Goal: Information Seeking & Learning: Learn about a topic

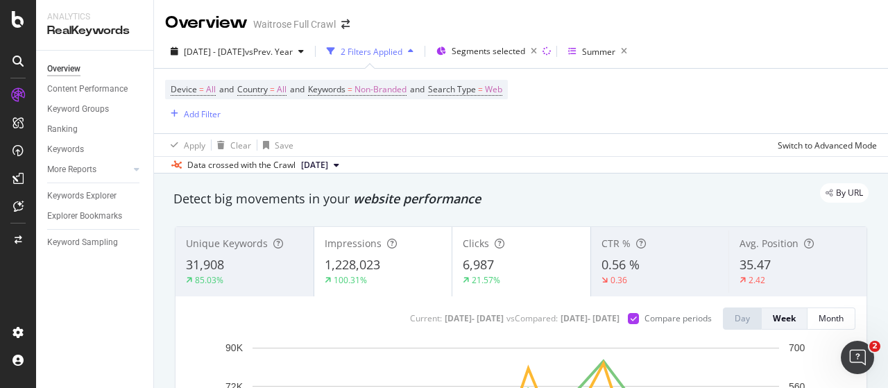
scroll to position [874, 0]
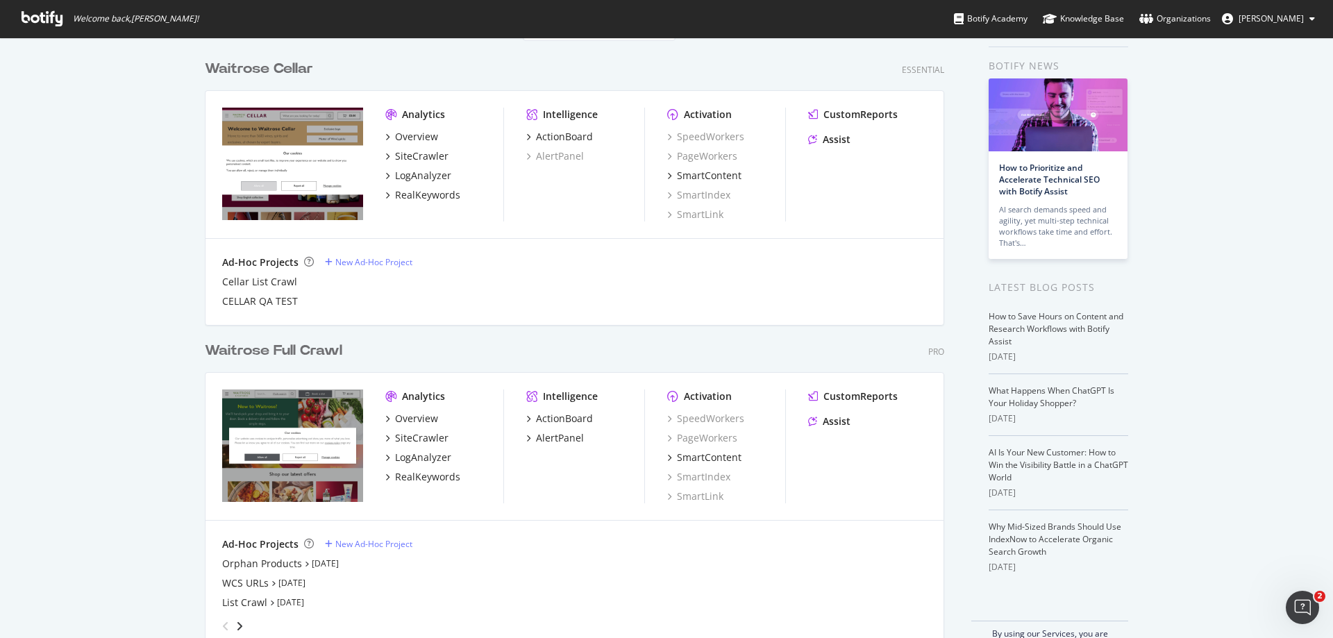
scroll to position [69, 0]
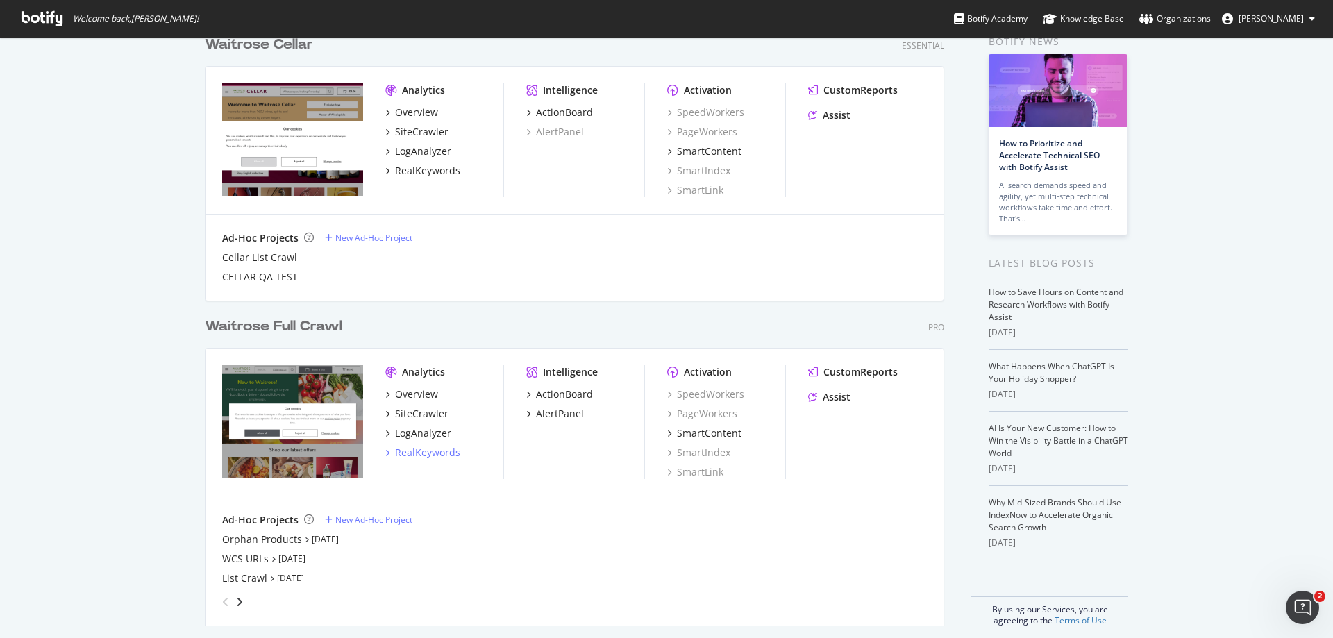
click at [419, 451] on div "RealKeywords" at bounding box center [427, 453] width 65 height 14
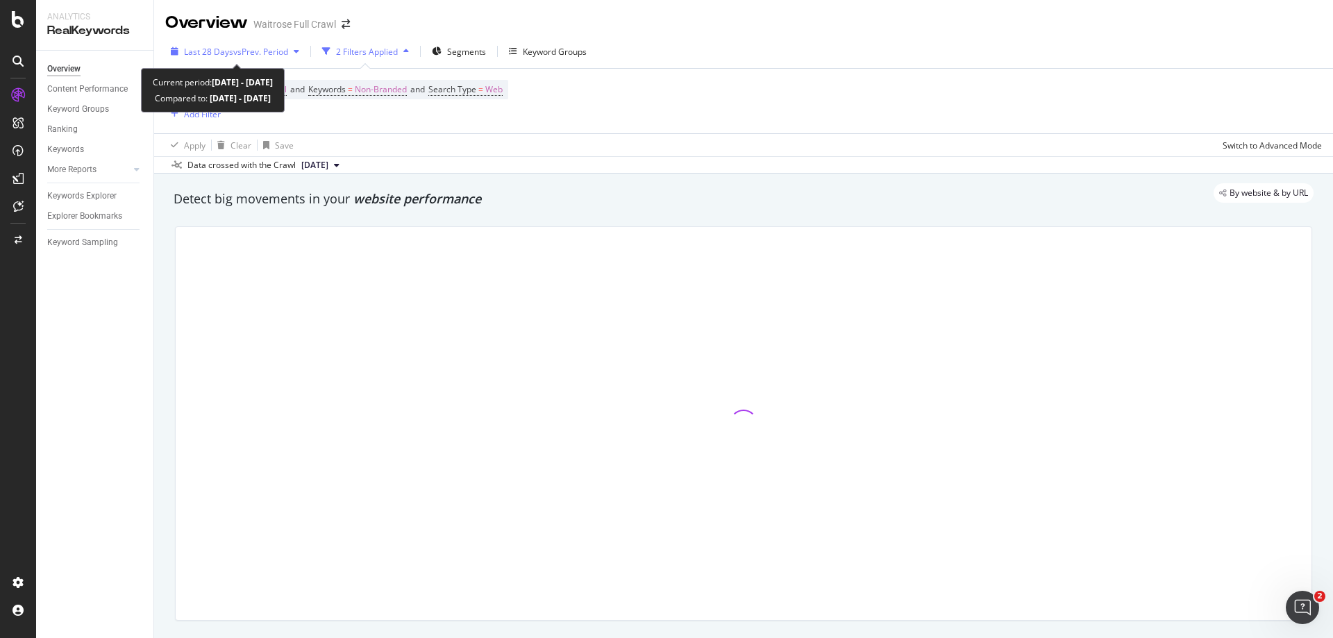
click at [278, 51] on span "vs Prev. Period" at bounding box center [260, 52] width 55 height 12
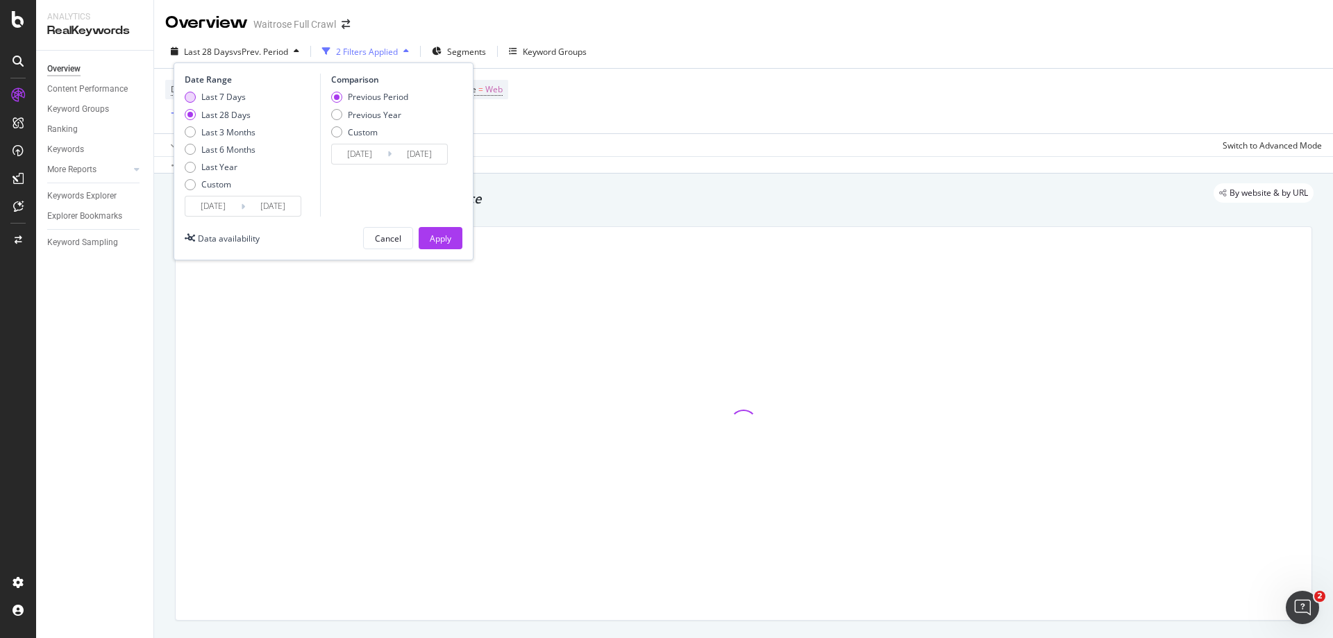
click at [189, 94] on div "Last 7 Days" at bounding box center [190, 97] width 11 height 11
type input "[DATE]"
type input "2025/08/30"
type input "[DATE]"
click at [453, 237] on button "Apply" at bounding box center [441, 238] width 44 height 22
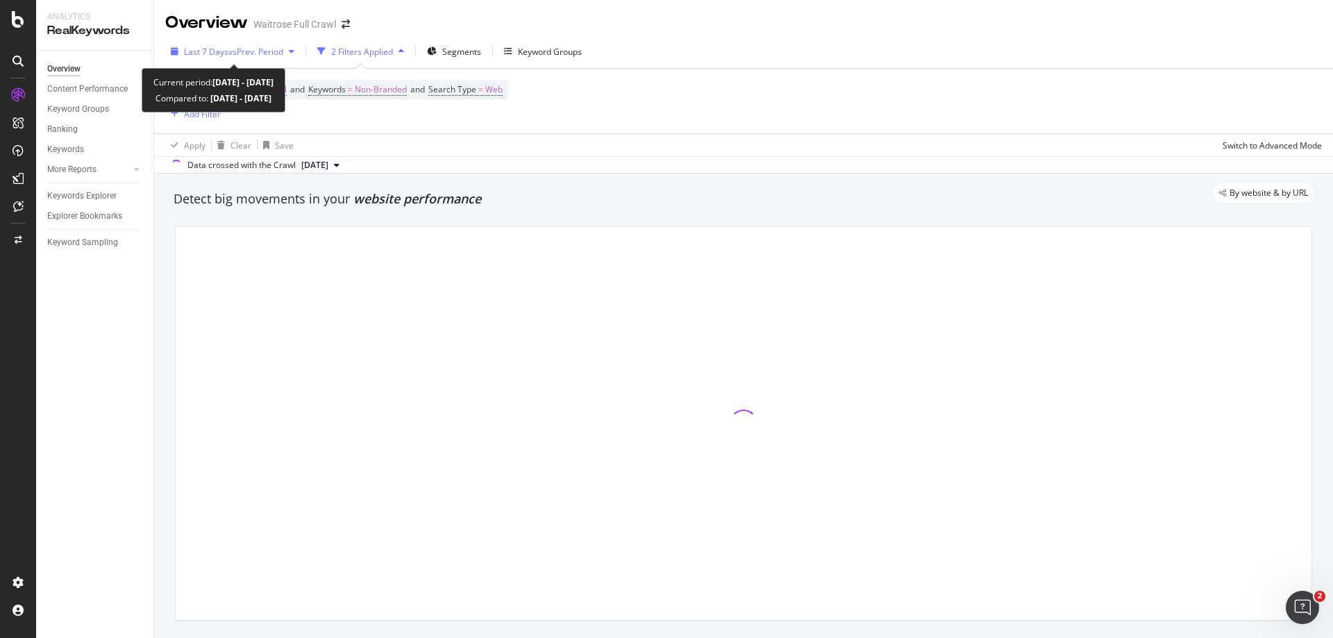
click at [263, 49] on span "vs Prev. Period" at bounding box center [255, 52] width 55 height 12
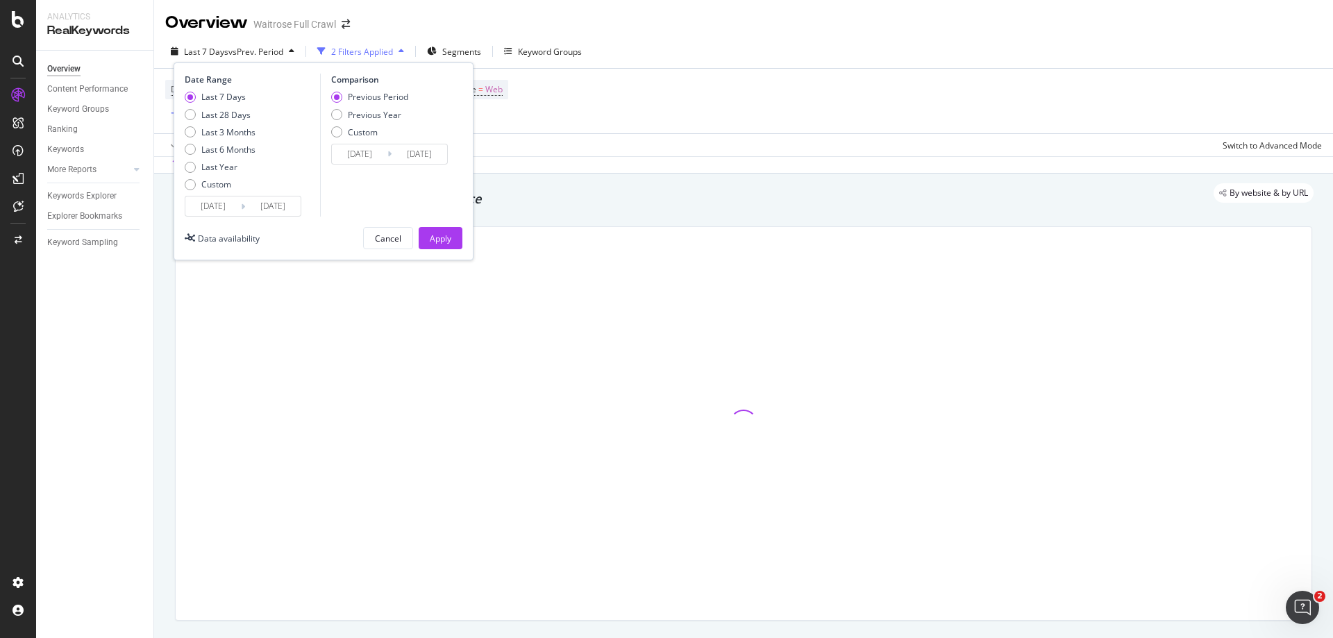
click at [218, 203] on input "[DATE]" at bounding box center [213, 205] width 56 height 19
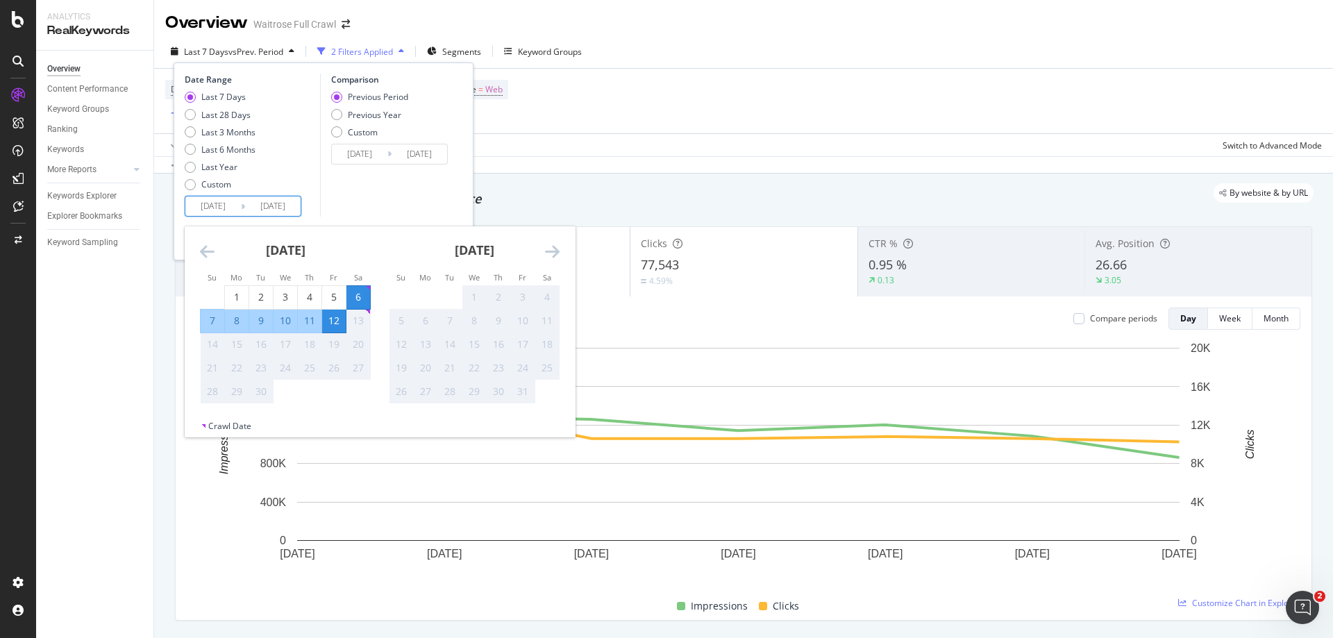
click at [212, 317] on div "7" at bounding box center [213, 321] width 24 height 14
type input "[DATE]"
click at [340, 322] on div "12" at bounding box center [334, 321] width 24 height 14
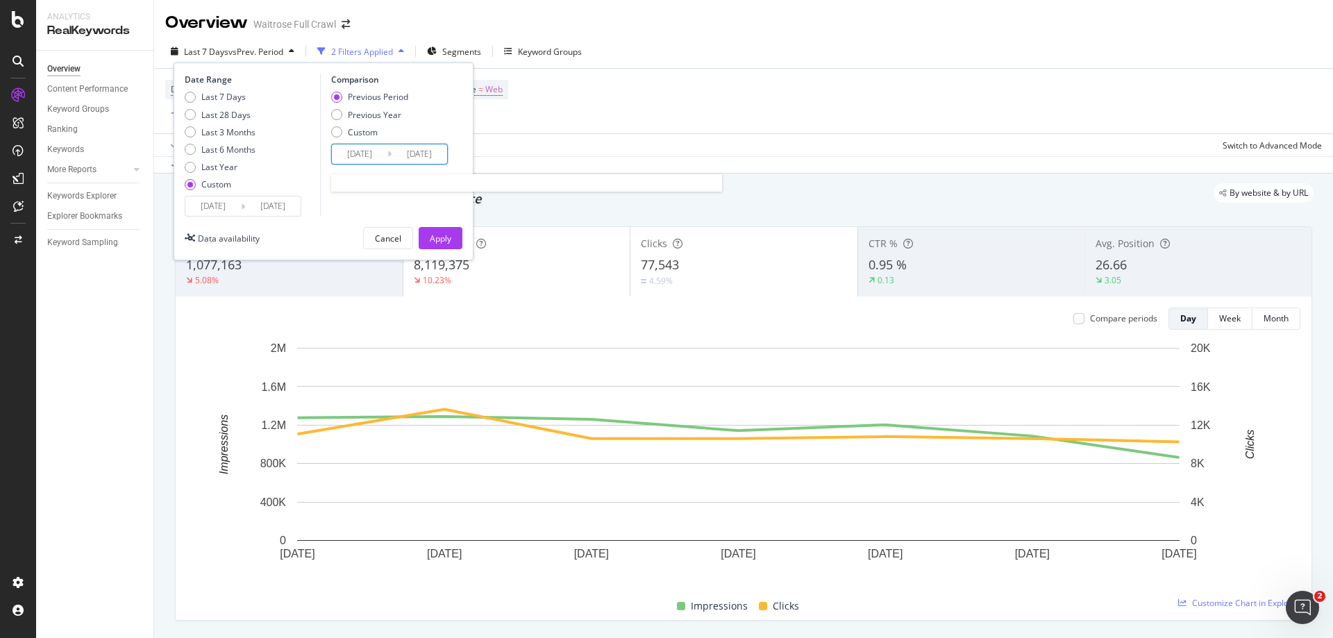
click at [367, 148] on input "[DATE]" at bounding box center [360, 153] width 56 height 19
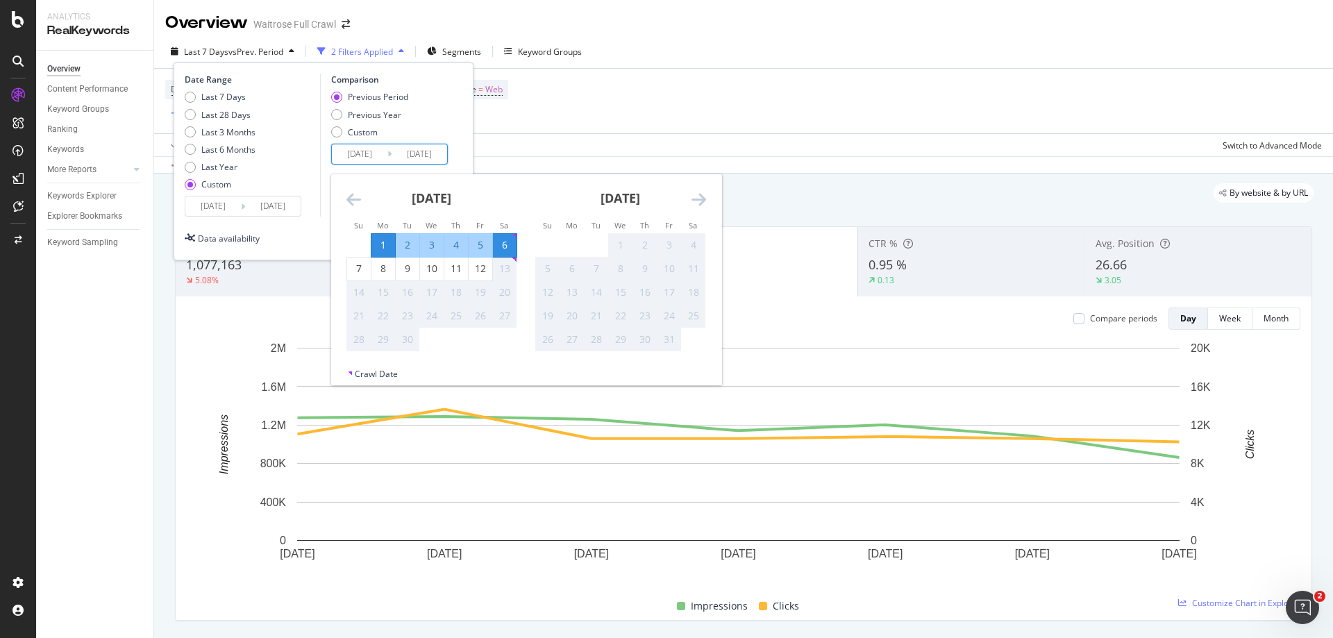
click at [346, 198] on icon "Move backward to switch to the previous month." at bounding box center [353, 199] width 15 height 17
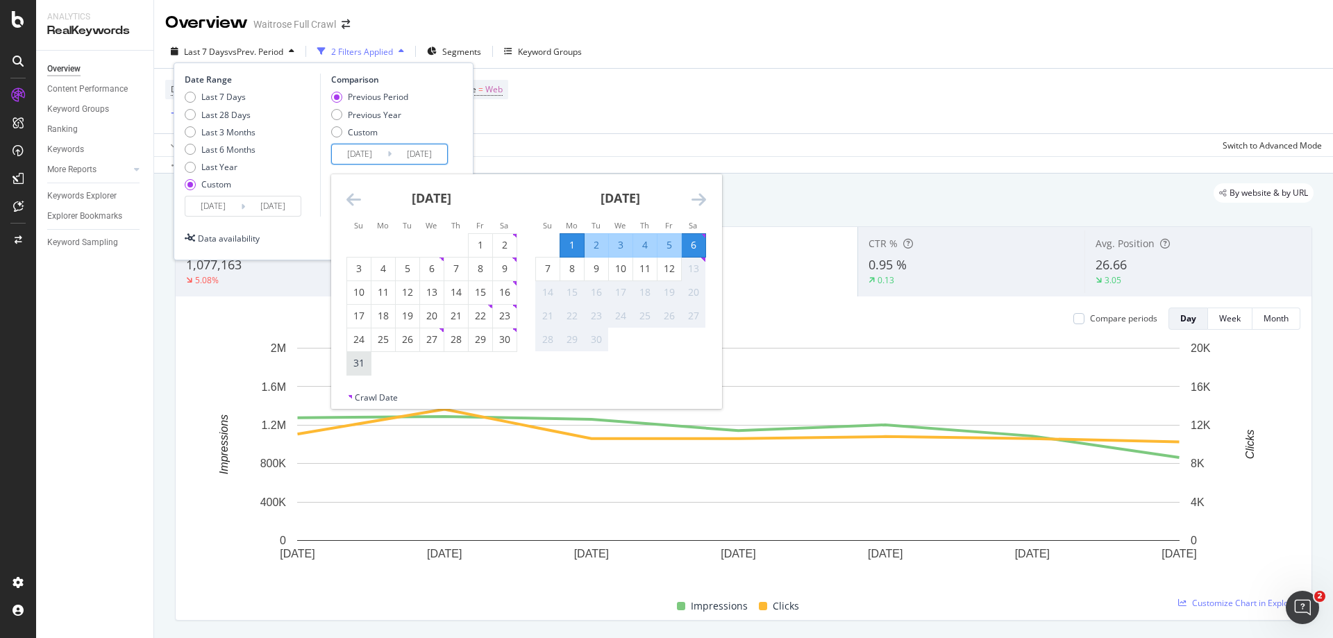
click at [355, 369] on div "31" at bounding box center [359, 363] width 24 height 14
type input "[DATE]"
click at [673, 242] on div "5" at bounding box center [669, 245] width 24 height 14
type input "[DATE]"
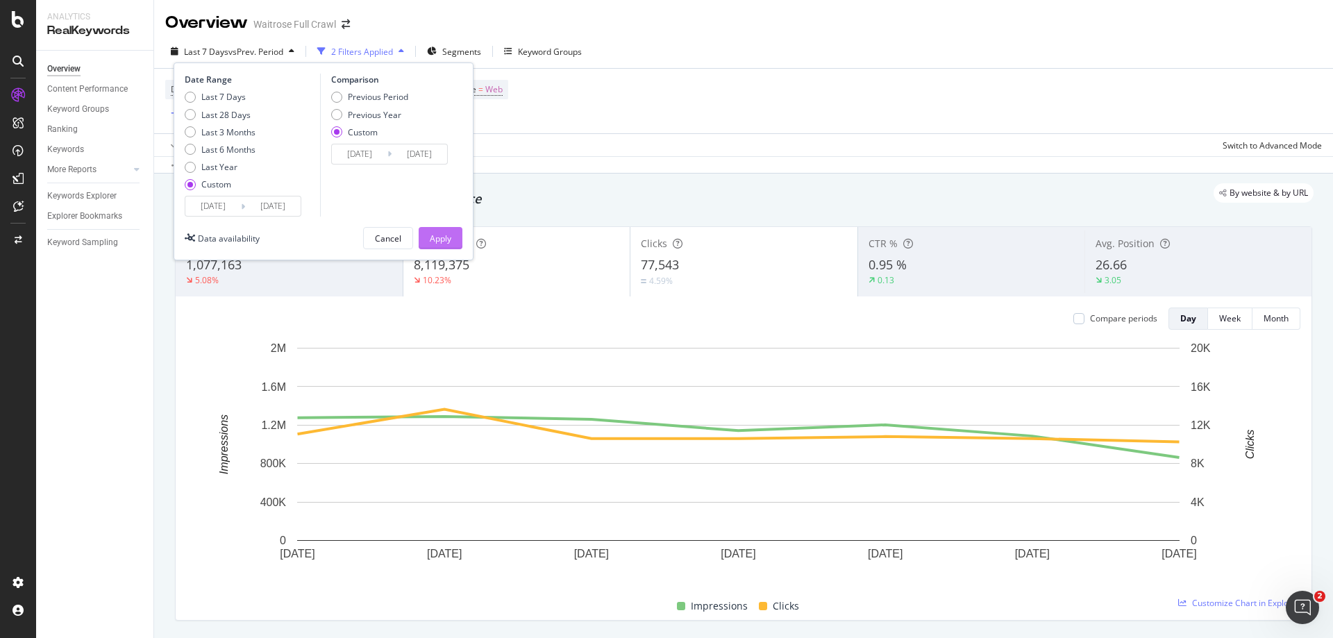
click at [448, 242] on div "Apply" at bounding box center [441, 239] width 22 height 12
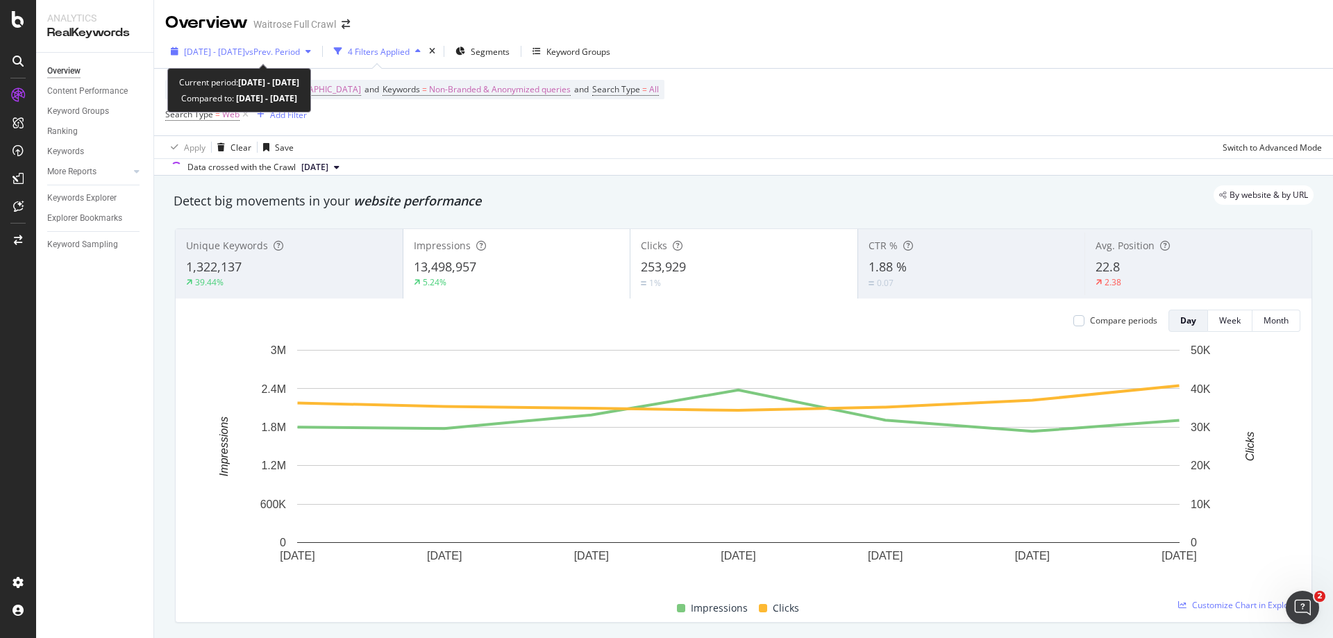
click at [245, 51] on span "[DATE] - [DATE]" at bounding box center [214, 52] width 61 height 12
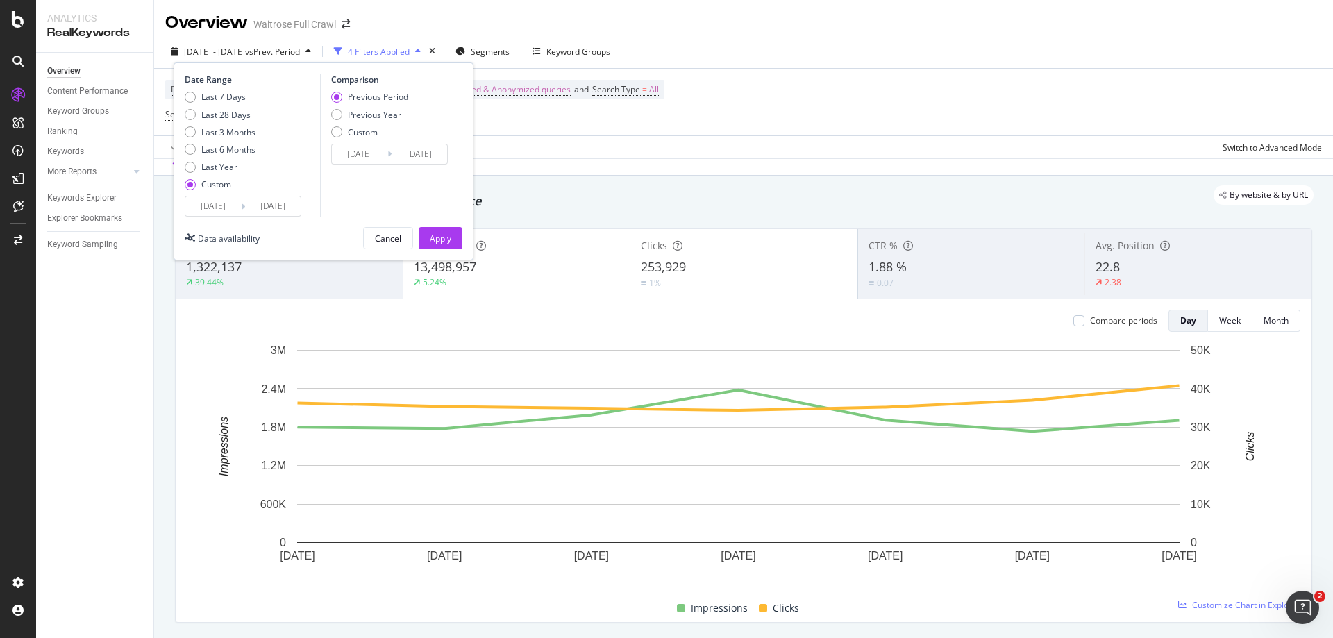
click at [212, 203] on input "[DATE]" at bounding box center [213, 205] width 56 height 19
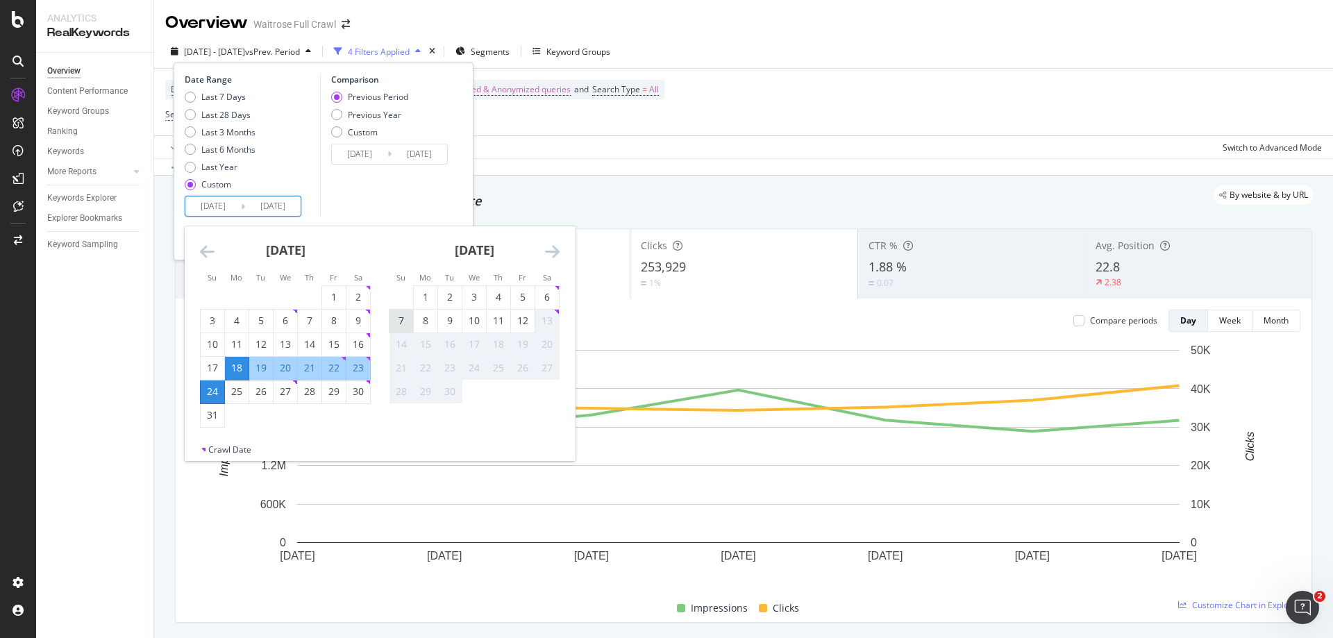
click at [403, 321] on div "7" at bounding box center [401, 321] width 24 height 14
type input "[DATE]"
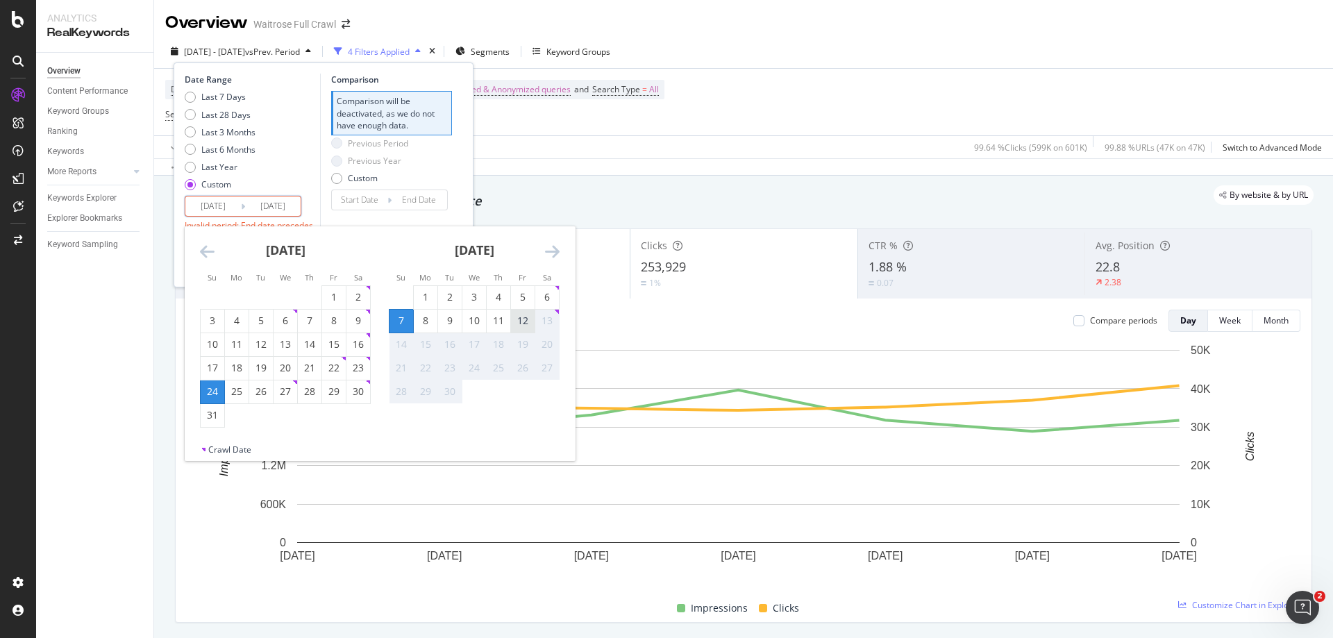
click at [519, 323] on div "12" at bounding box center [523, 321] width 24 height 14
type input "[DATE]"
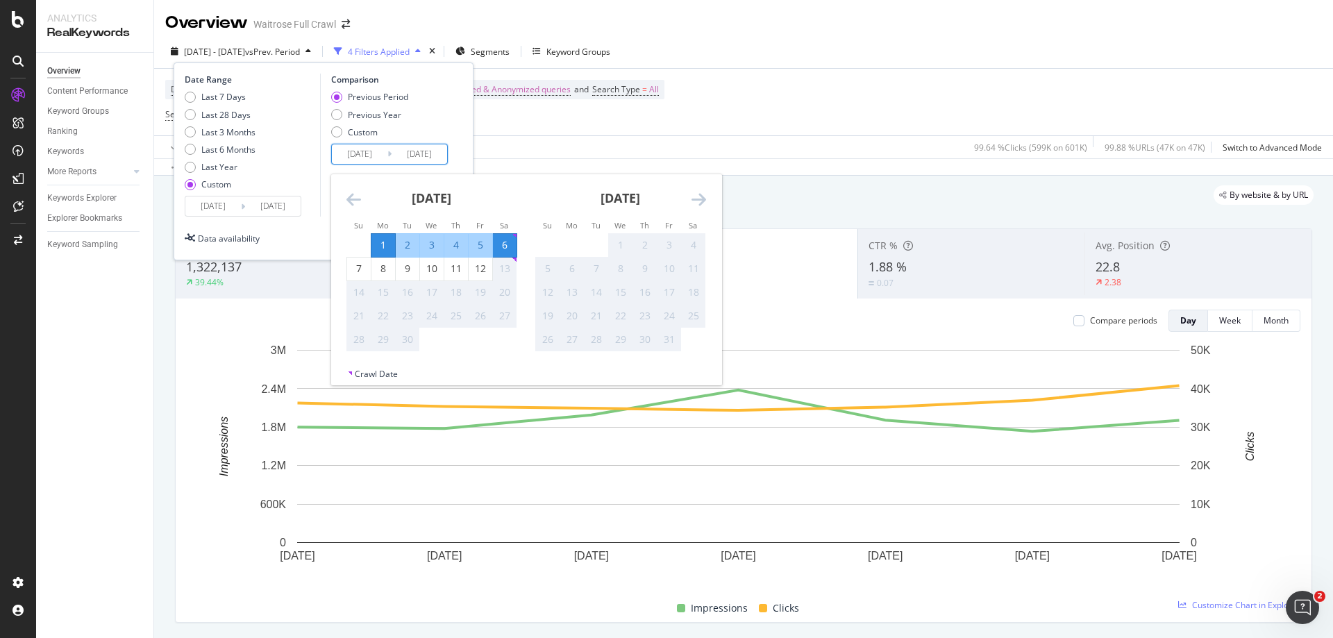
click at [352, 154] on input "[DATE]" at bounding box center [360, 153] width 56 height 19
click at [350, 204] on icon "Move backward to switch to the previous month." at bounding box center [353, 199] width 15 height 17
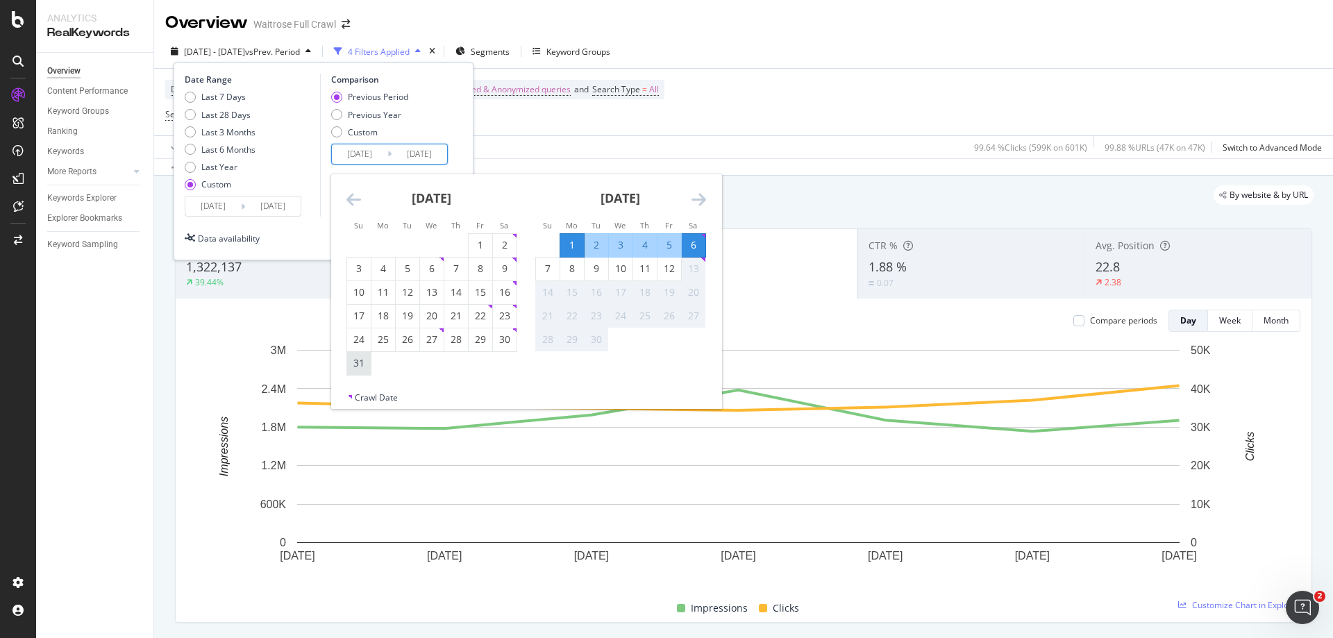
click at [363, 360] on div "31" at bounding box center [359, 363] width 24 height 14
type input "[DATE]"
click at [666, 244] on div "5" at bounding box center [669, 245] width 24 height 14
type input "[DATE]"
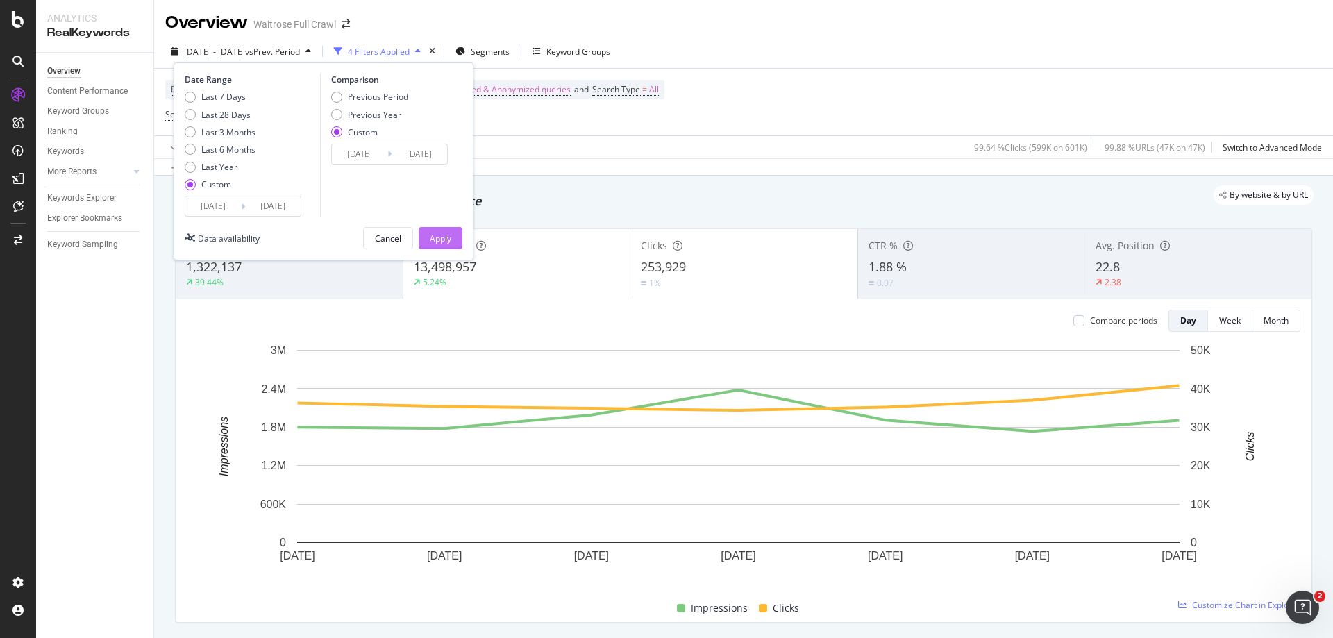
click at [450, 243] on div "Apply" at bounding box center [441, 239] width 22 height 12
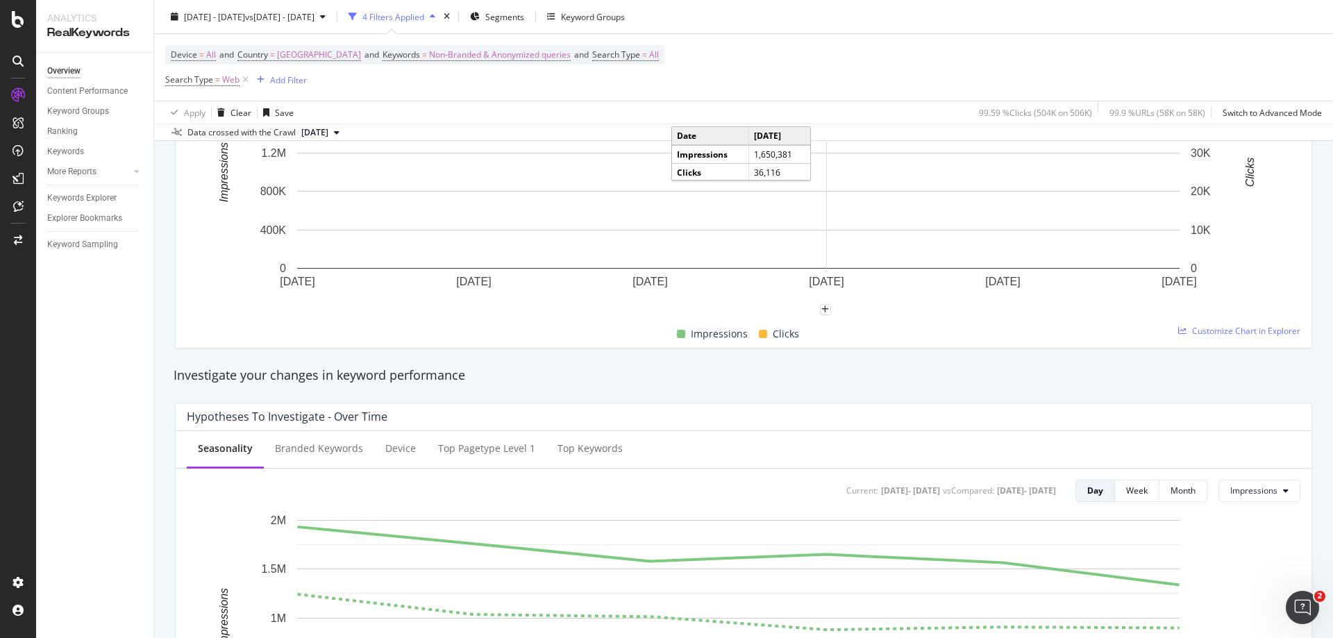
scroll to position [139, 0]
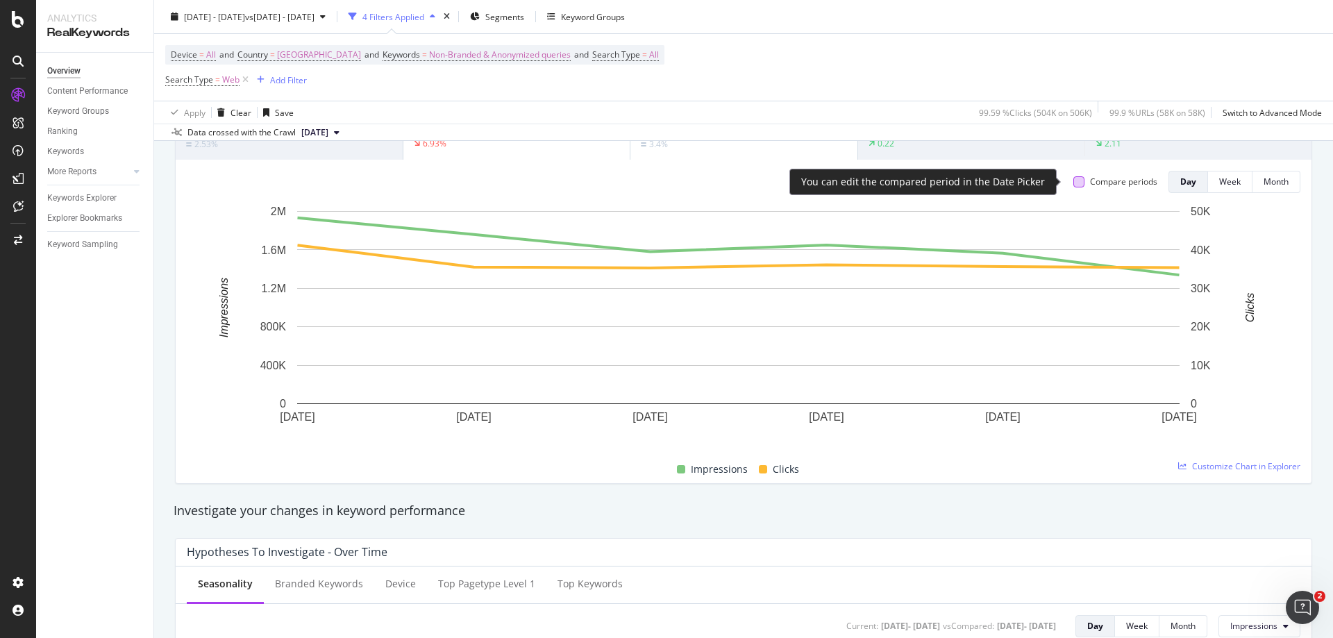
click at [1073, 183] on div at bounding box center [1078, 181] width 11 height 11
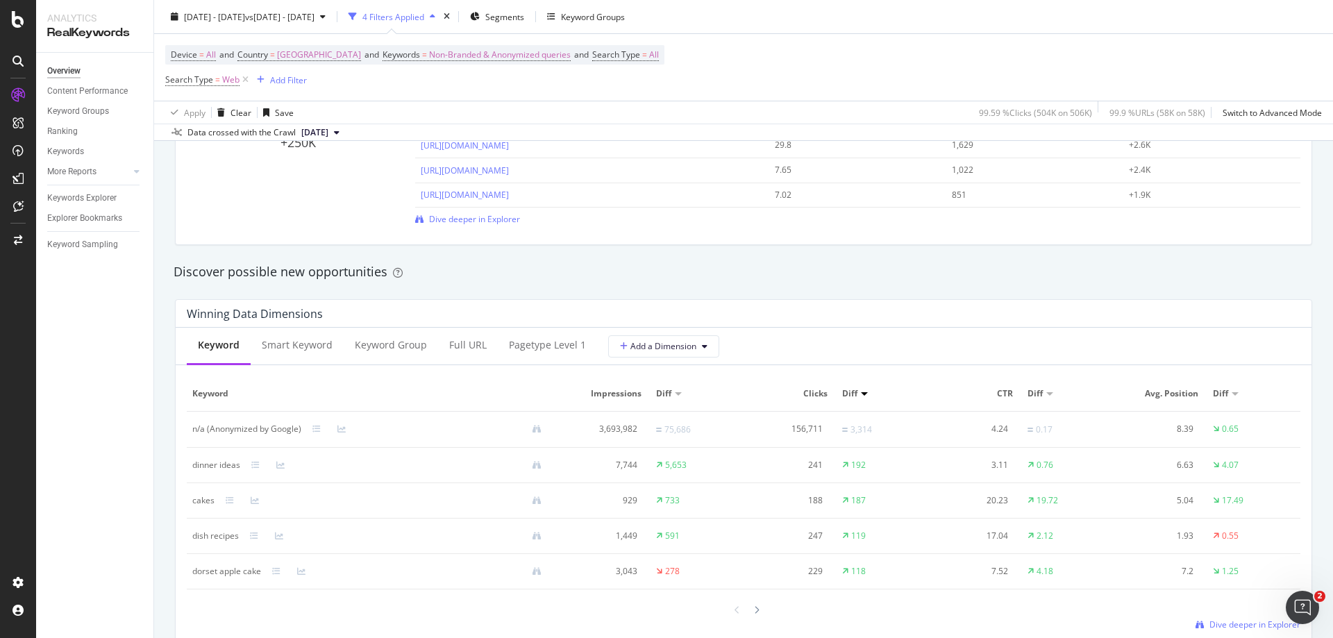
scroll to position [1180, 0]
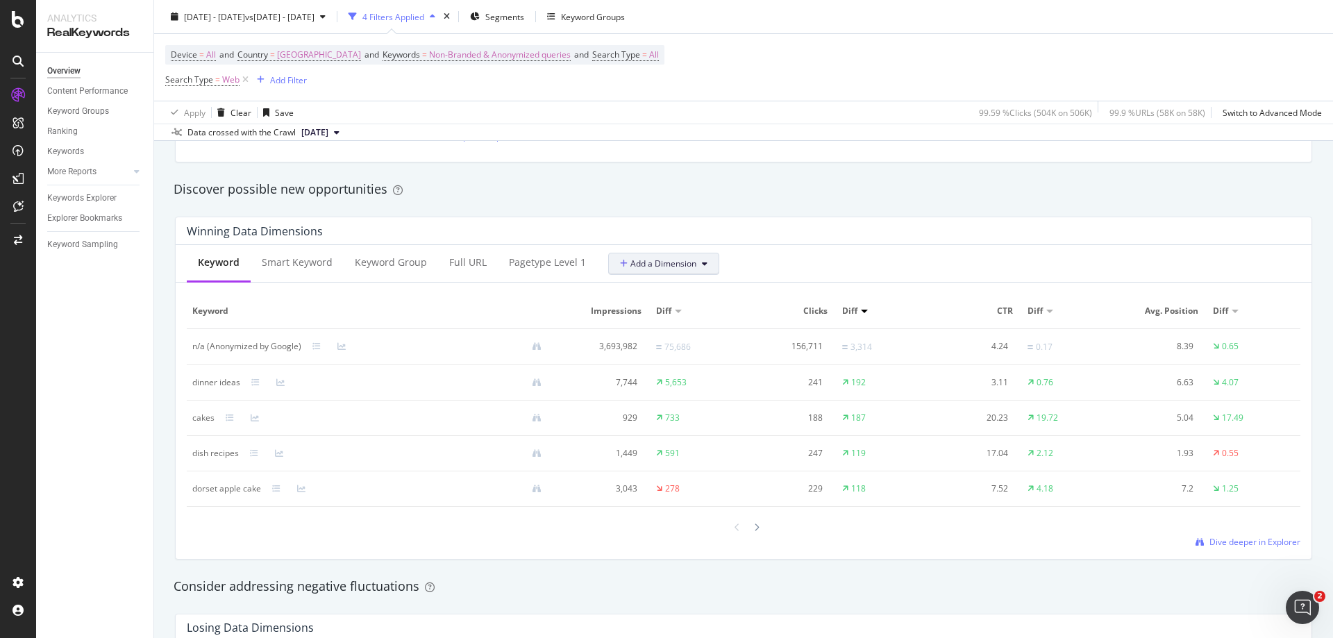
click at [636, 264] on span "Add a Dimension" at bounding box center [658, 263] width 76 height 12
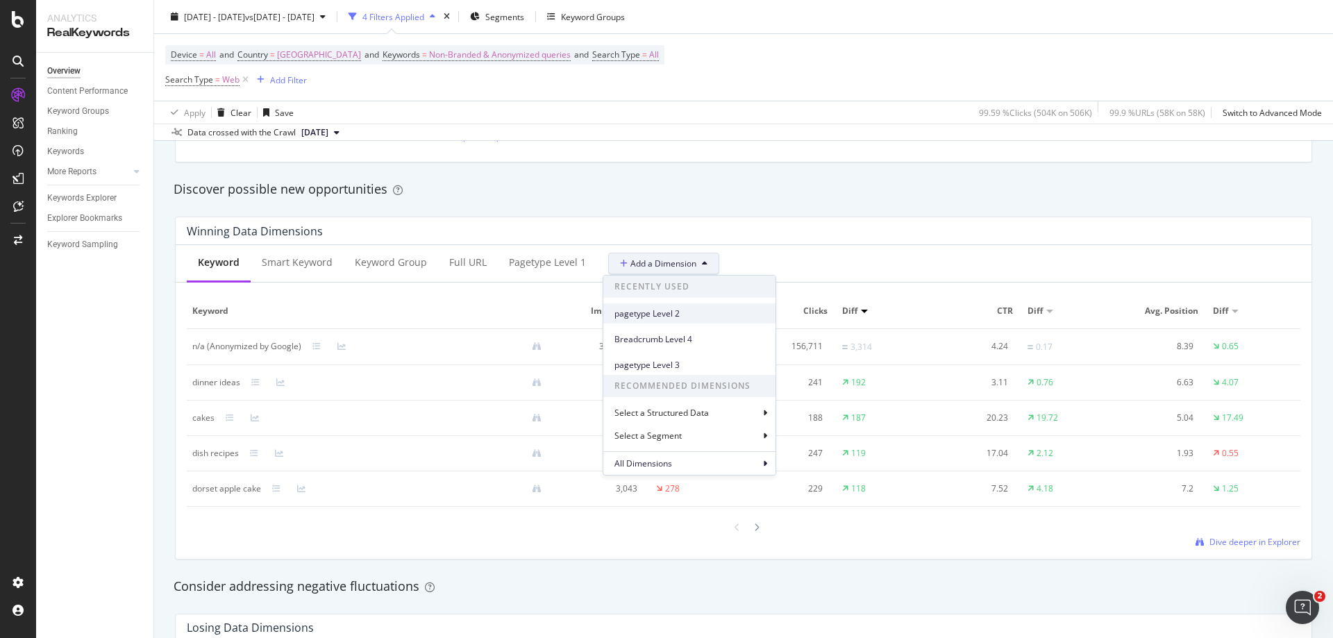
click at [669, 307] on span "pagetype Level 2" at bounding box center [689, 313] width 150 height 12
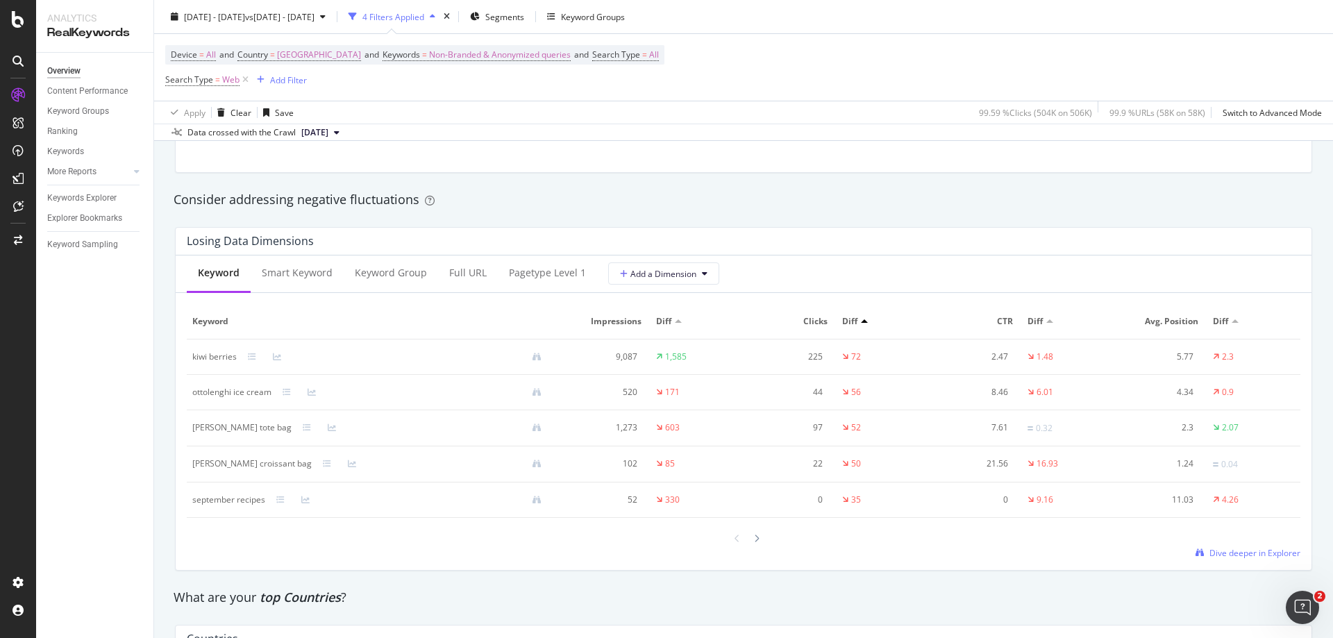
scroll to position [1596, 0]
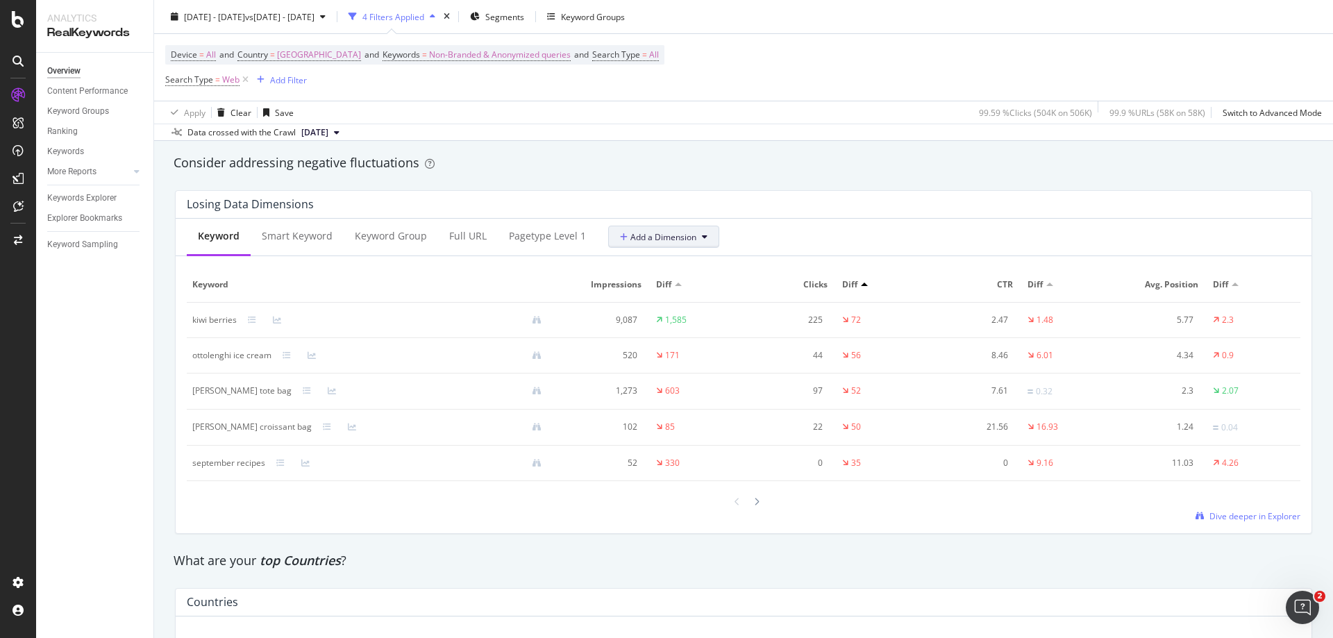
click at [650, 237] on span "Add a Dimension" at bounding box center [658, 237] width 76 height 12
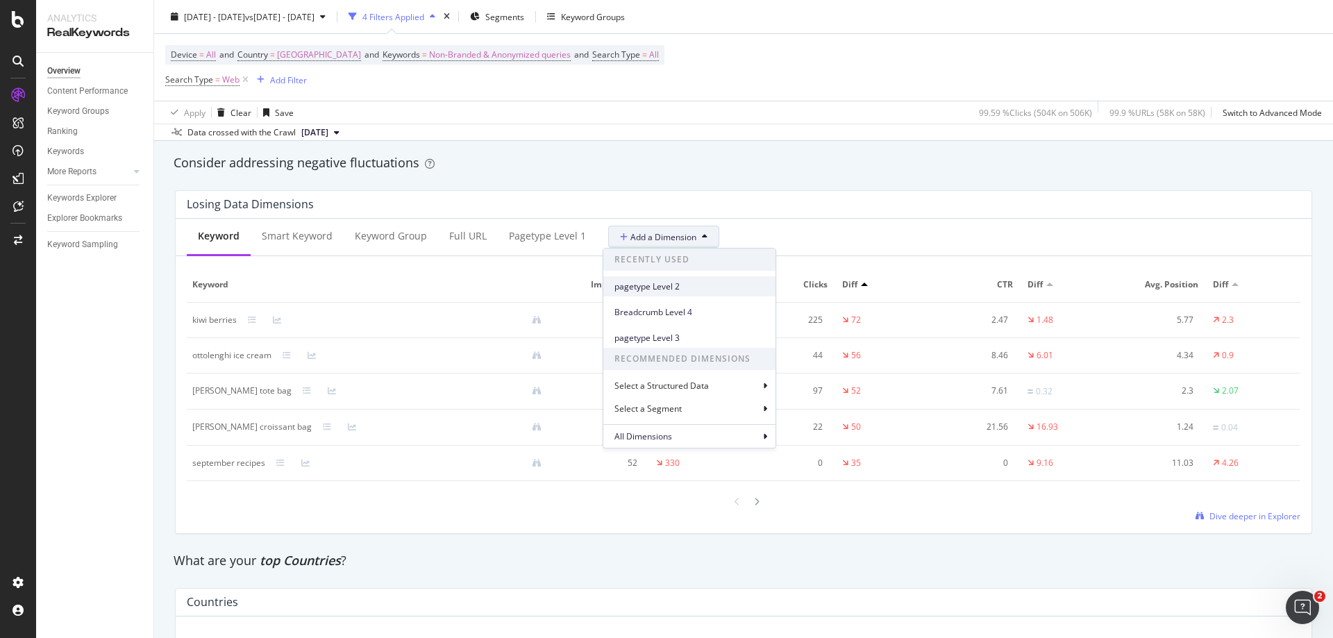
click at [670, 286] on span "pagetype Level 2" at bounding box center [689, 286] width 150 height 12
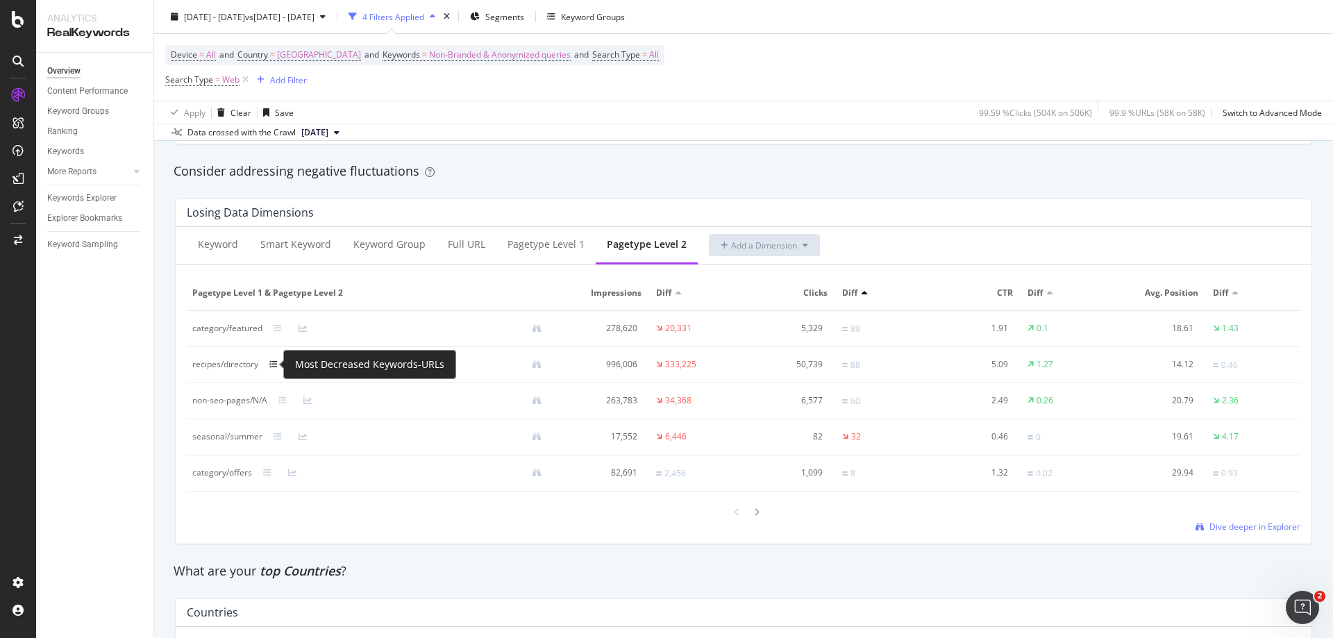
click at [272, 364] on icon at bounding box center [273, 364] width 8 height 8
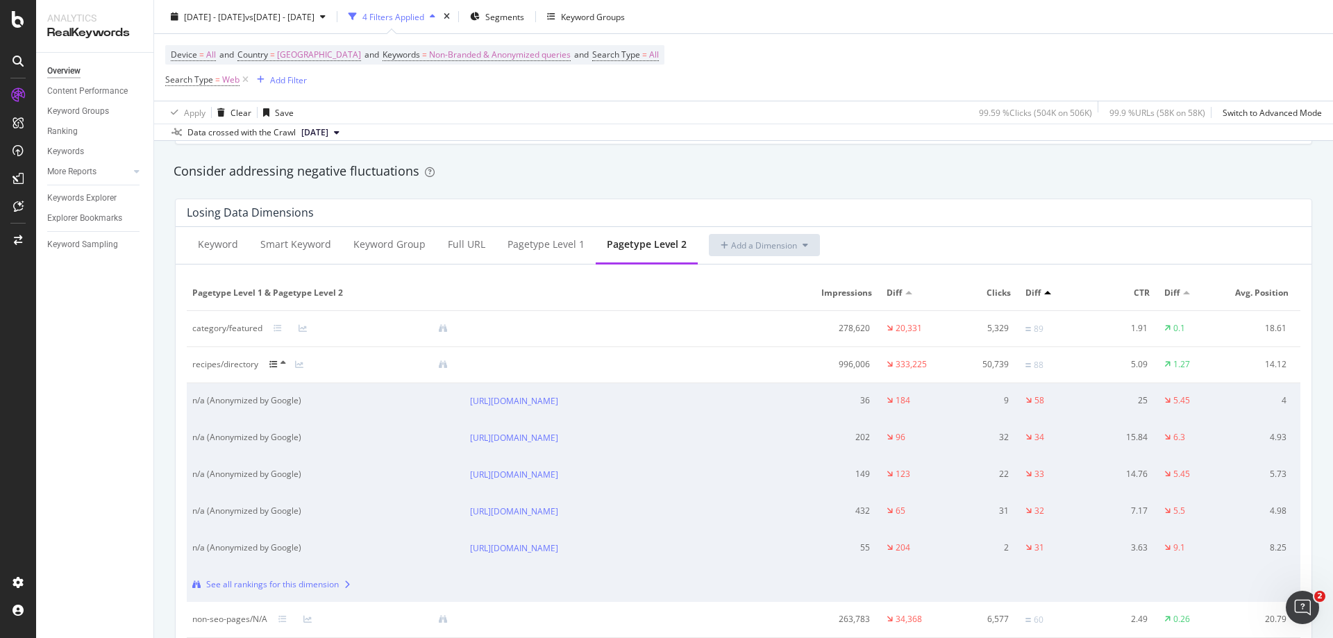
click at [272, 364] on icon at bounding box center [273, 364] width 8 height 8
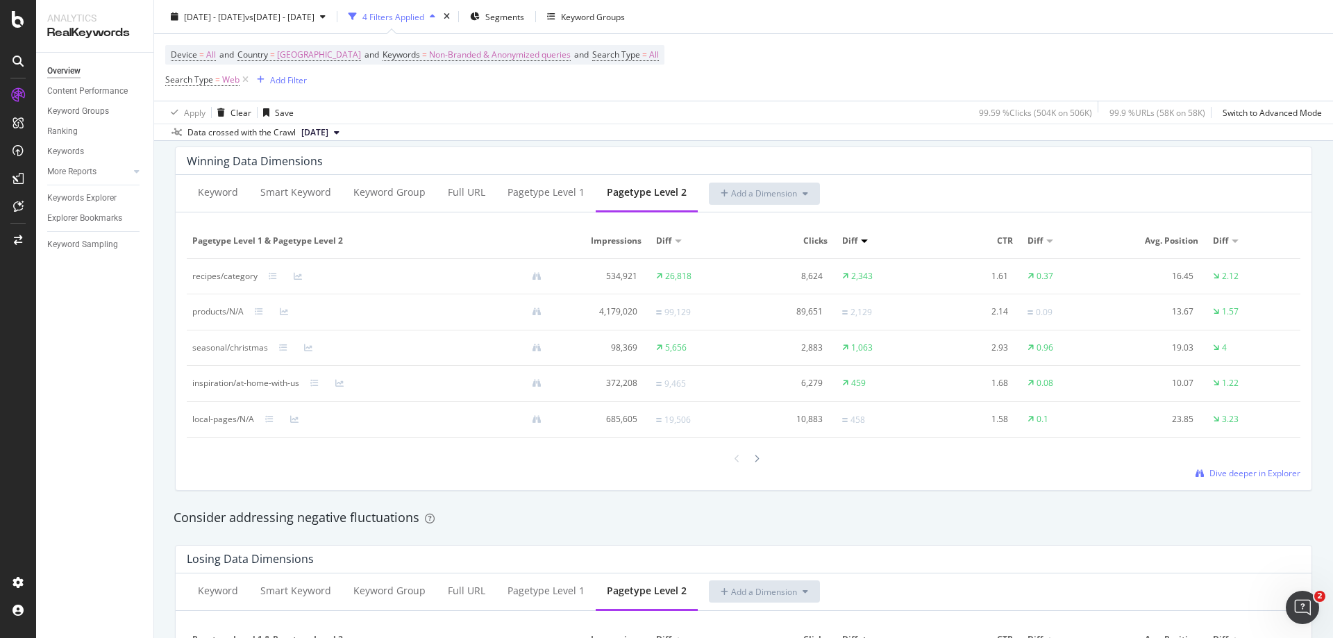
scroll to position [1249, 0]
click at [280, 350] on icon at bounding box center [283, 348] width 8 height 8
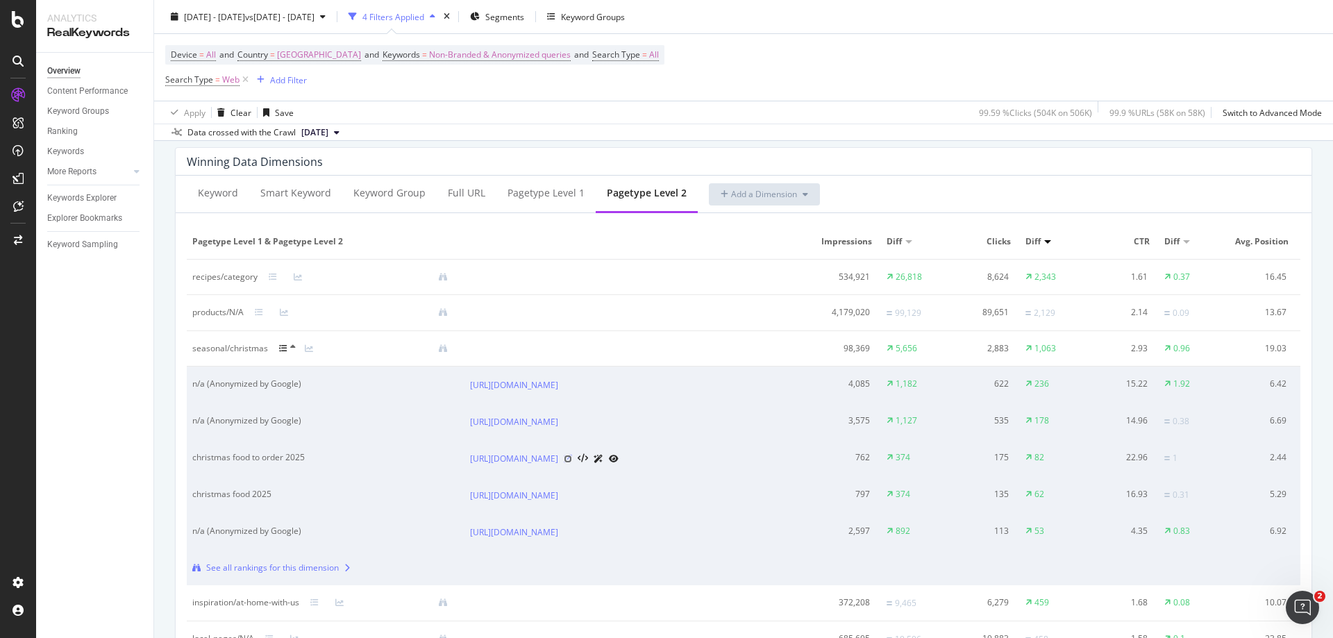
click at [572, 463] on icon at bounding box center [568, 459] width 8 height 8
click at [572, 389] on icon at bounding box center [568, 385] width 8 height 8
click at [218, 194] on div "Keyword" at bounding box center [218, 193] width 40 height 14
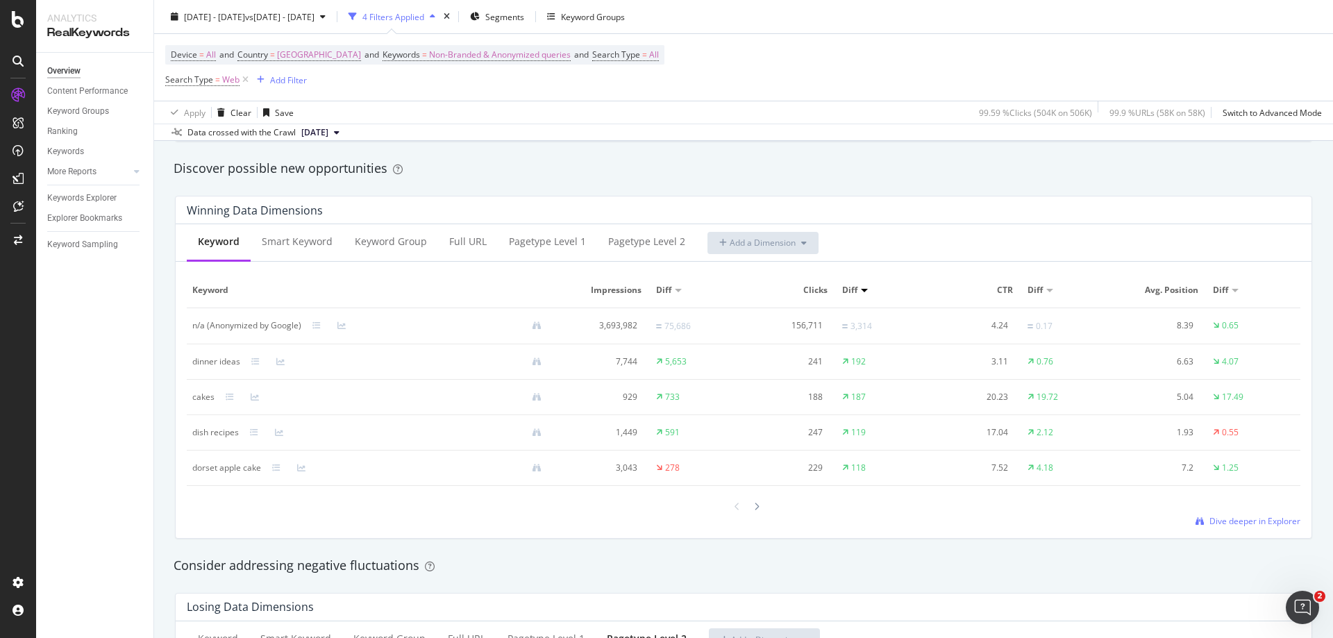
scroll to position [1180, 0]
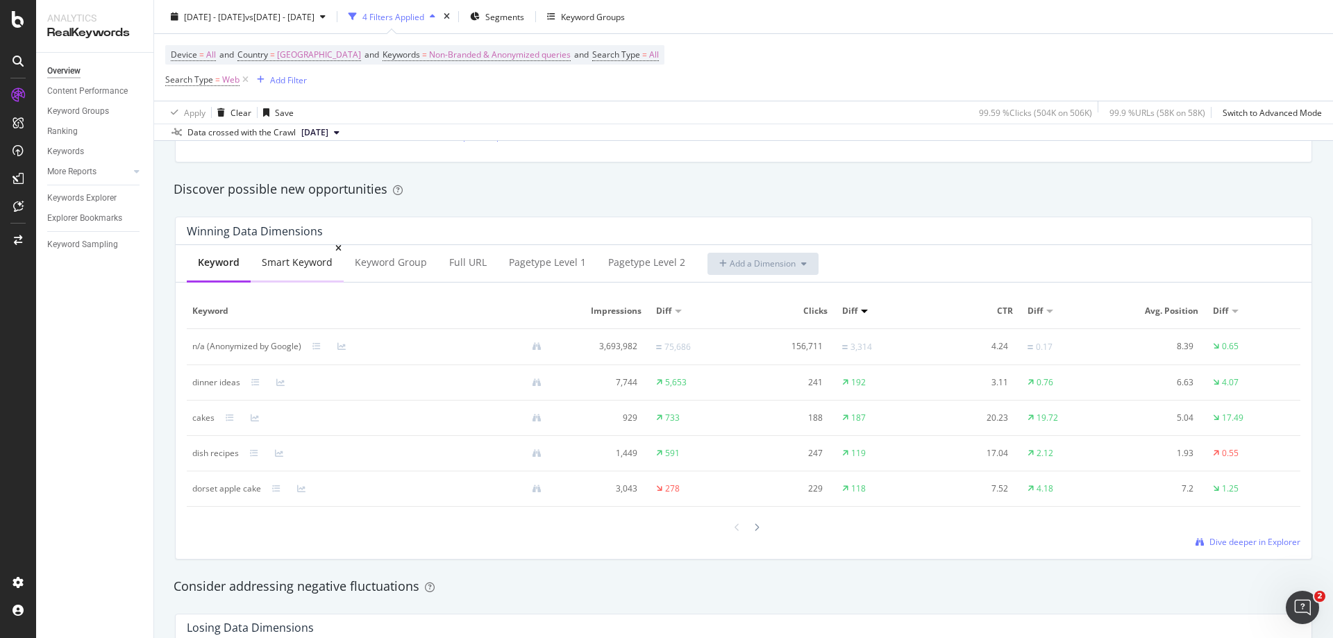
click at [289, 257] on div "Smart Keyword" at bounding box center [297, 262] width 71 height 14
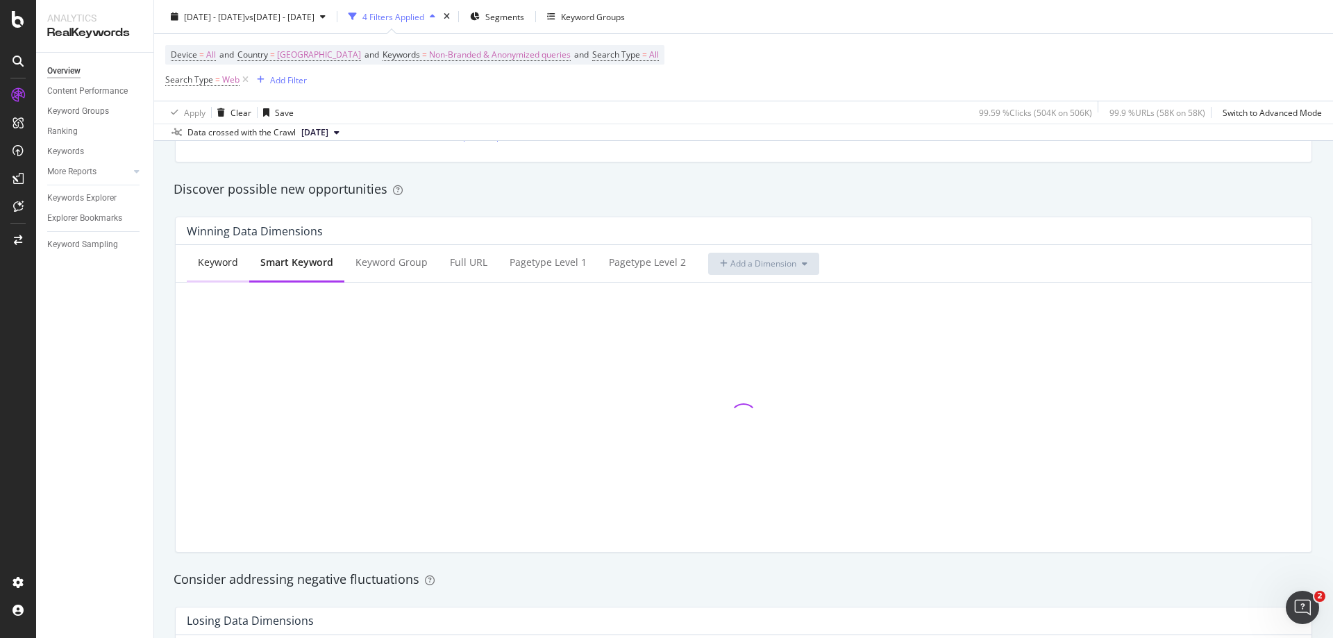
click at [209, 269] on div "Keyword" at bounding box center [218, 262] width 40 height 14
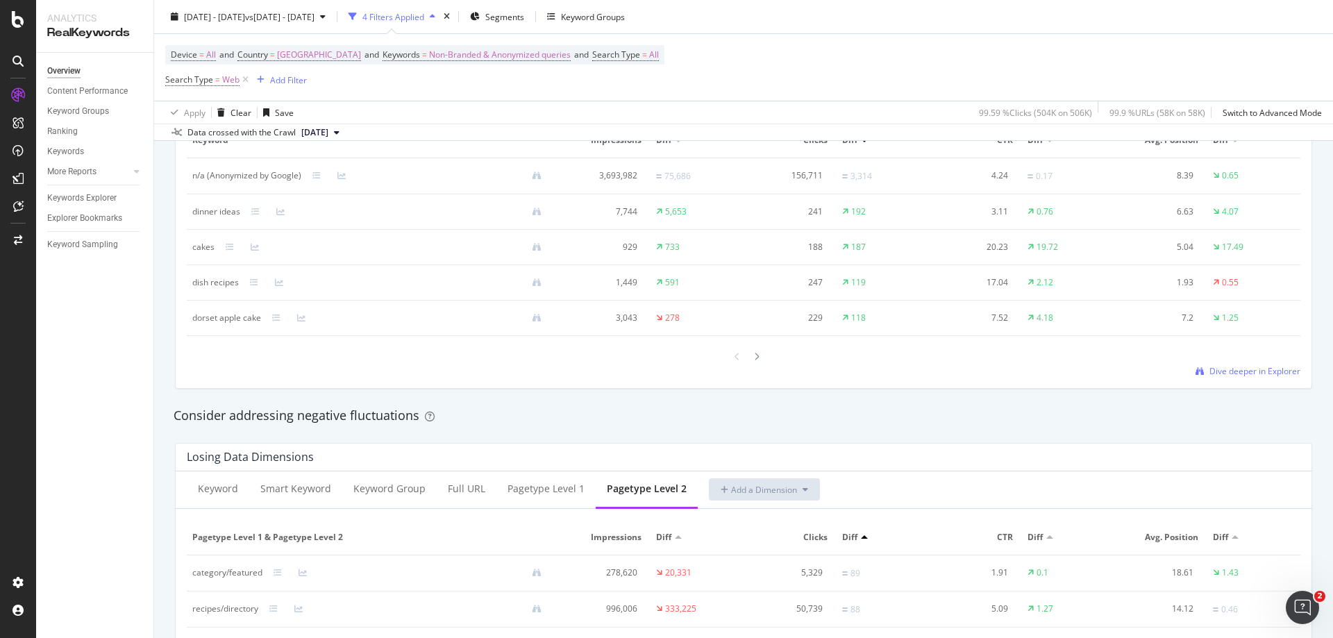
scroll to position [1458, 0]
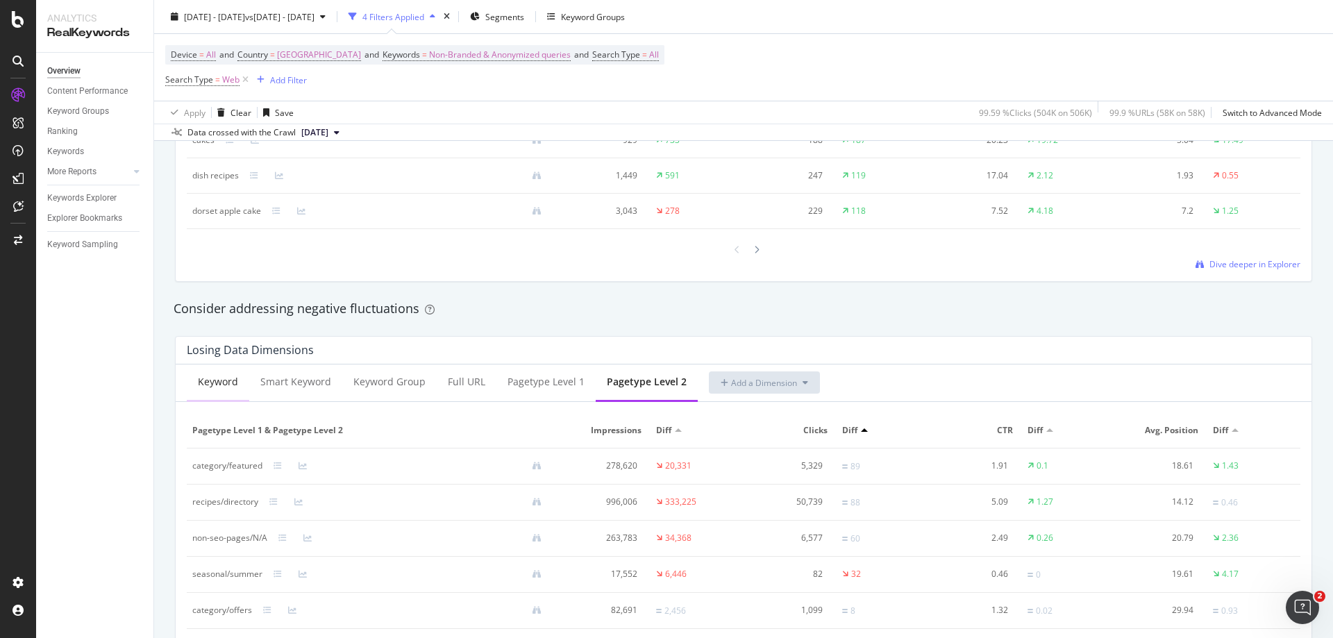
click at [207, 384] on div "Keyword" at bounding box center [218, 382] width 40 height 14
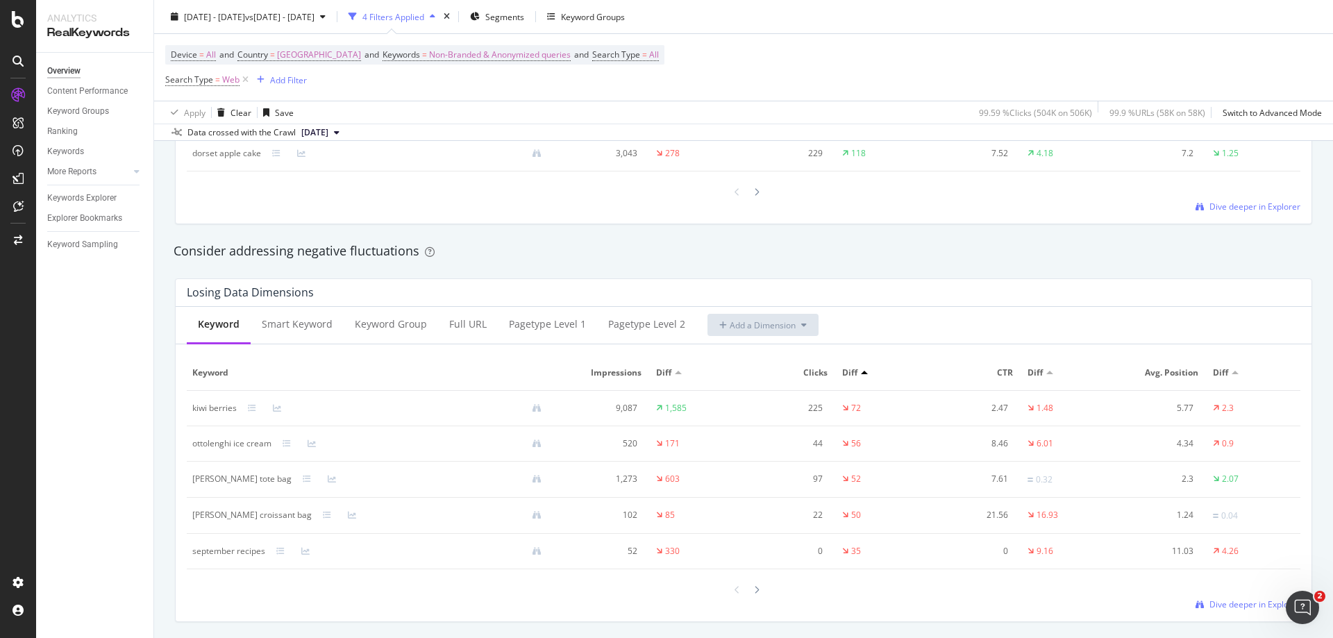
scroll to position [1527, 0]
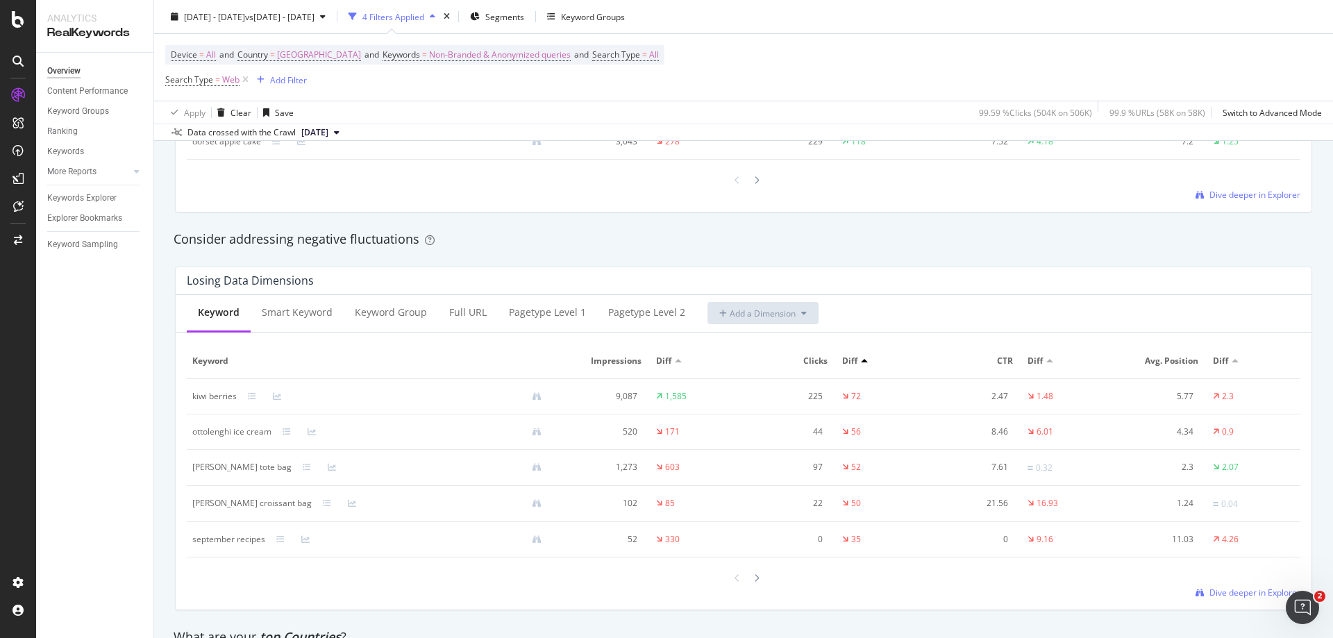
click at [675, 361] on div at bounding box center [678, 360] width 7 height 3
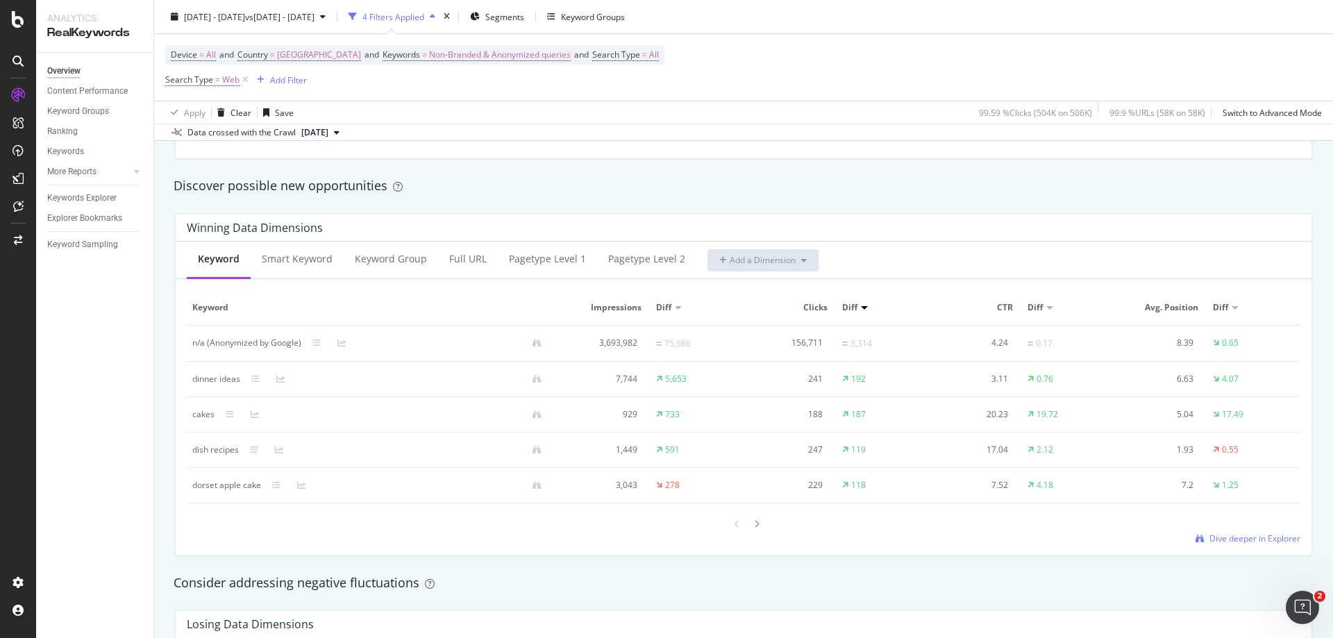
scroll to position [1180, 0]
click at [370, 269] on div "Keyword Group" at bounding box center [391, 262] width 72 height 14
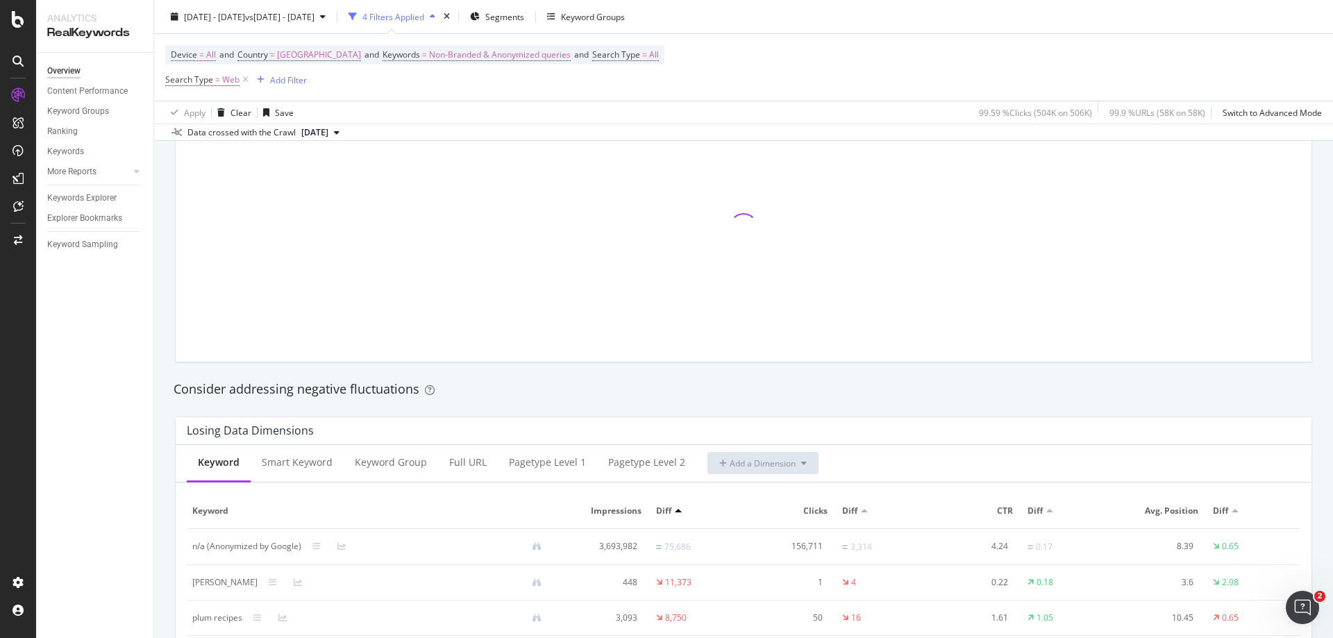
scroll to position [1388, 0]
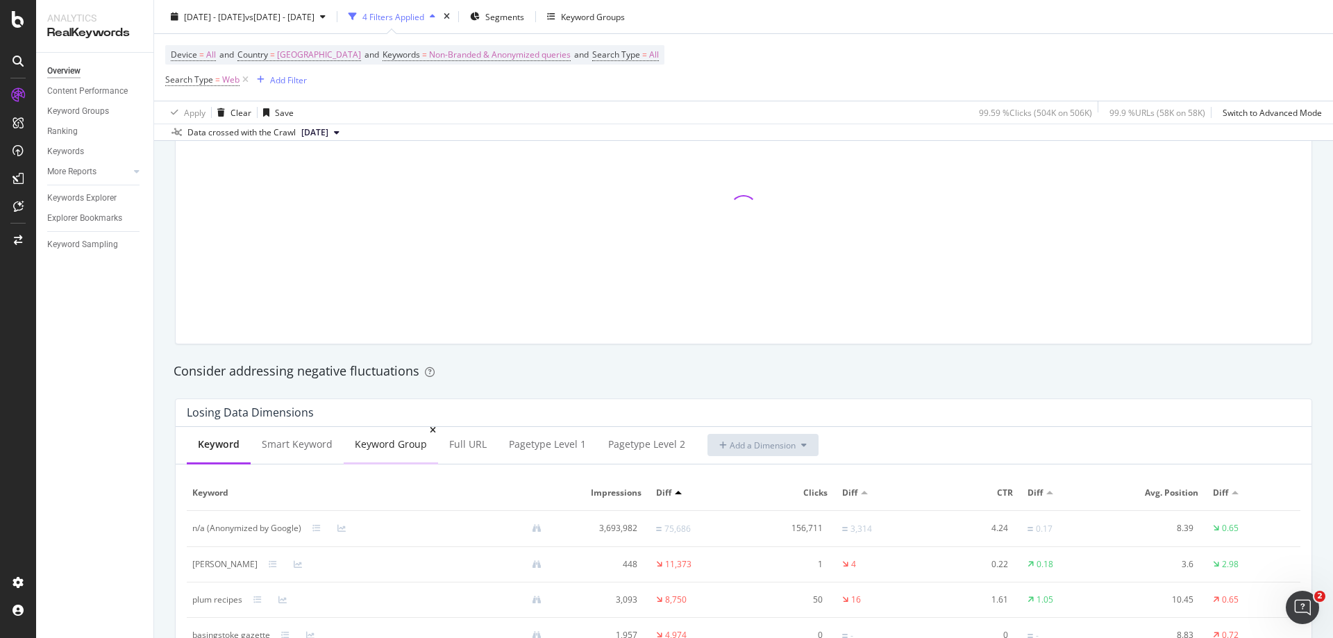
click at [391, 444] on div "Keyword Group" at bounding box center [391, 444] width 72 height 14
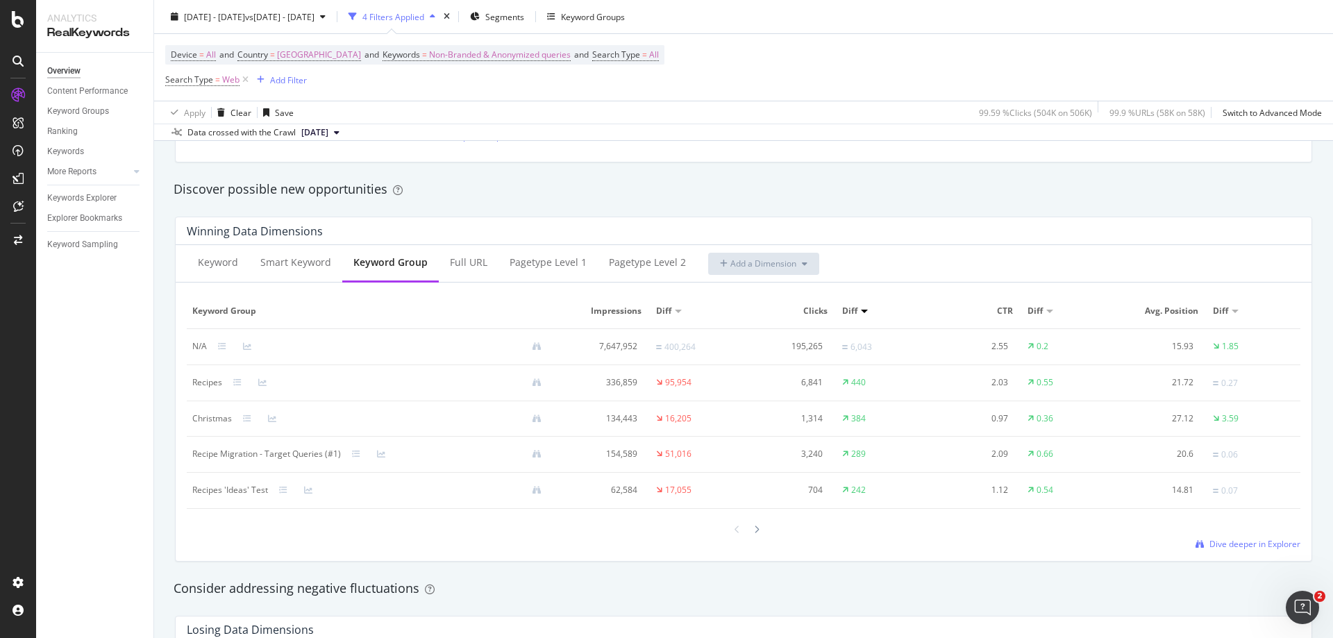
scroll to position [763, 0]
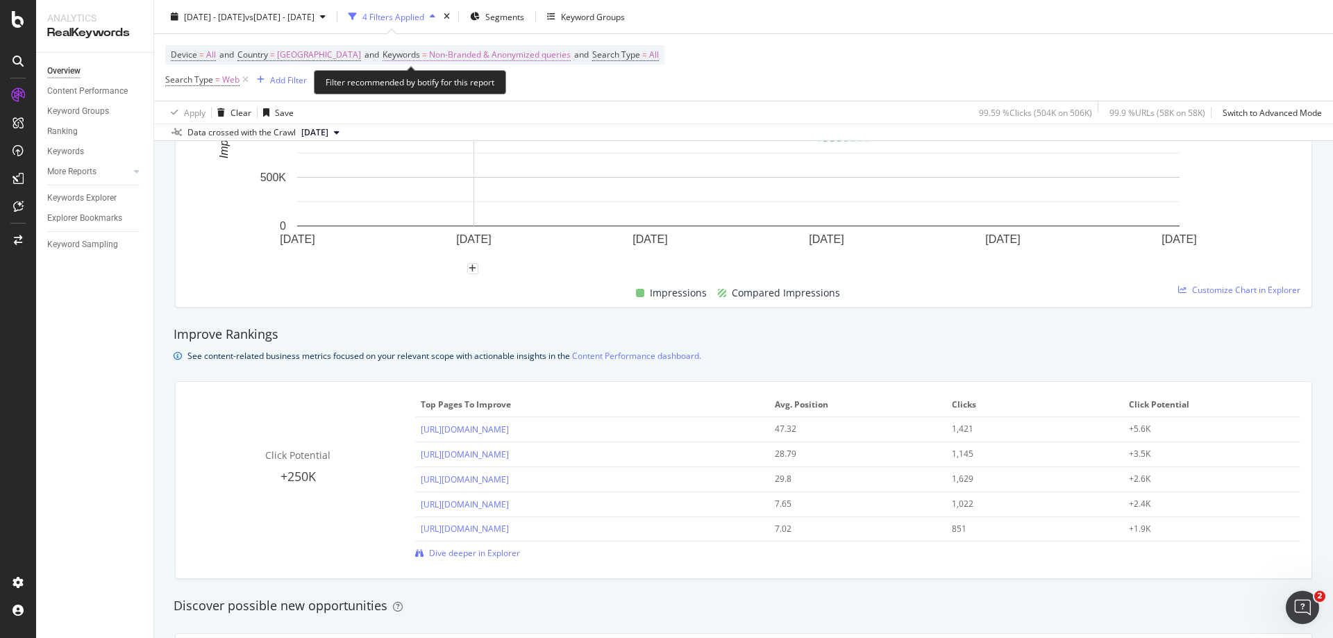
click at [450, 51] on span "Non-Branded & Anonymized queries" at bounding box center [500, 54] width 142 height 19
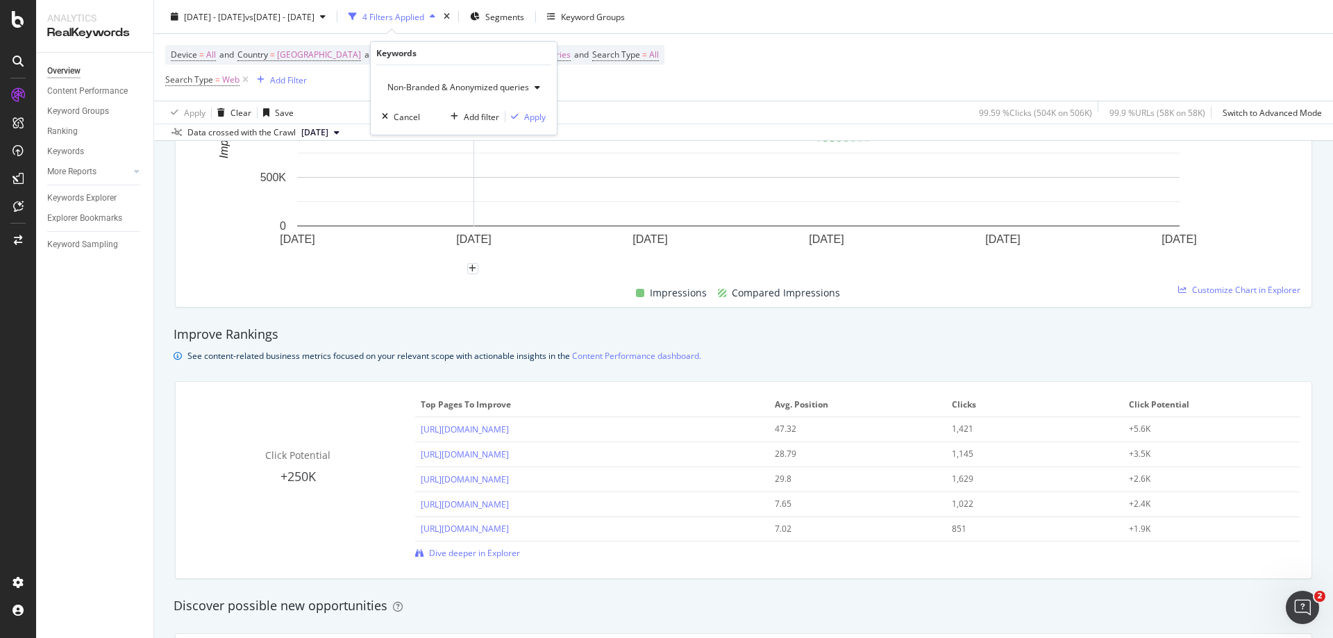
click at [438, 92] on span "Non-Branded & Anonymized queries" at bounding box center [455, 87] width 147 height 12
click at [416, 134] on span "Branded" at bounding box center [466, 135] width 145 height 12
click at [509, 119] on div "button" at bounding box center [503, 116] width 19 height 8
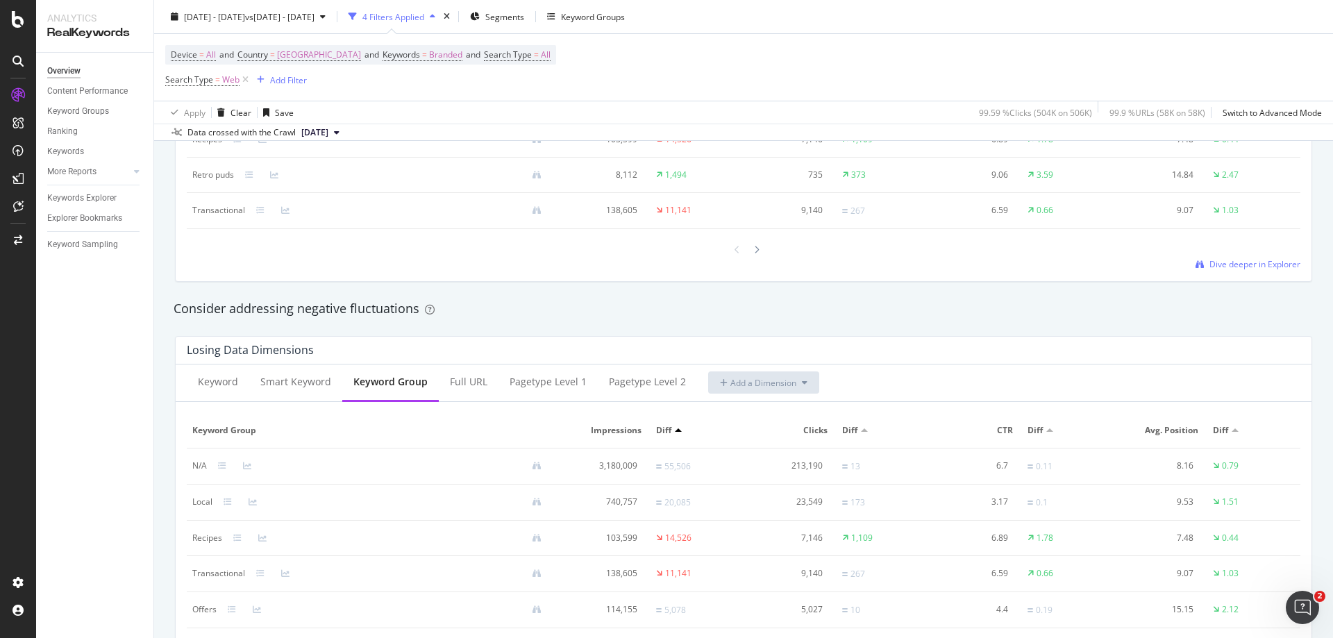
scroll to position [1666, 0]
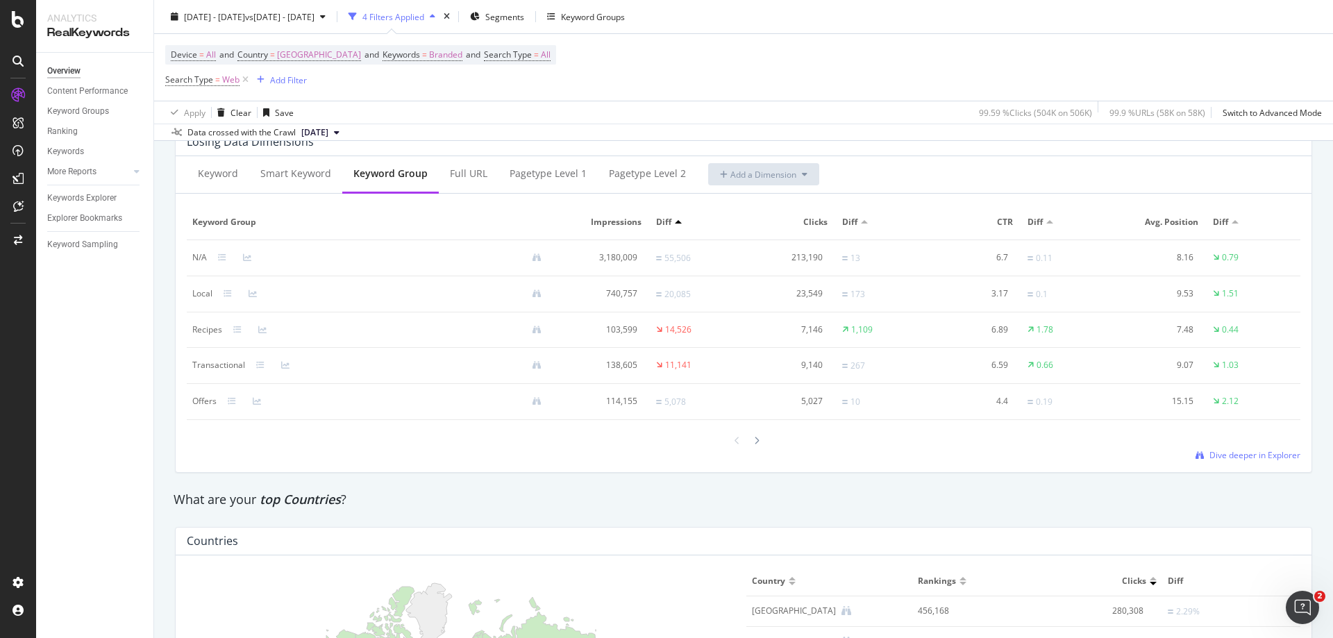
click at [861, 221] on div at bounding box center [864, 221] width 7 height 3
click at [861, 222] on div at bounding box center [864, 221] width 7 height 3
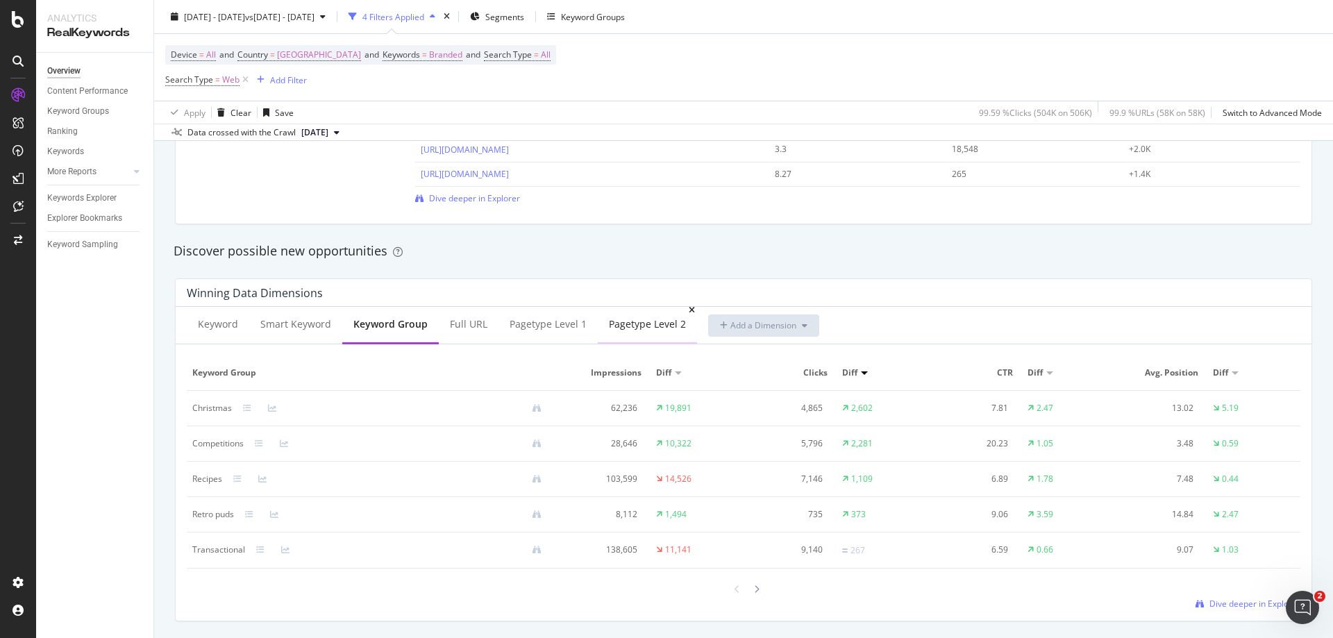
scroll to position [1111, 0]
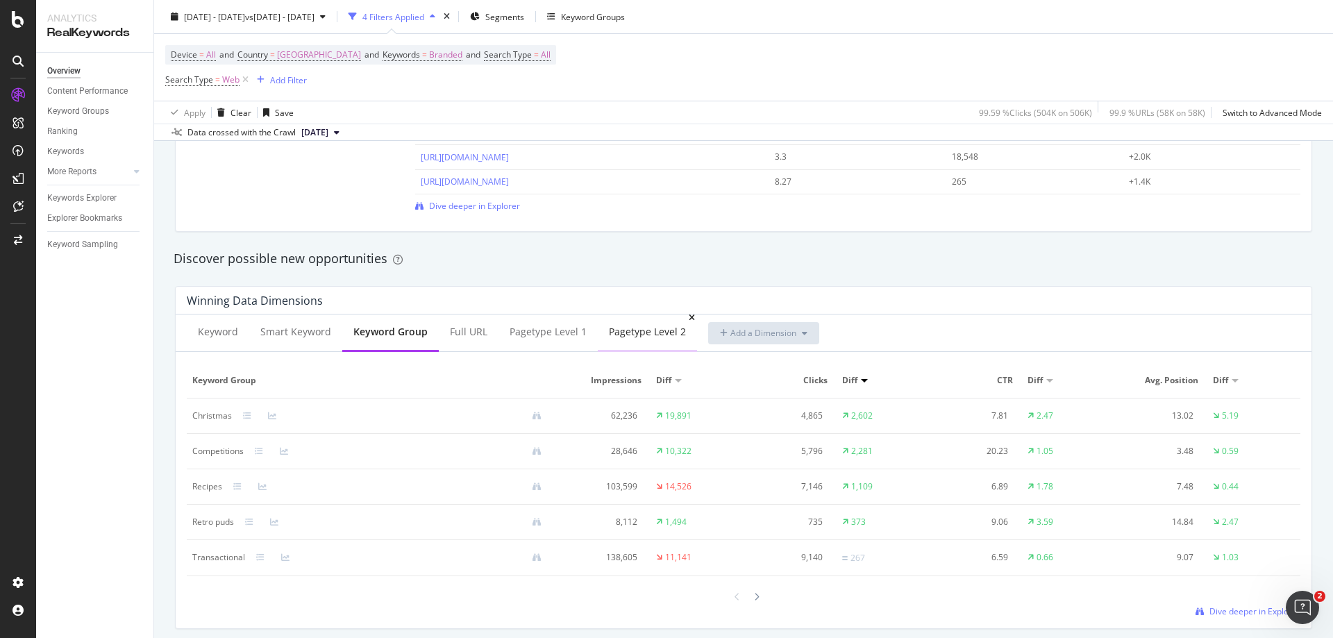
click at [637, 343] on div "pagetype Level 2" at bounding box center [647, 333] width 99 height 38
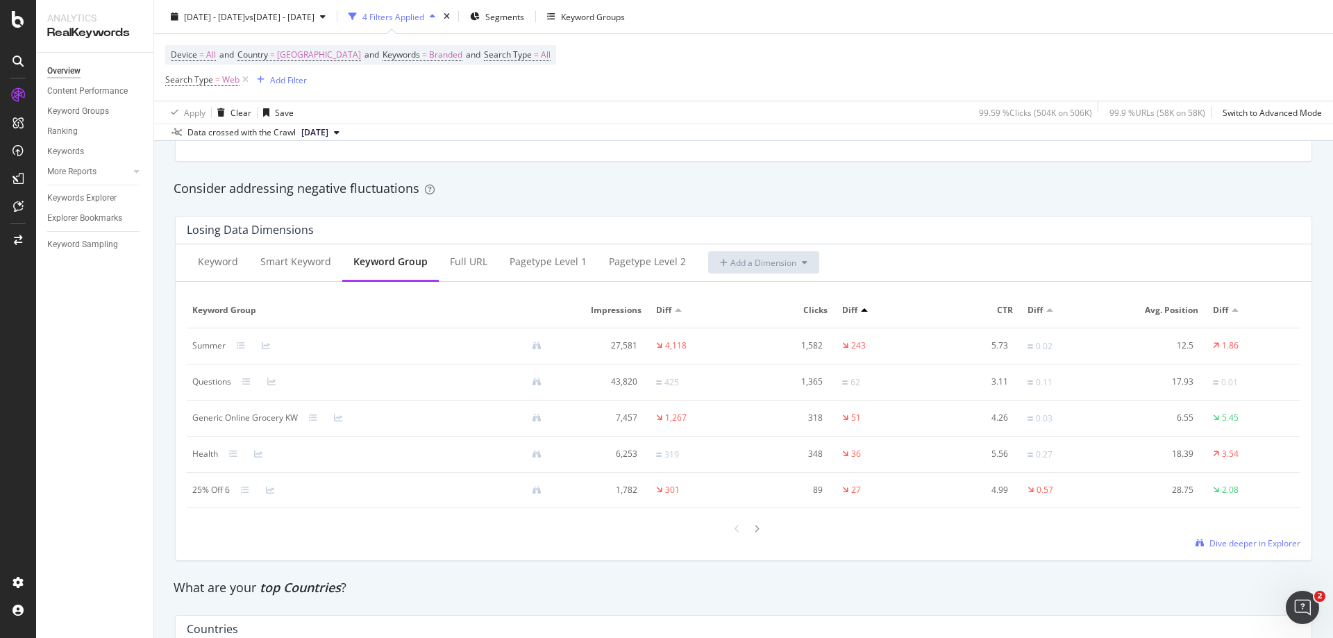
scroll to position [1596, 0]
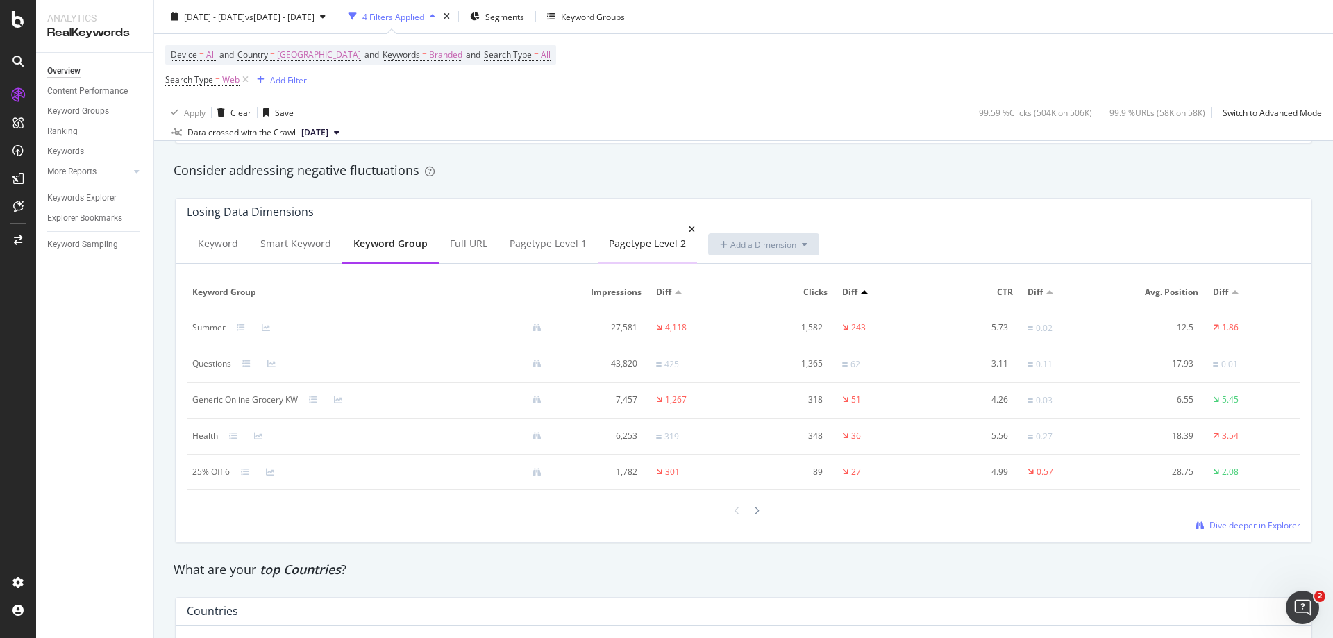
click at [650, 250] on div "pagetype Level 2" at bounding box center [647, 244] width 77 height 14
click at [675, 292] on div at bounding box center [678, 291] width 7 height 3
click at [229, 250] on div "Keyword" at bounding box center [218, 244] width 40 height 14
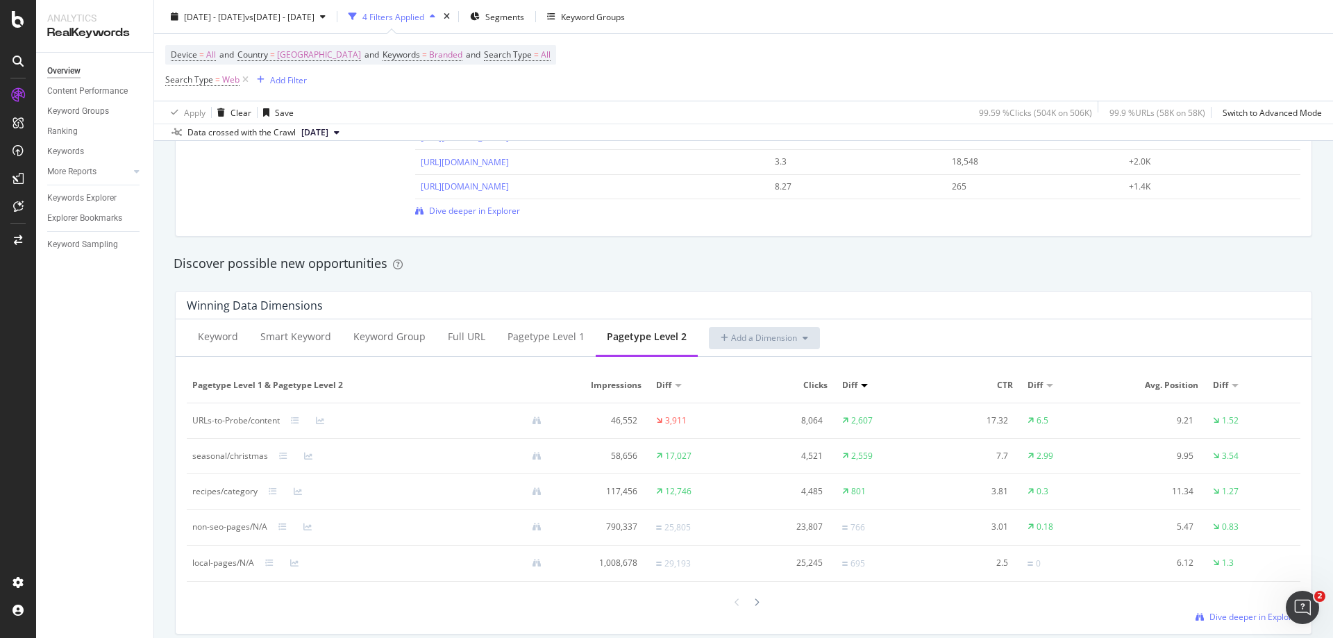
scroll to position [1099, 0]
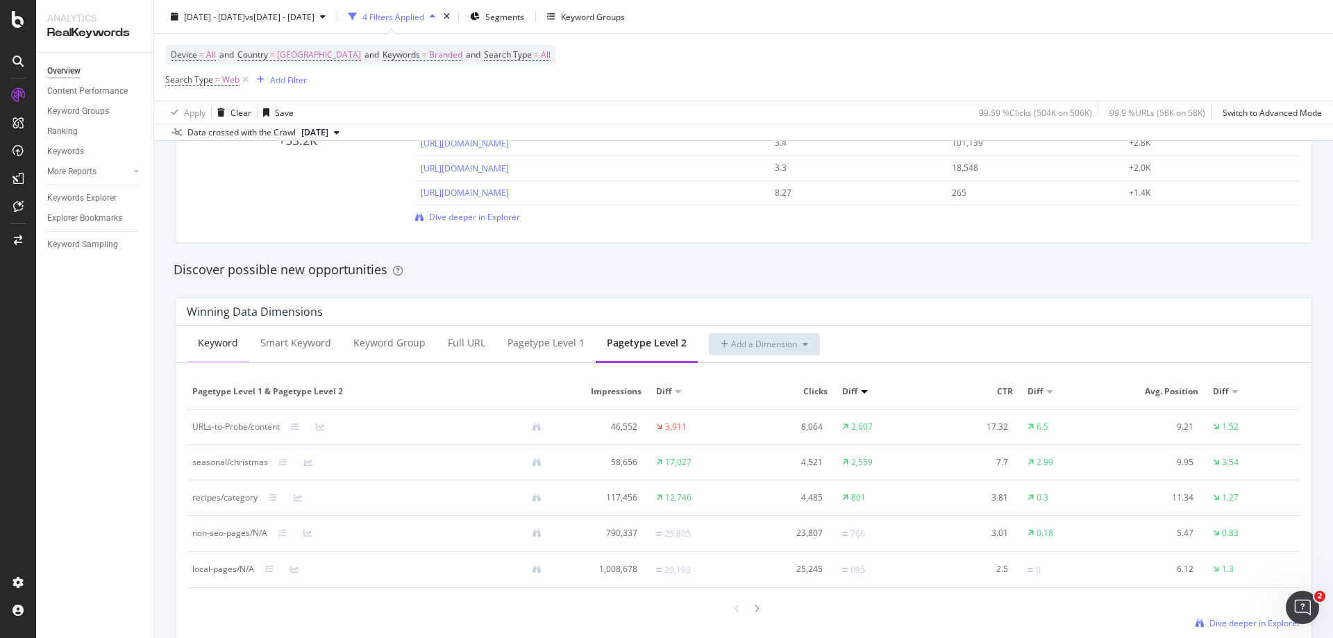
click at [225, 346] on div "Keyword" at bounding box center [218, 343] width 40 height 14
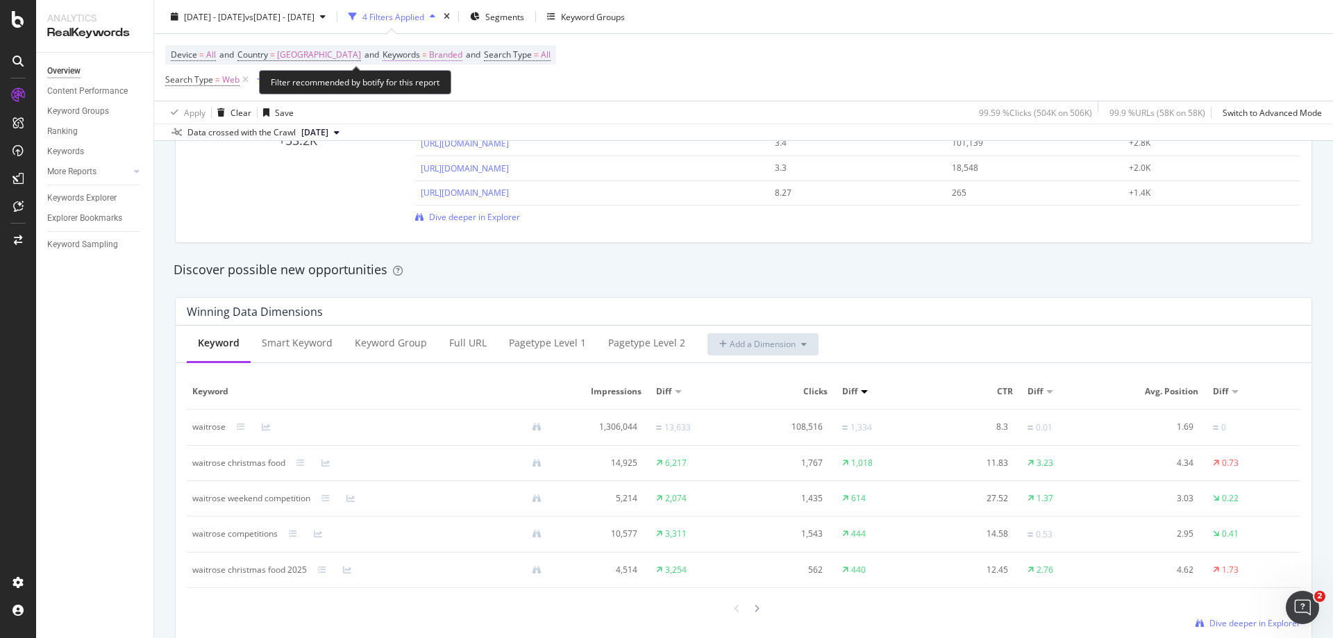
click at [429, 51] on span "Branded" at bounding box center [445, 54] width 33 height 19
click at [414, 92] on span "Branded" at bounding box center [401, 87] width 39 height 12
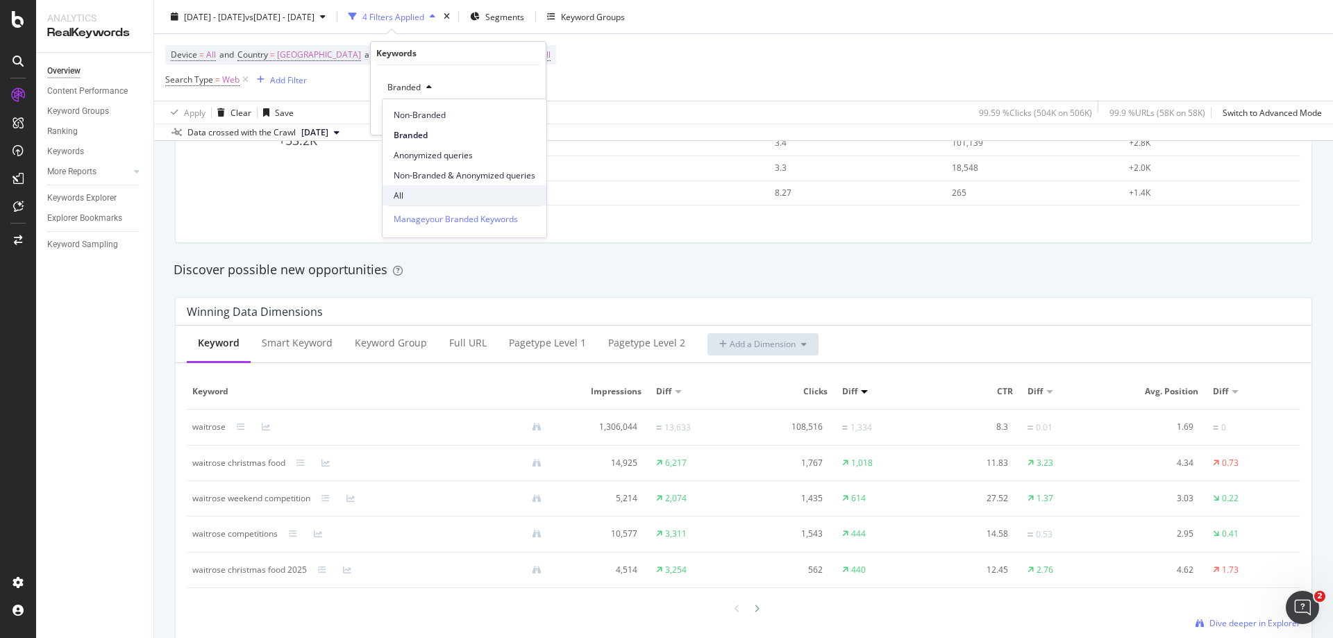
click at [405, 194] on span "All" at bounding box center [465, 195] width 142 height 12
click at [530, 117] on div "Apply" at bounding box center [524, 117] width 22 height 12
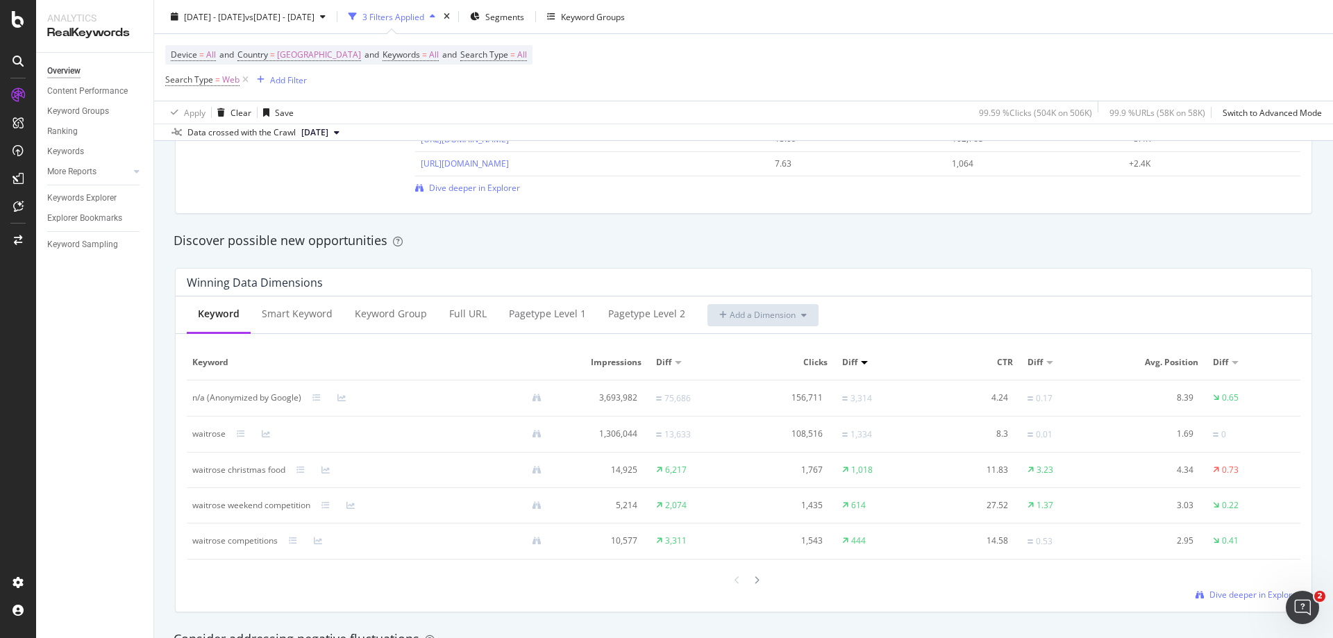
scroll to position [1111, 0]
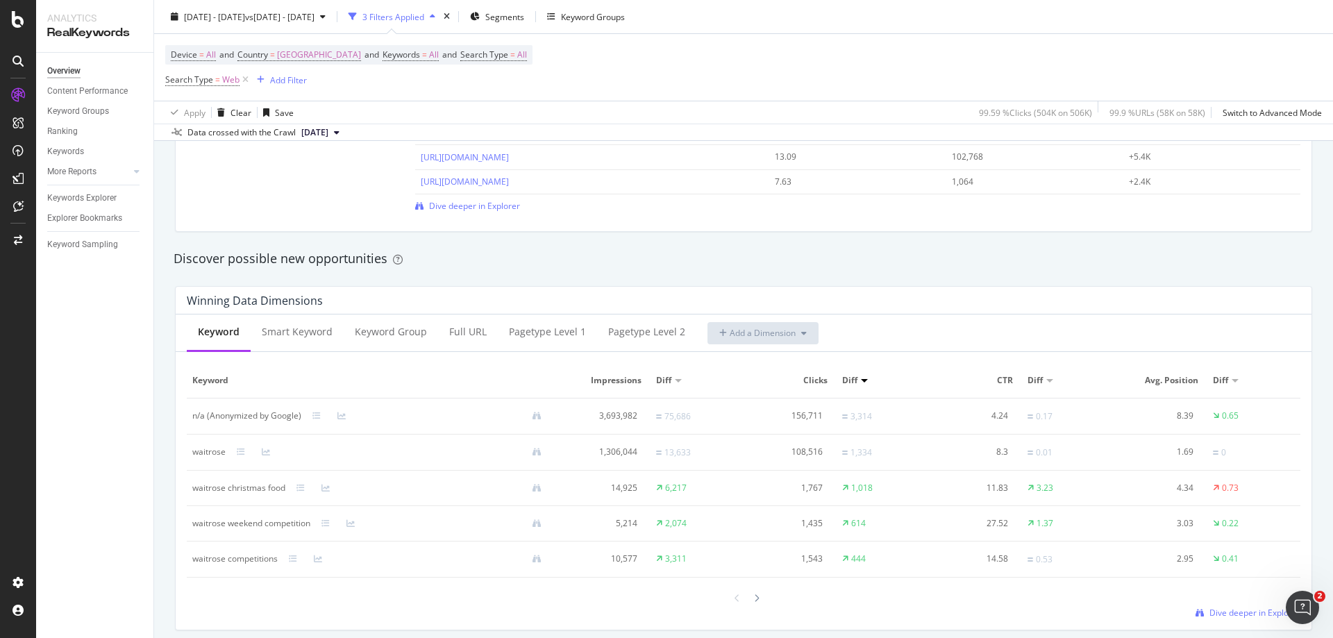
click at [219, 339] on div "Keyword" at bounding box center [219, 333] width 64 height 38
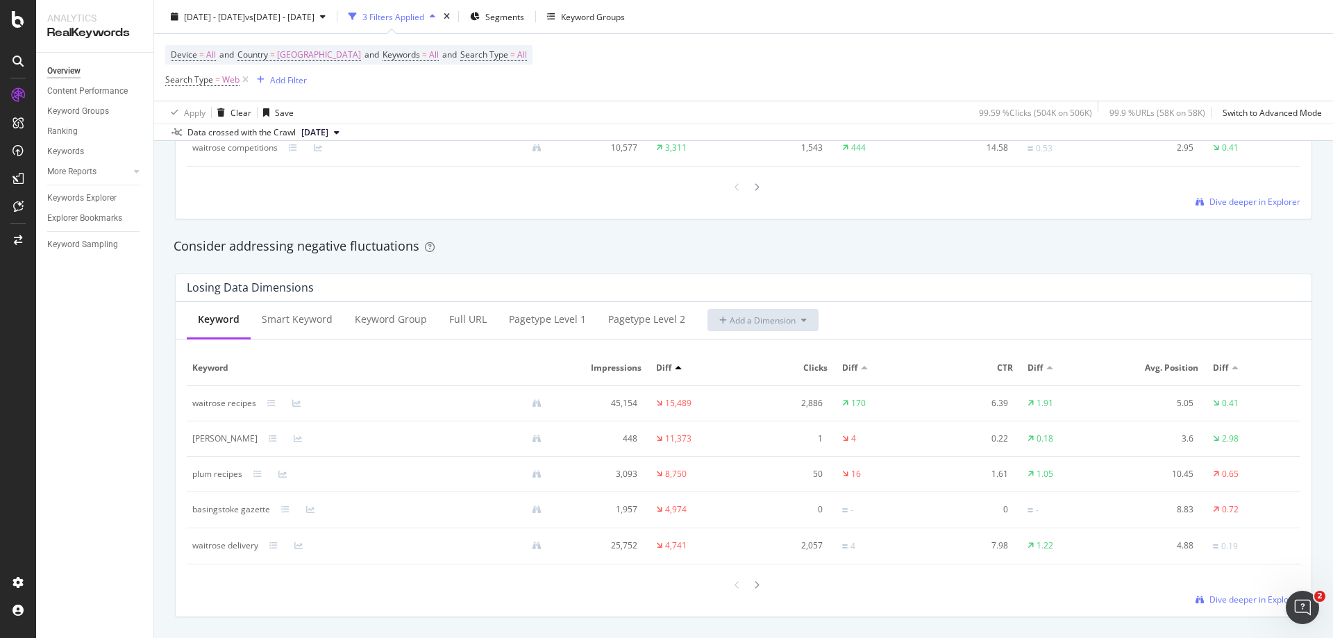
scroll to position [1527, 0]
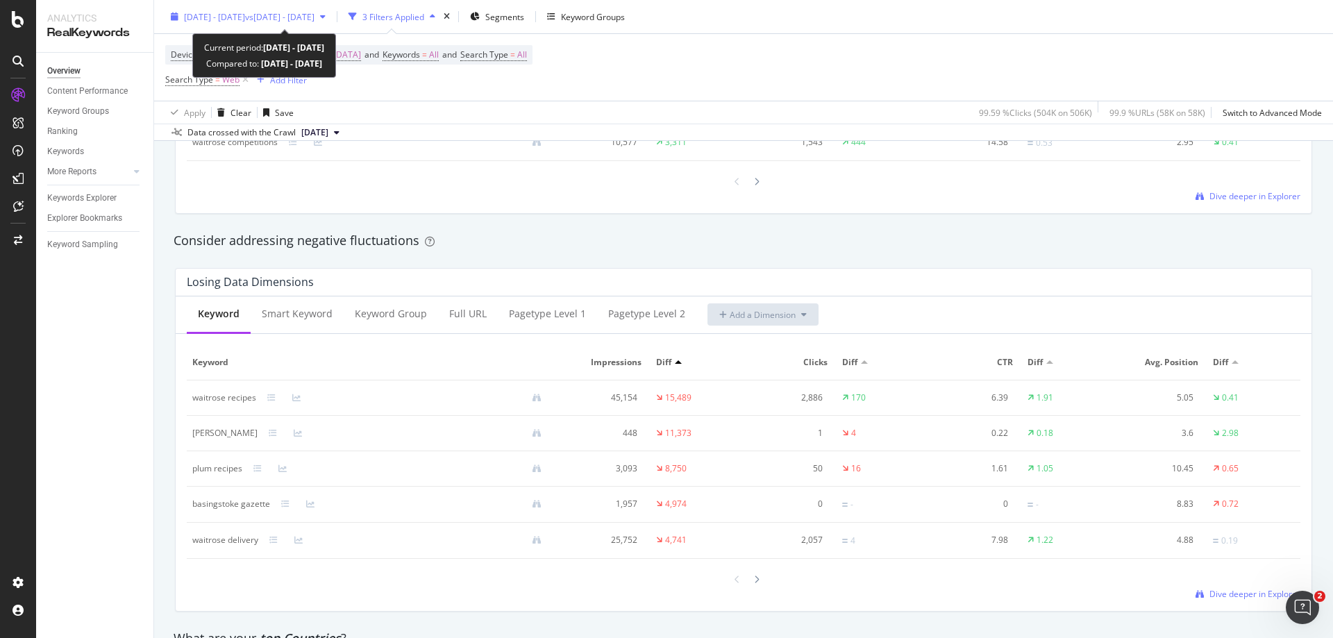
click at [314, 14] on span "vs [DATE] - [DATE]" at bounding box center [279, 16] width 69 height 12
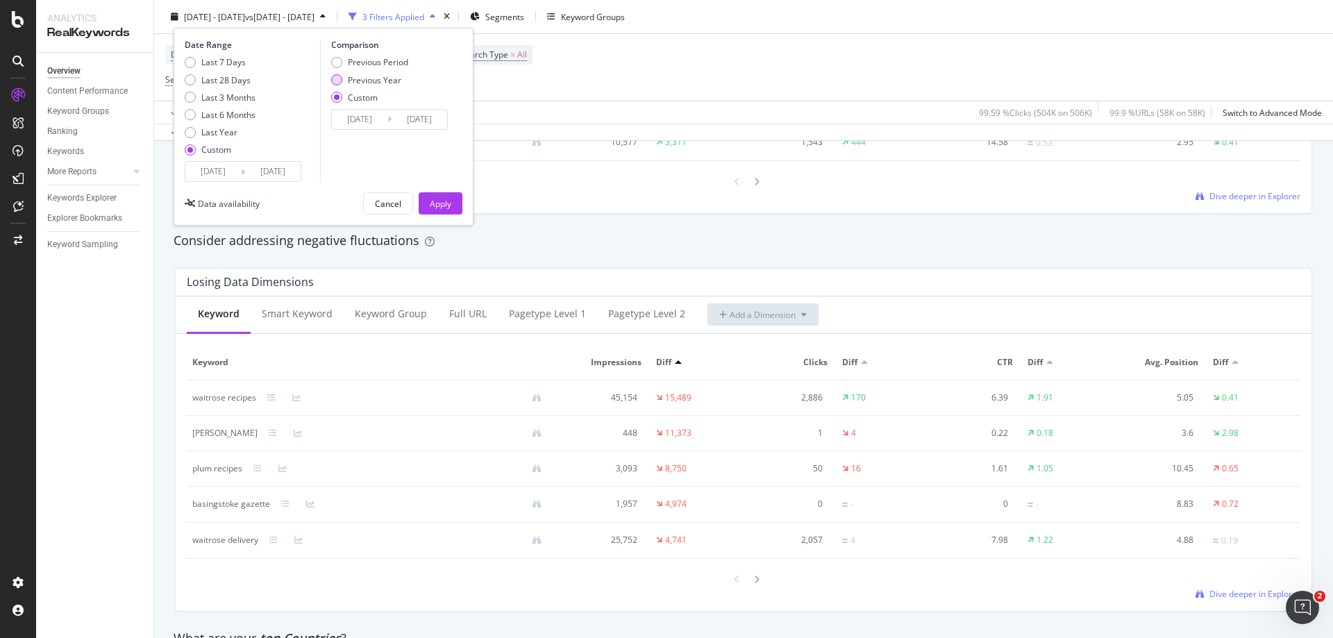
click at [340, 82] on div "Previous Year" at bounding box center [336, 79] width 11 height 11
type input "[DATE]"
click at [448, 202] on div "Apply" at bounding box center [441, 203] width 22 height 12
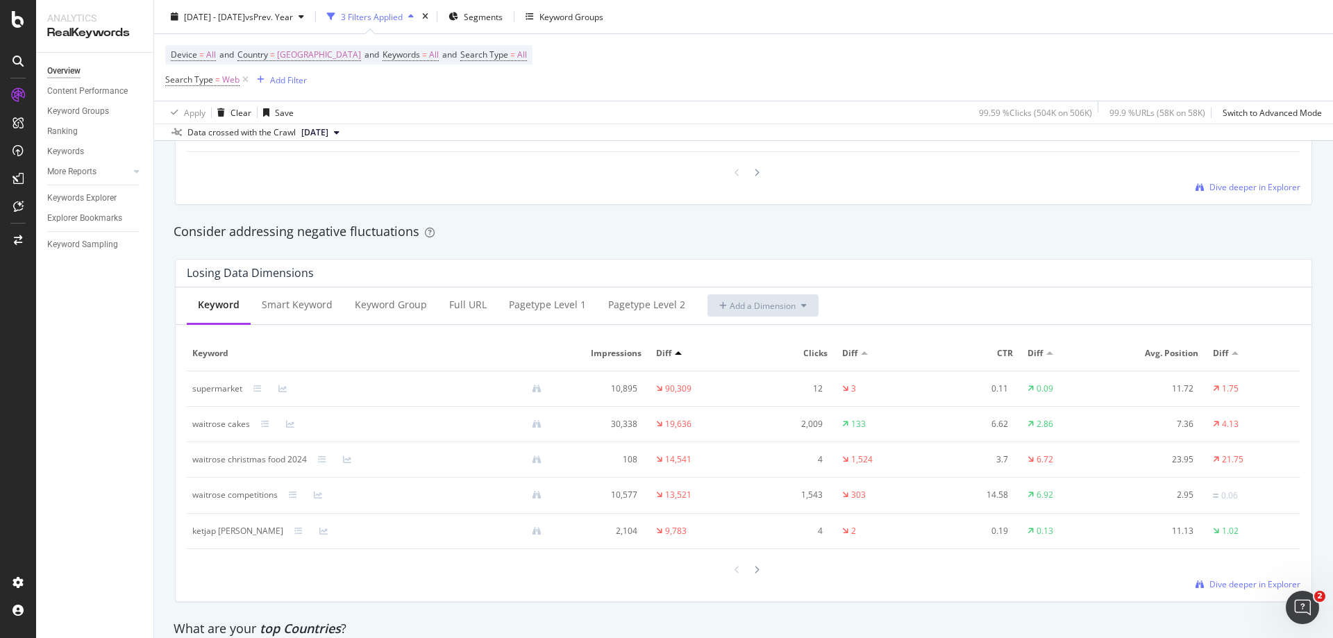
scroll to position [1527, 0]
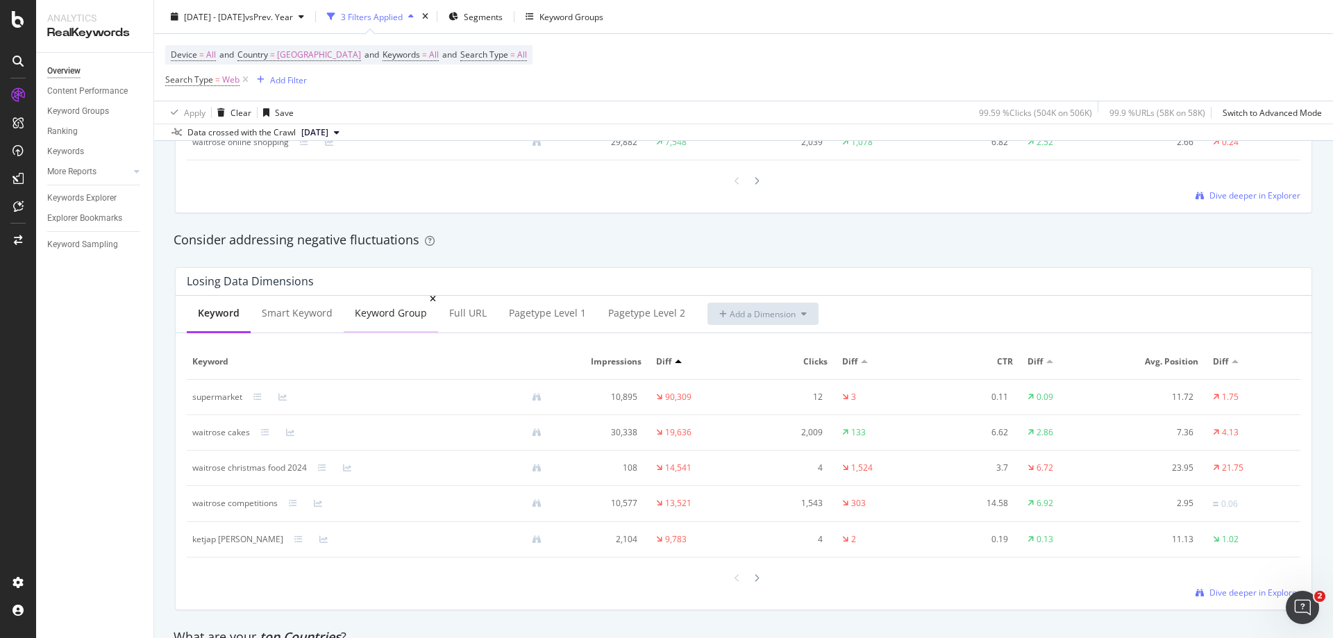
click at [366, 318] on div "Keyword Group" at bounding box center [391, 313] width 72 height 14
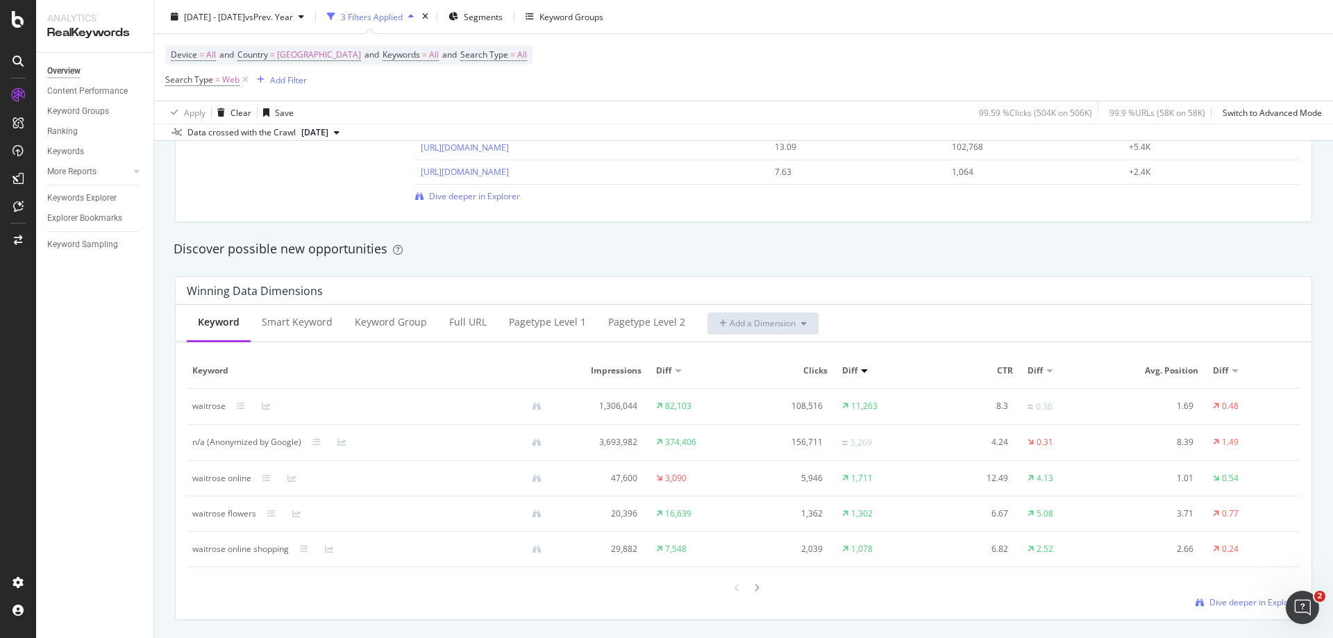
scroll to position [1111, 0]
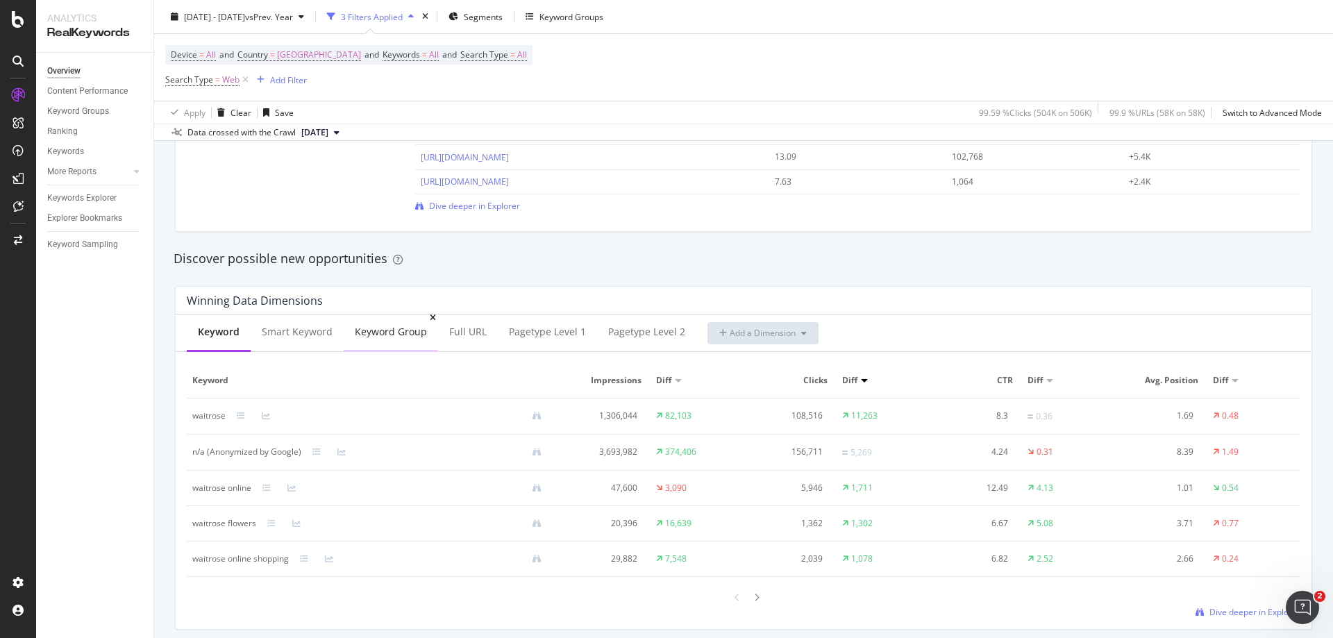
click at [414, 336] on div "Keyword Group" at bounding box center [391, 332] width 72 height 14
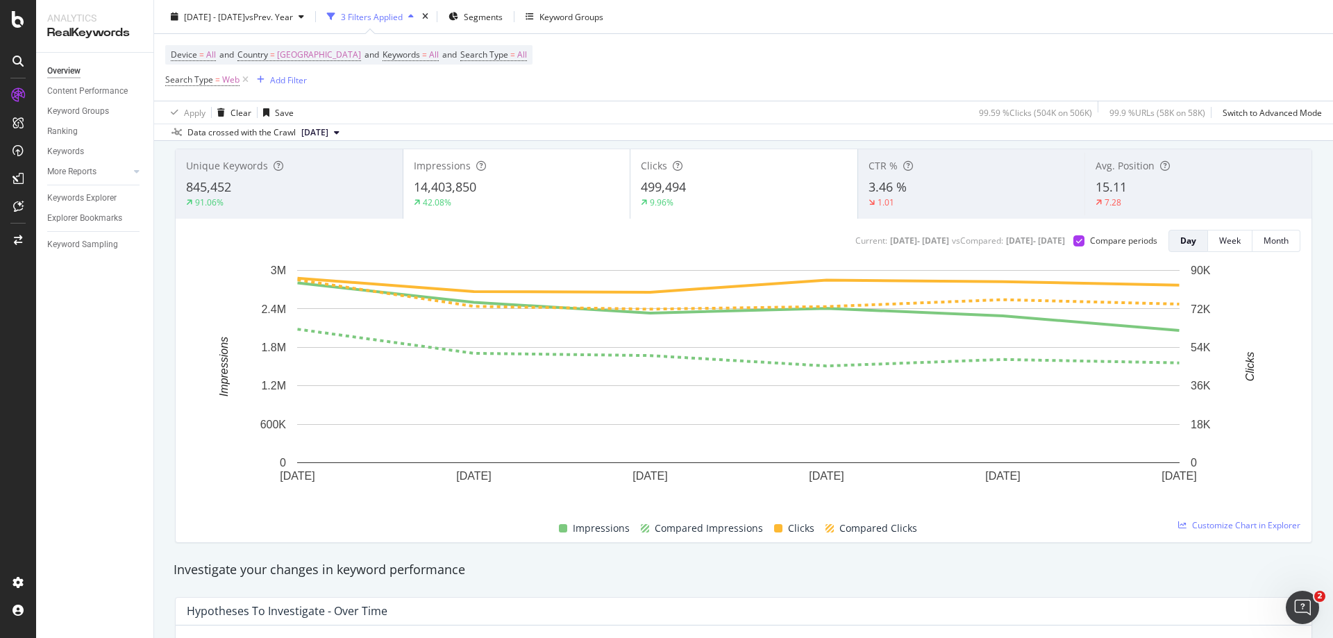
scroll to position [69, 0]
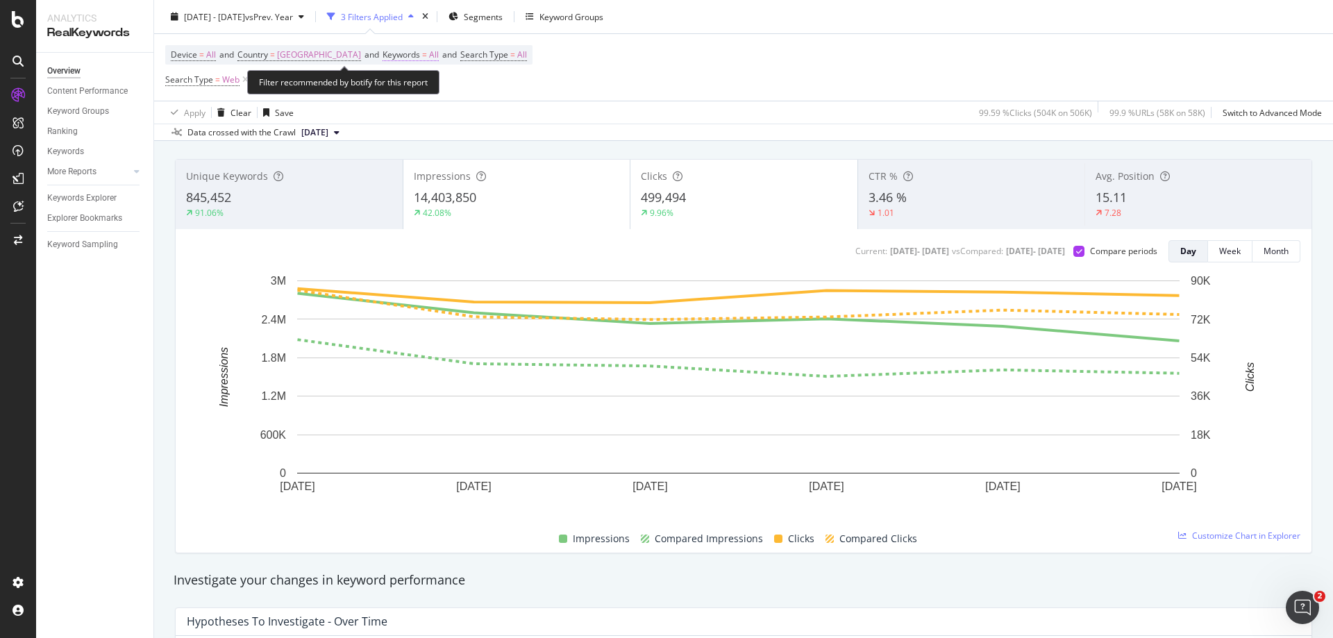
click at [429, 56] on span "All" at bounding box center [434, 54] width 10 height 19
click at [396, 89] on span "All" at bounding box center [389, 87] width 15 height 12
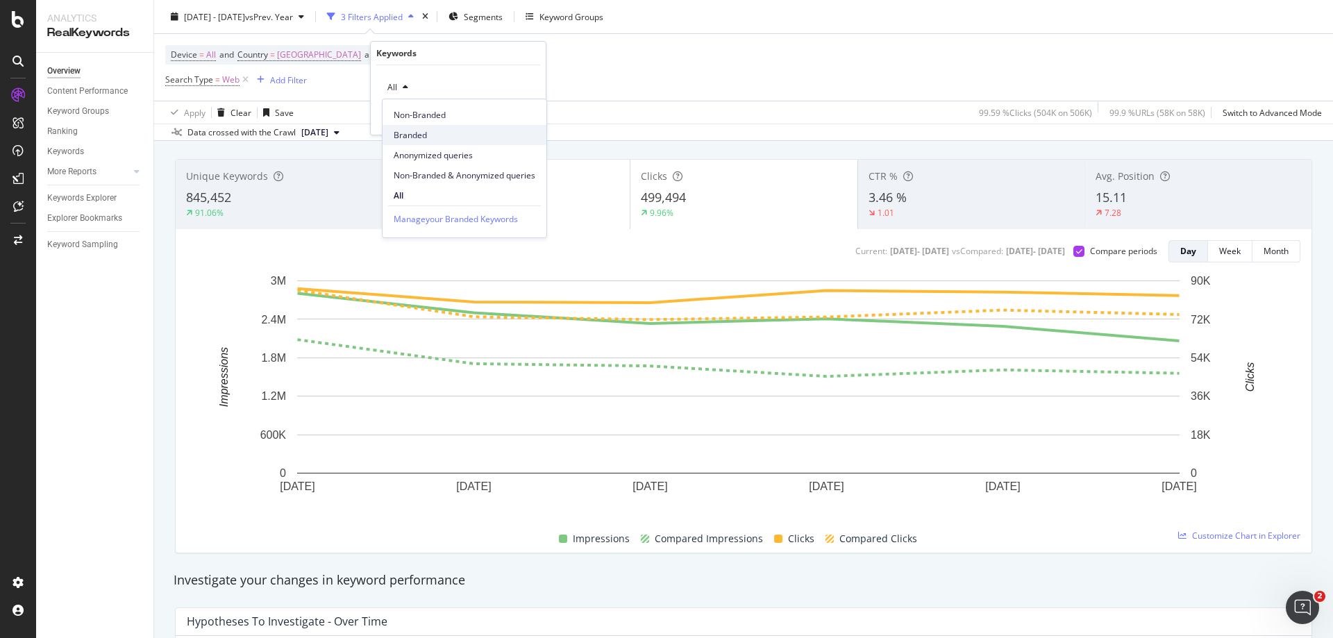
click at [411, 133] on span "Branded" at bounding box center [465, 135] width 142 height 12
click at [525, 118] on div "Apply" at bounding box center [524, 117] width 22 height 12
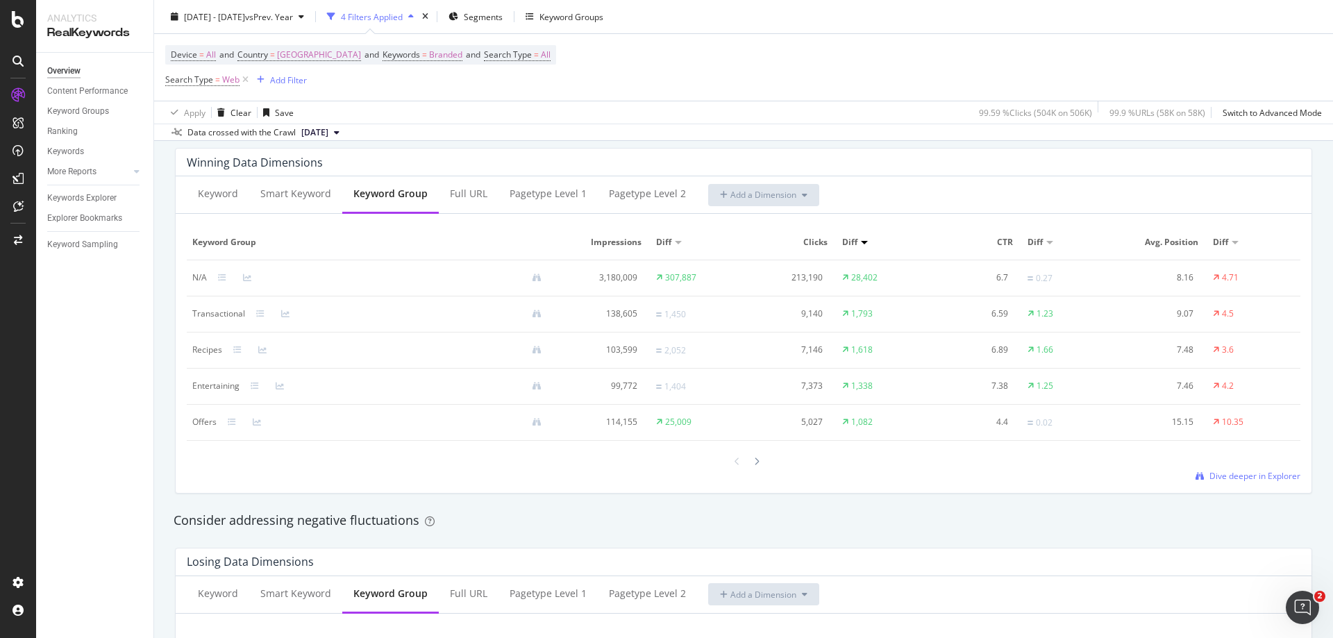
scroll to position [1249, 0]
click at [754, 463] on icon at bounding box center [757, 461] width 6 height 8
click at [754, 461] on icon at bounding box center [757, 459] width 6 height 8
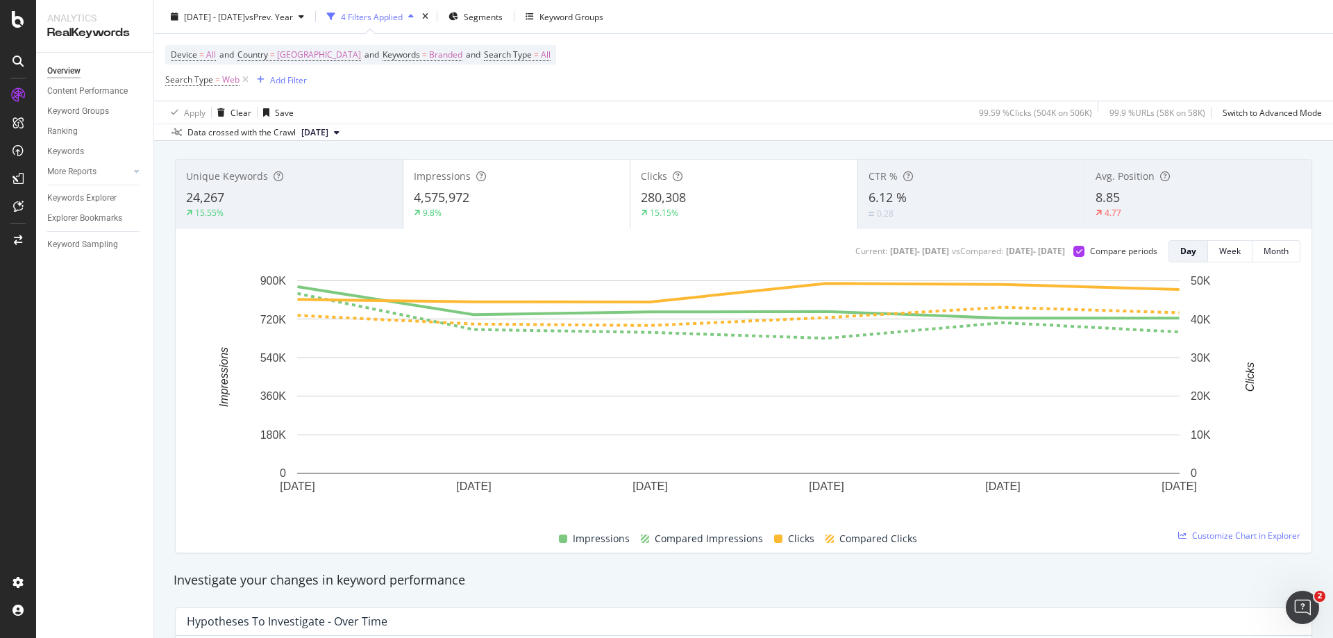
scroll to position [0, 0]
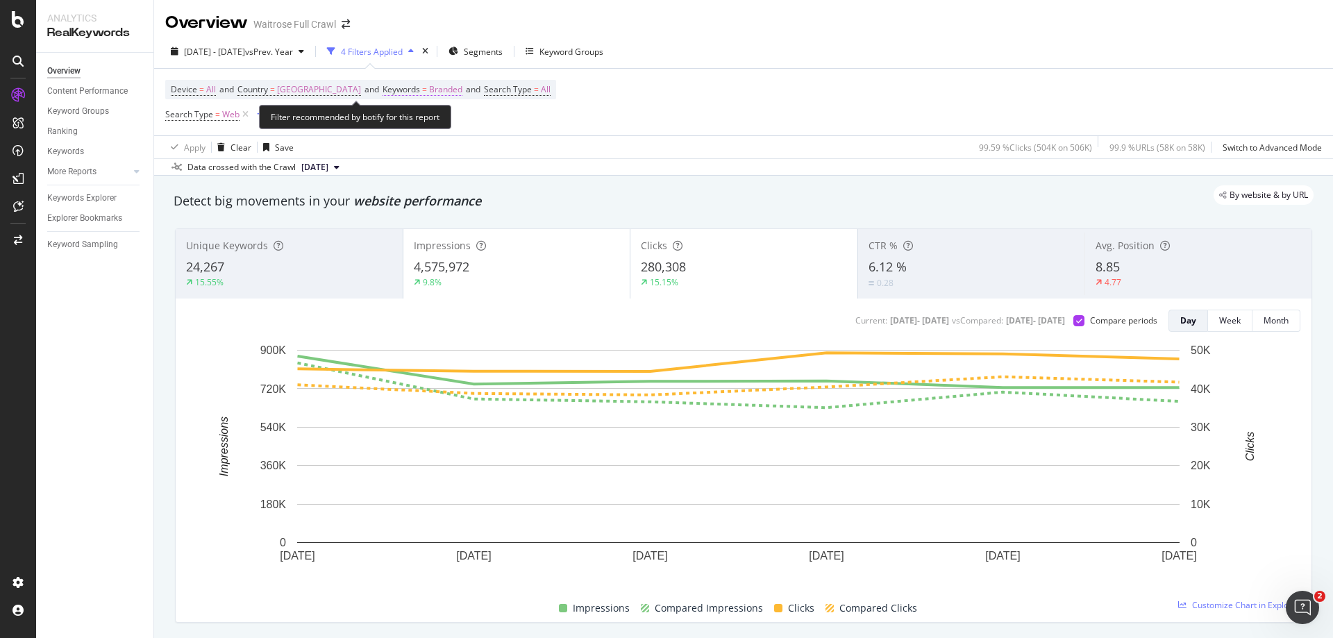
click at [415, 90] on span "Keywords = Branded" at bounding box center [422, 89] width 80 height 12
click at [418, 121] on span "Branded" at bounding box center [401, 122] width 39 height 12
click at [657, 197] on div "By website & by URL" at bounding box center [737, 194] width 1154 height 19
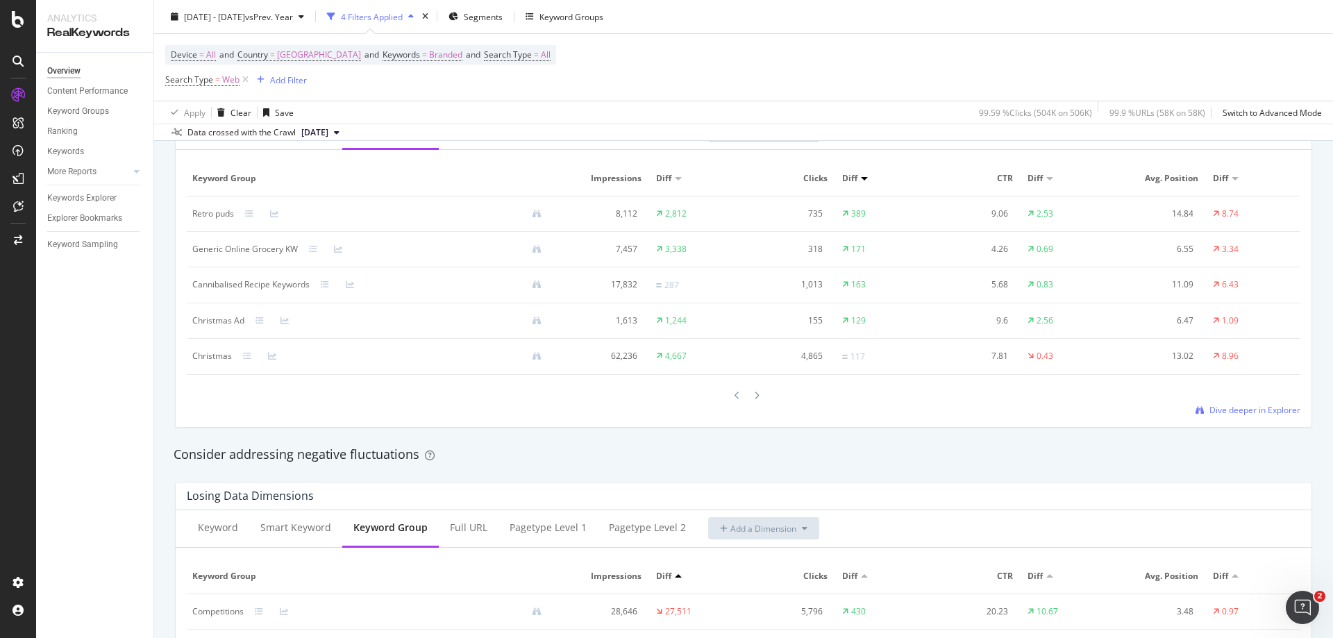
scroll to position [1319, 0]
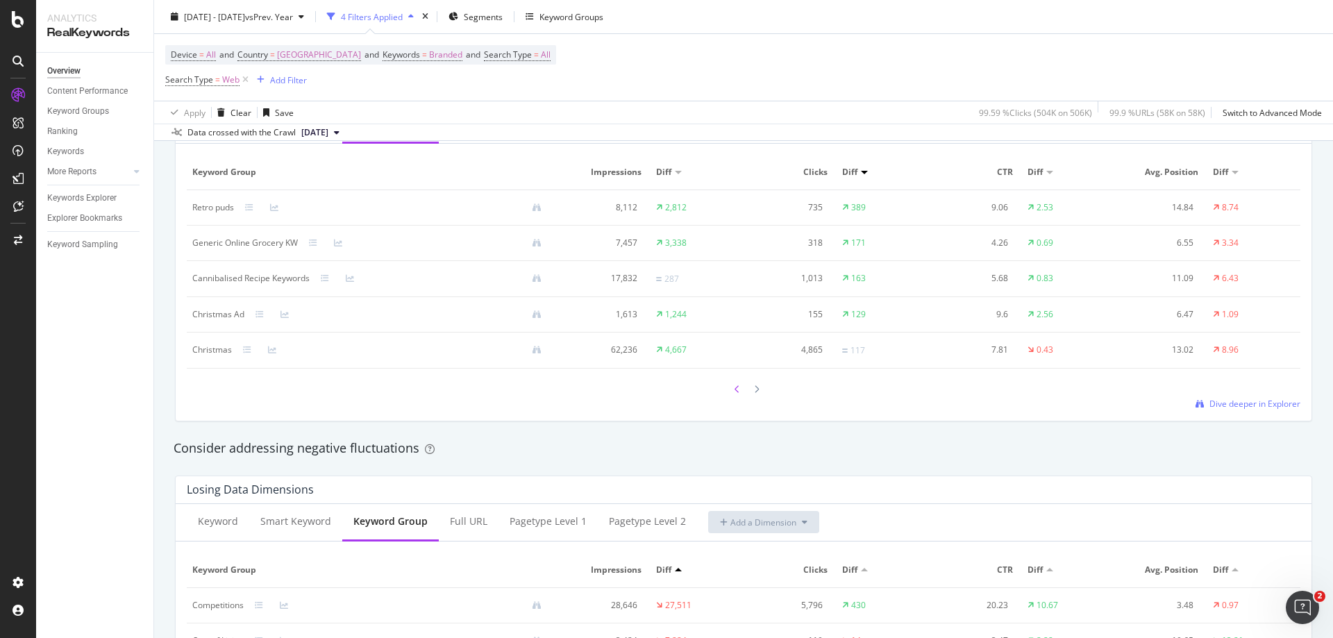
click at [731, 390] on div at bounding box center [737, 389] width 12 height 19
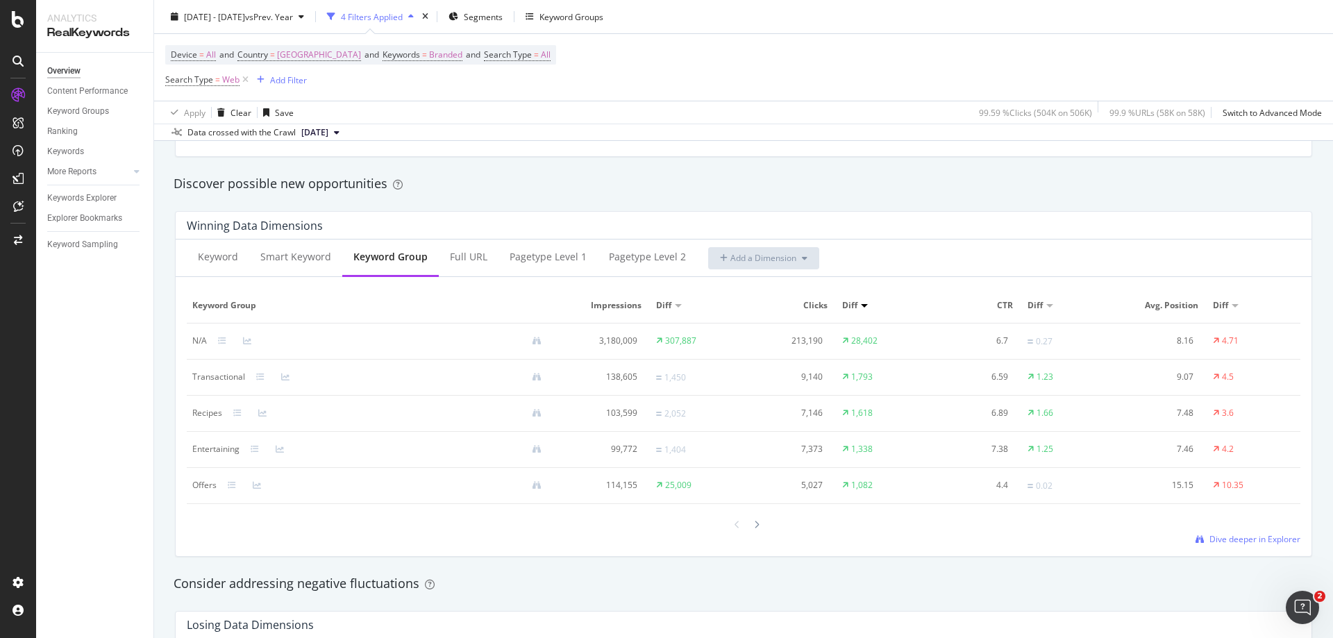
scroll to position [1180, 0]
click at [645, 269] on div "pagetype Level 2" at bounding box center [647, 262] width 77 height 14
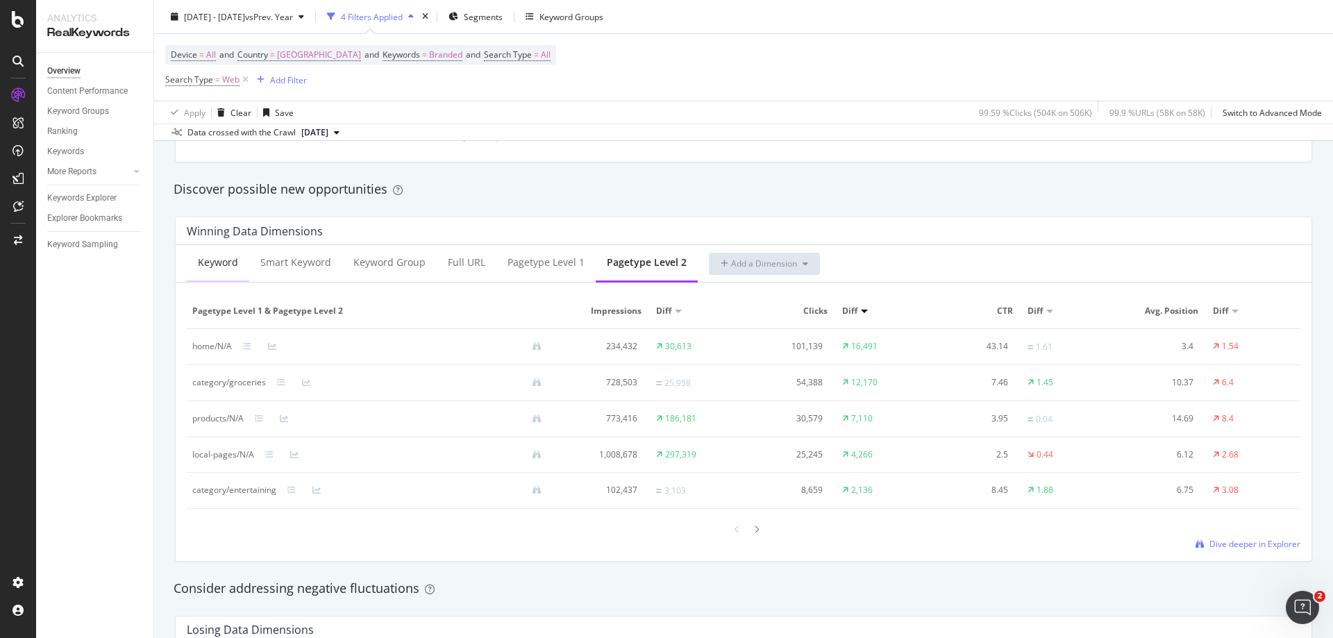
click at [203, 265] on div "Keyword" at bounding box center [218, 262] width 40 height 14
click at [371, 257] on div "Keyword Group" at bounding box center [391, 262] width 72 height 14
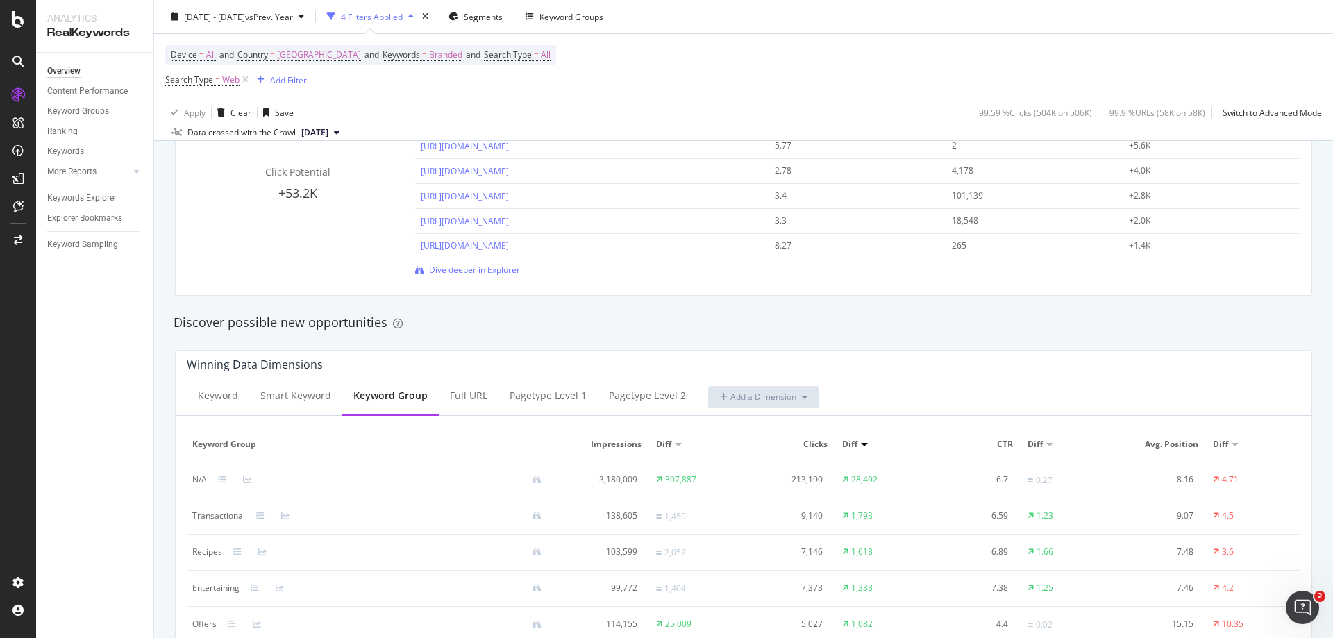
scroll to position [1041, 0]
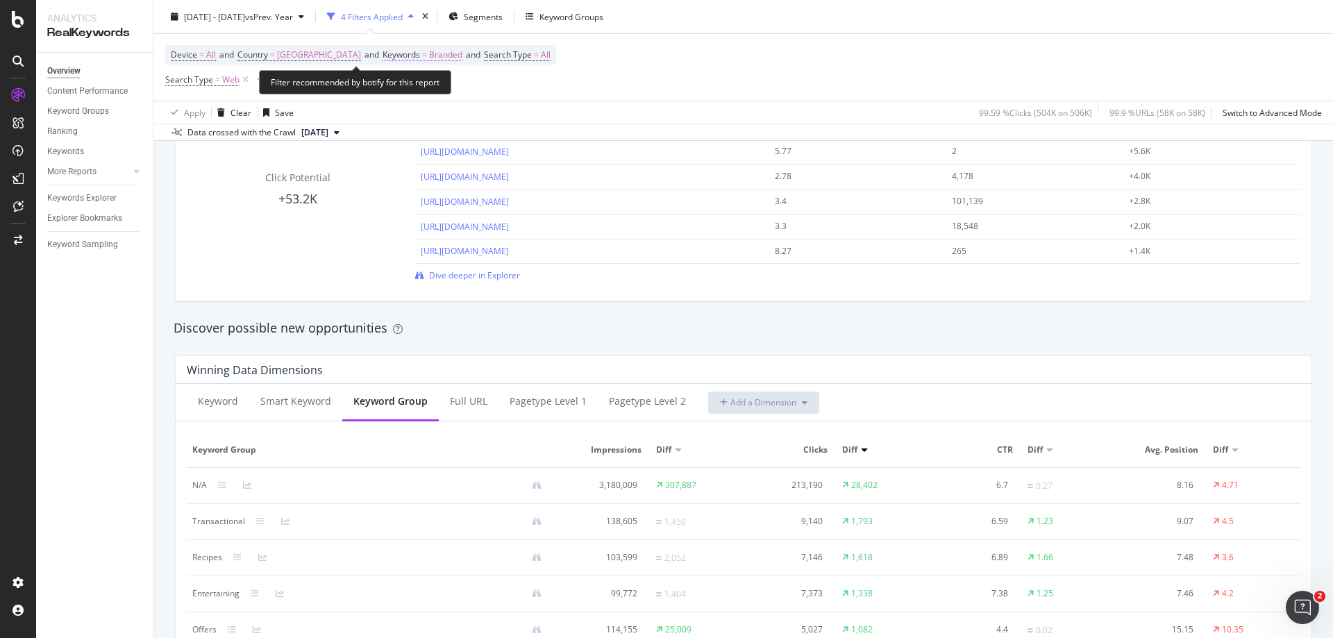
click at [433, 53] on span "Branded" at bounding box center [445, 54] width 33 height 19
click at [421, 95] on div "Branded" at bounding box center [410, 87] width 56 height 21
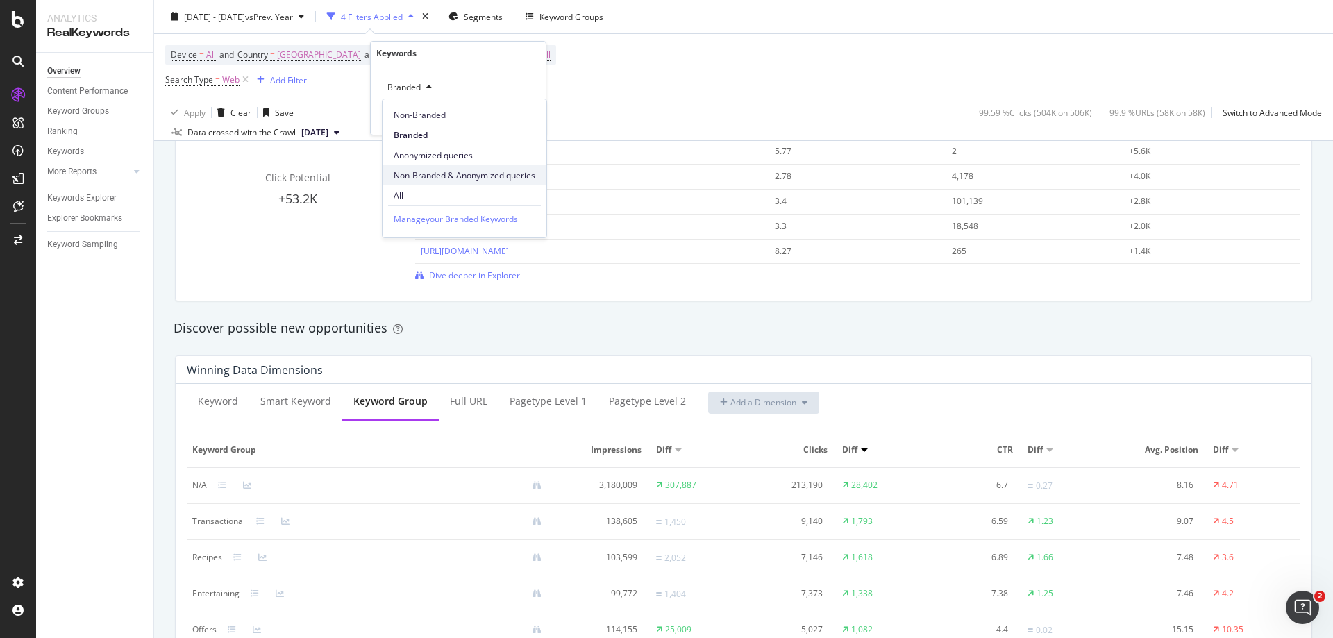
click at [414, 173] on span "Non-Branded & Anonymized queries" at bounding box center [465, 175] width 142 height 12
click at [533, 117] on div "Apply" at bounding box center [535, 117] width 22 height 12
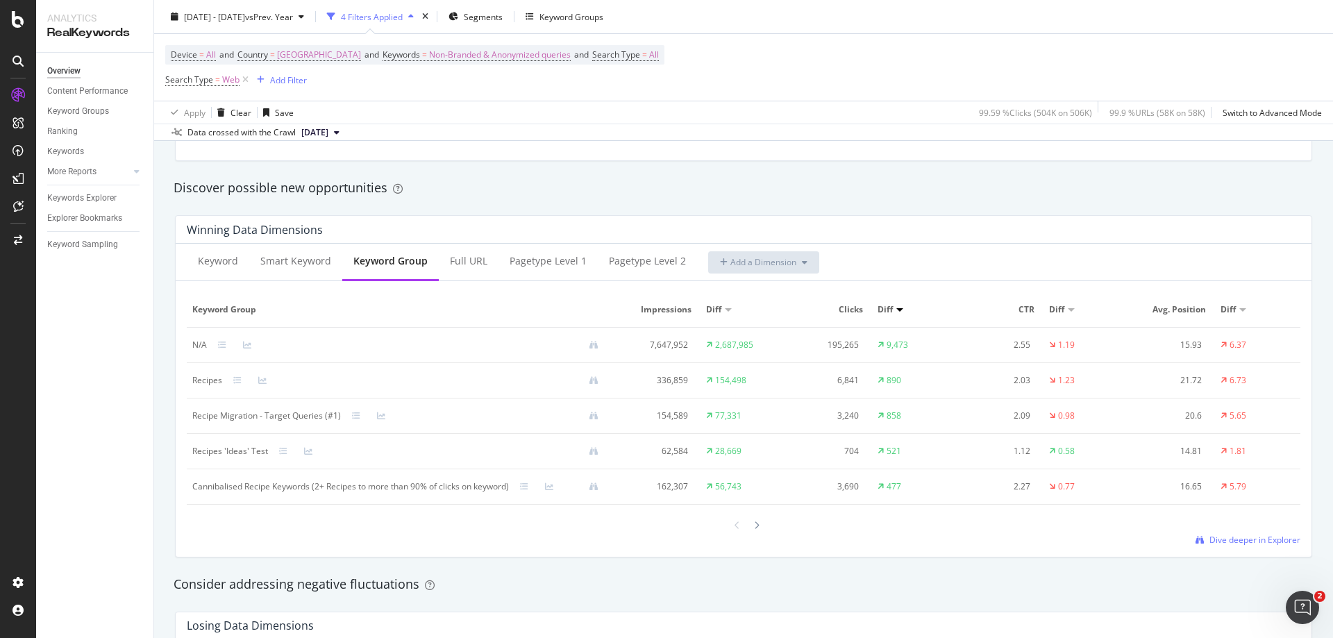
scroll to position [1180, 0]
click at [754, 527] on icon at bounding box center [757, 527] width 6 height 8
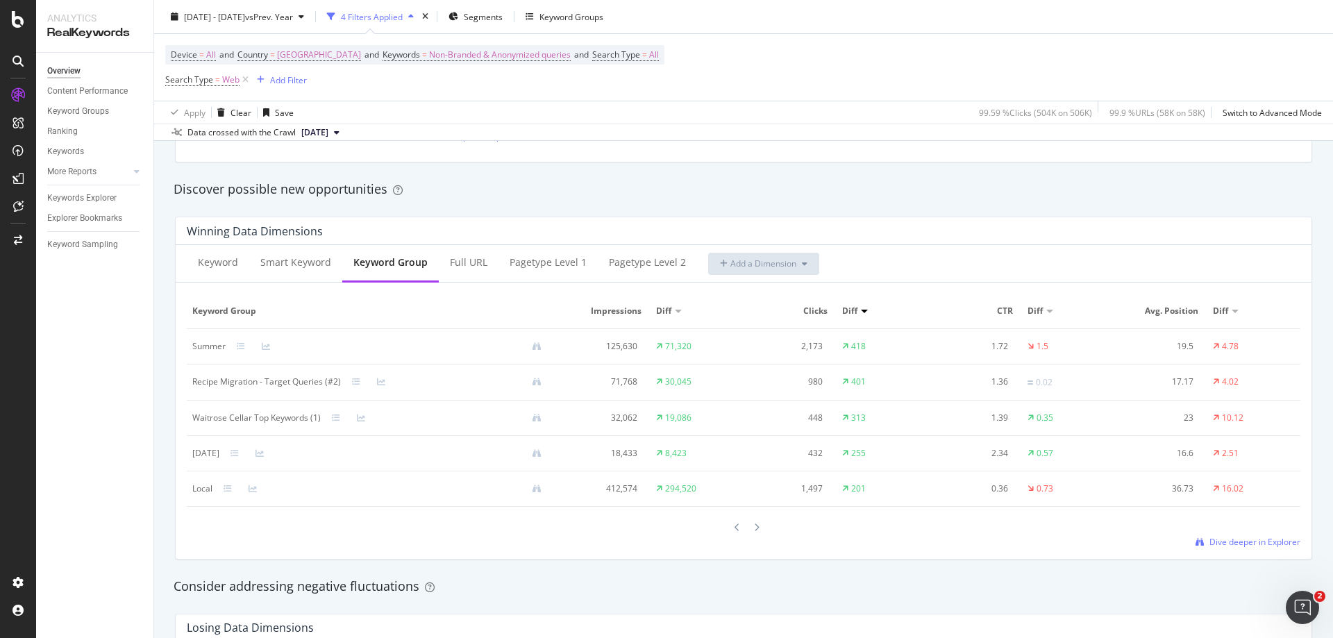
click at [754, 527] on icon at bounding box center [757, 527] width 6 height 8
click at [754, 527] on icon at bounding box center [757, 528] width 6 height 8
click at [754, 527] on icon at bounding box center [757, 527] width 6 height 8
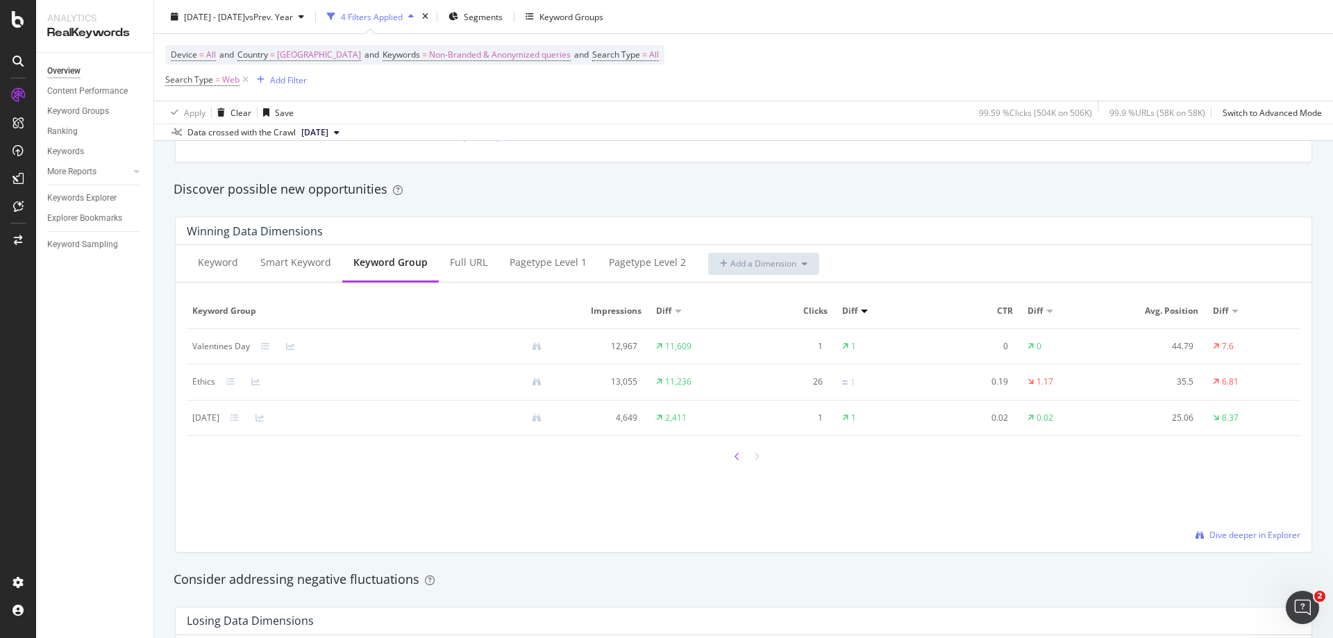
click at [734, 455] on icon at bounding box center [737, 457] width 6 height 8
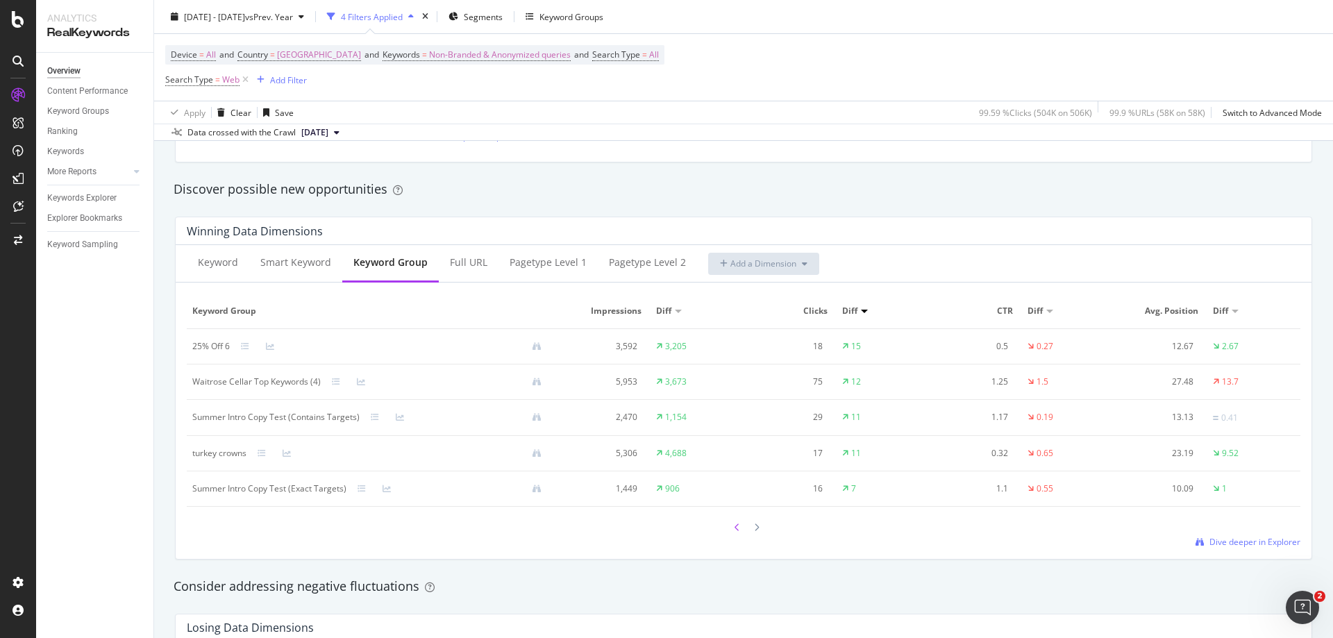
click at [734, 527] on icon at bounding box center [737, 527] width 6 height 8
click at [734, 527] on icon at bounding box center [737, 528] width 6 height 8
click at [734, 527] on icon at bounding box center [737, 527] width 6 height 8
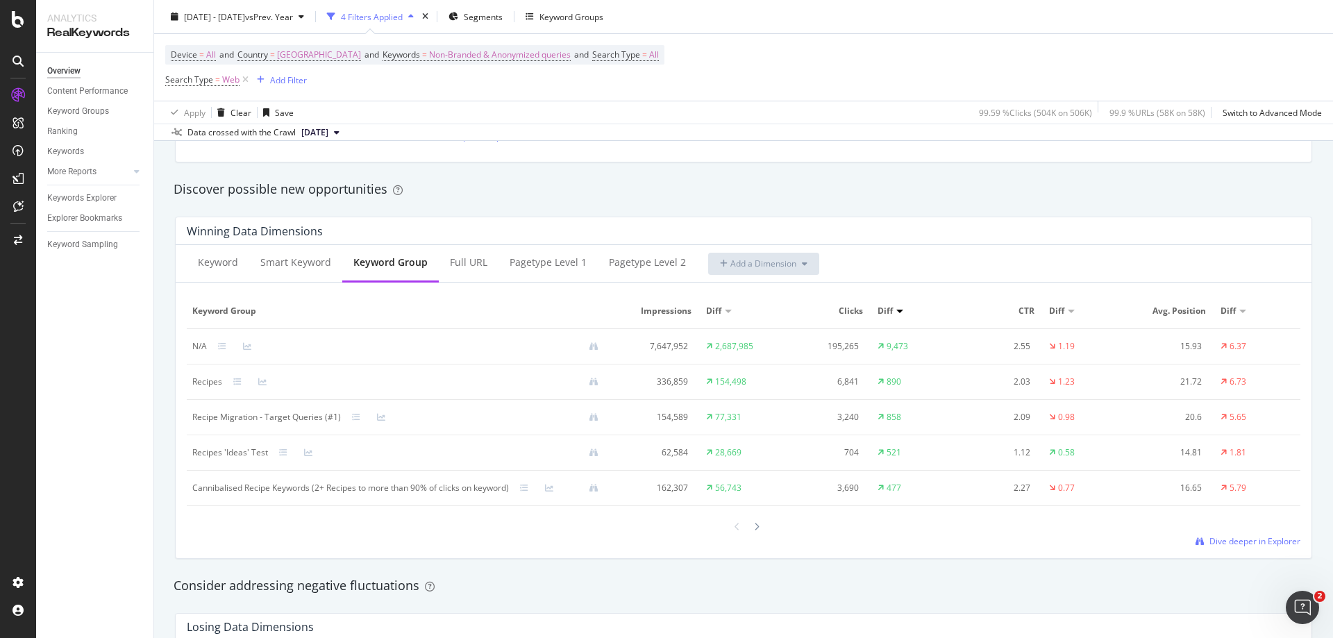
click at [734, 527] on icon at bounding box center [737, 527] width 6 height 8
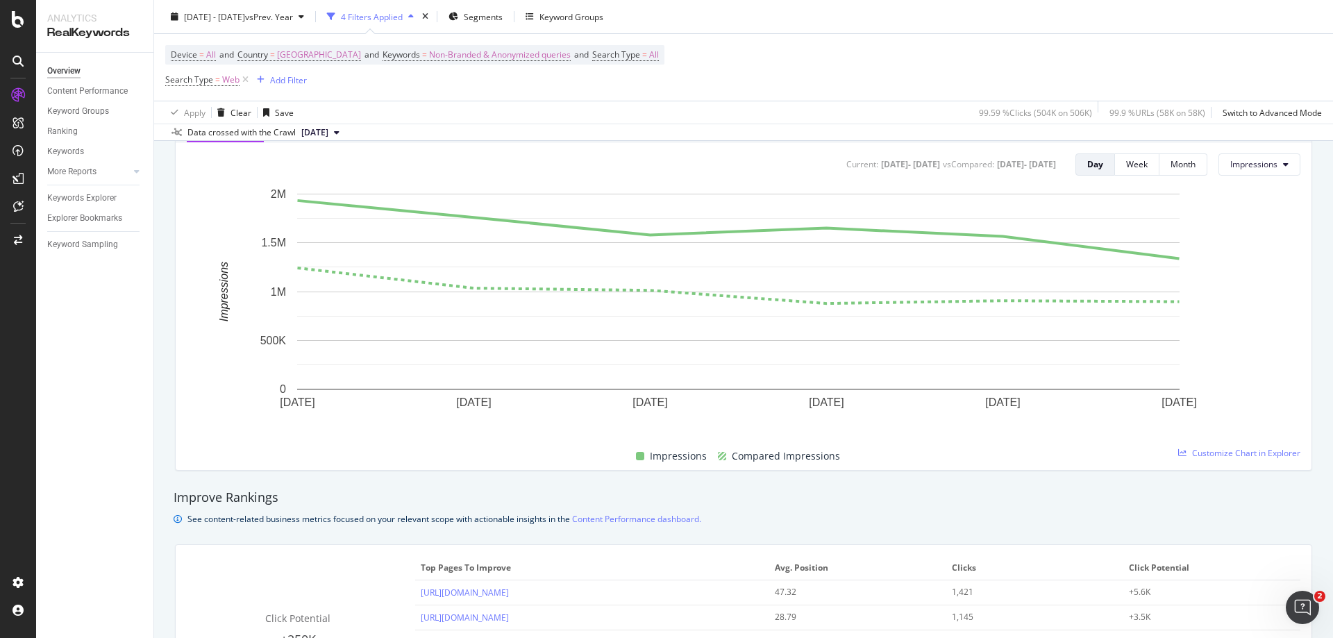
scroll to position [416, 0]
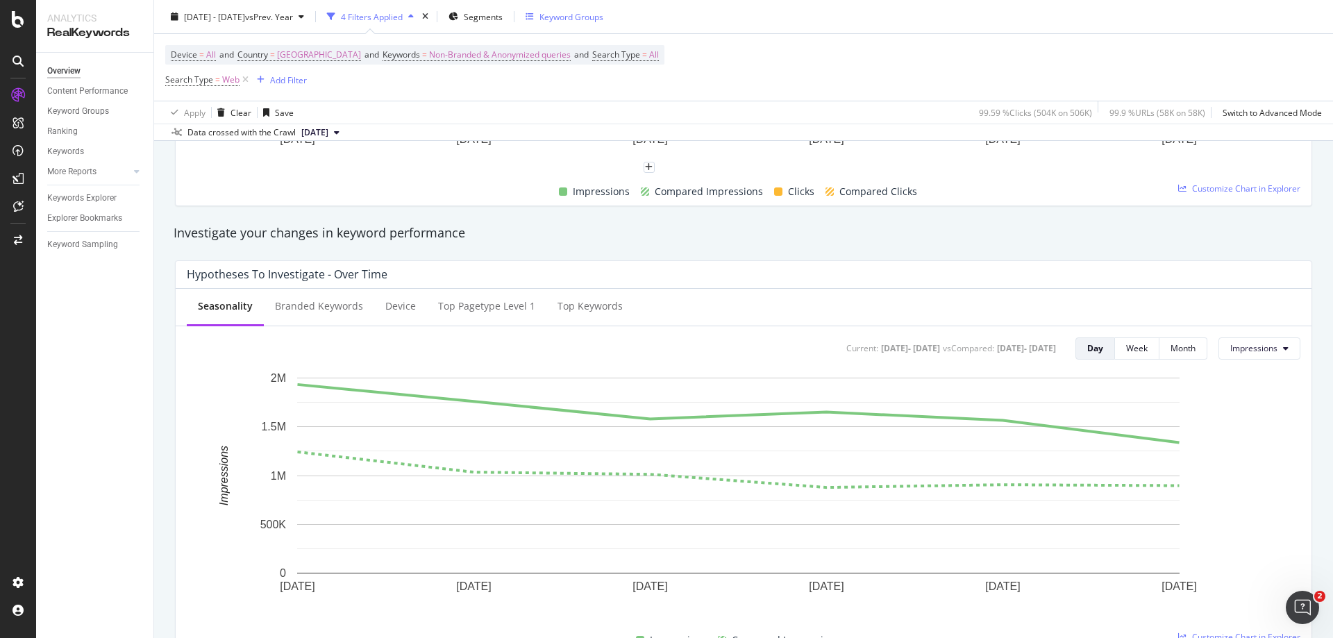
click at [603, 12] on div "Keyword Groups" at bounding box center [571, 16] width 64 height 12
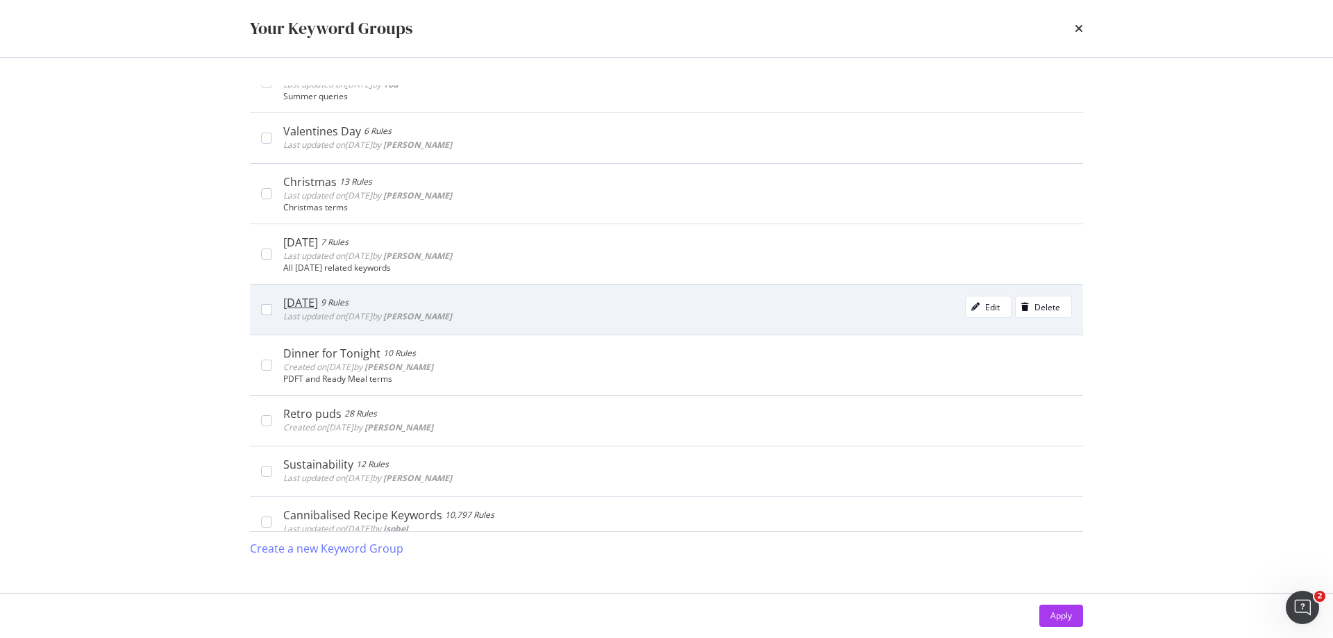
scroll to position [555, 0]
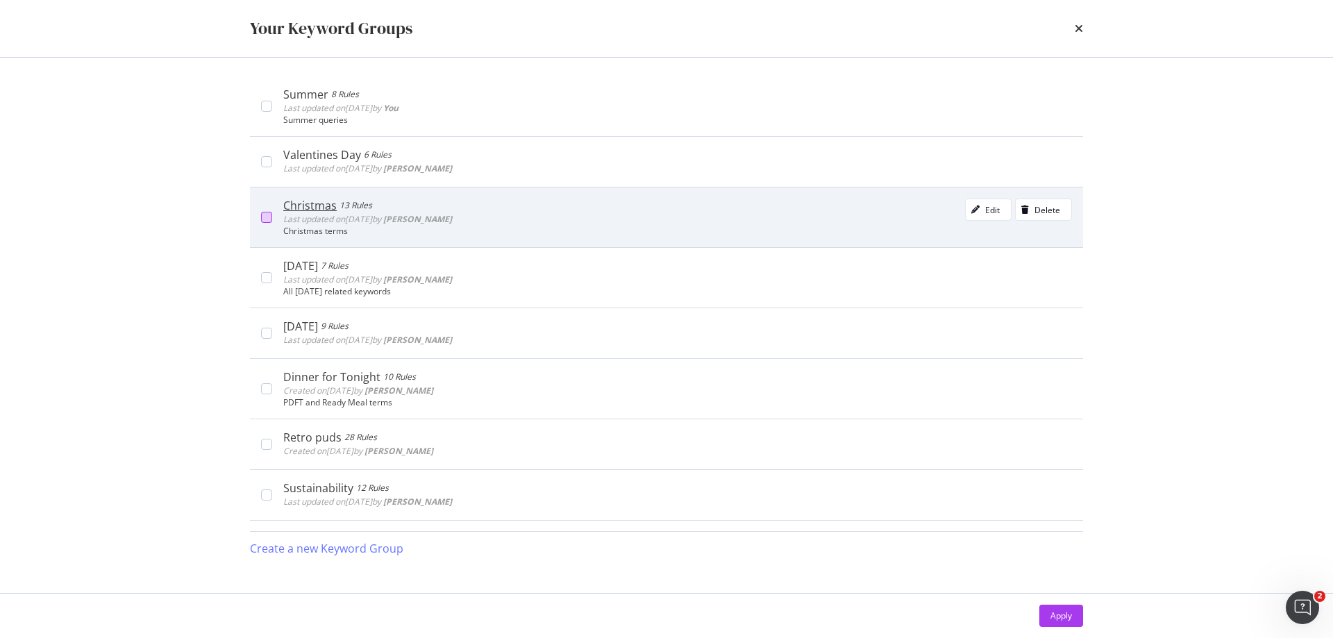
click at [271, 217] on div "modal" at bounding box center [266, 217] width 11 height 11
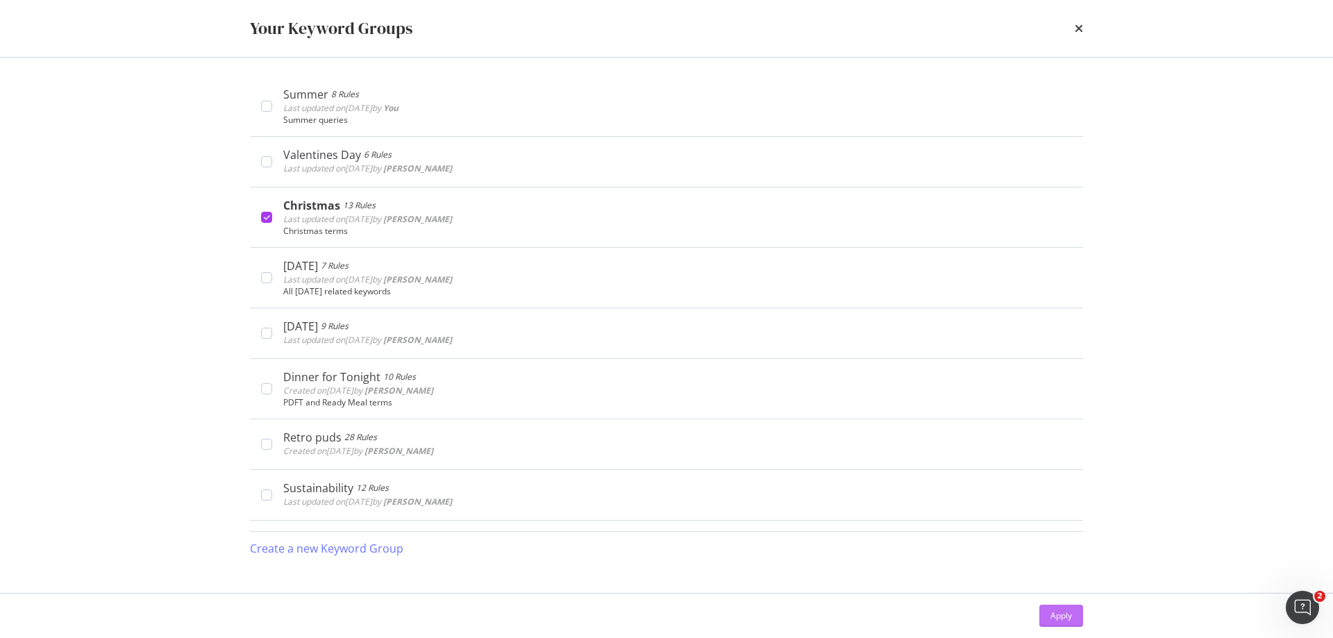
click at [1067, 614] on div "Apply" at bounding box center [1061, 615] width 22 height 12
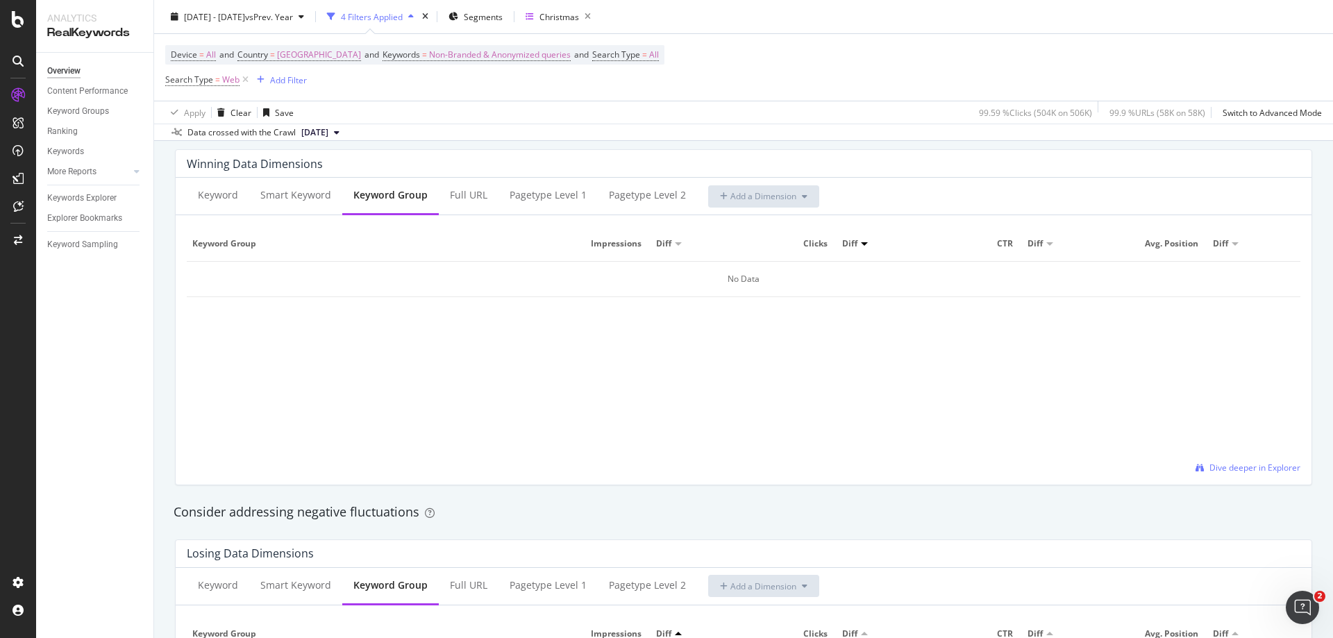
scroll to position [1249, 0]
click at [225, 202] on div "Keyword" at bounding box center [218, 194] width 62 height 38
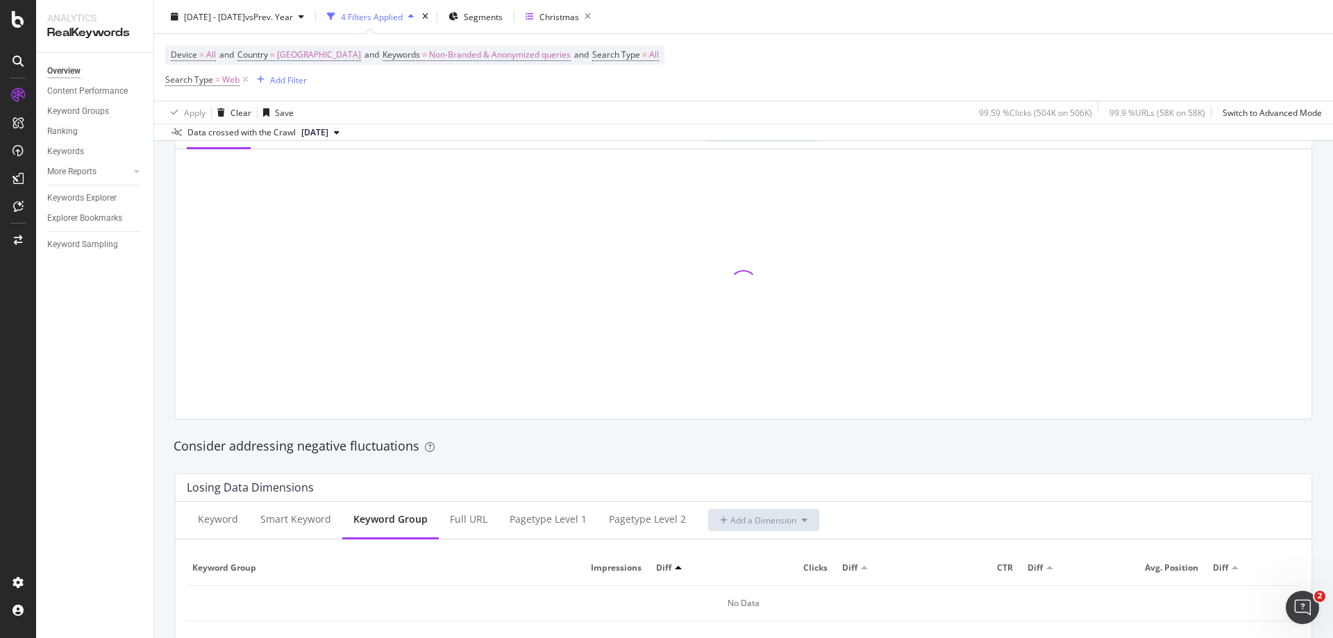
scroll to position [1388, 0]
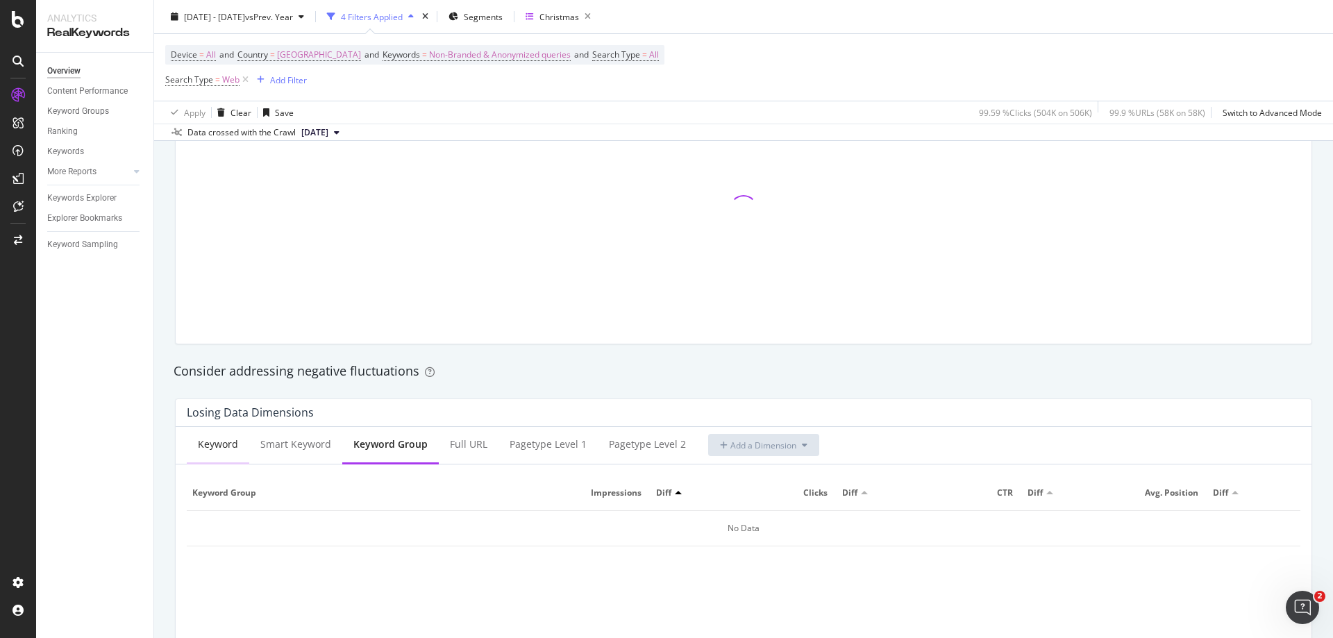
click at [230, 446] on div "Keyword" at bounding box center [218, 444] width 40 height 14
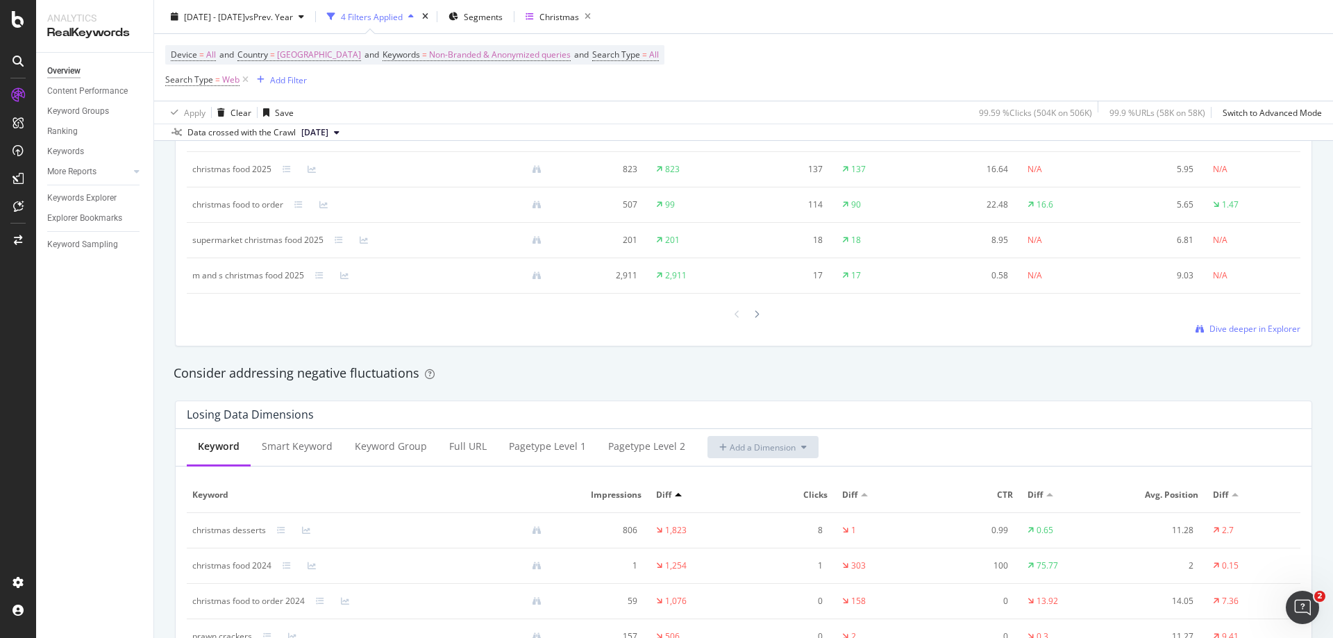
scroll to position [1458, 0]
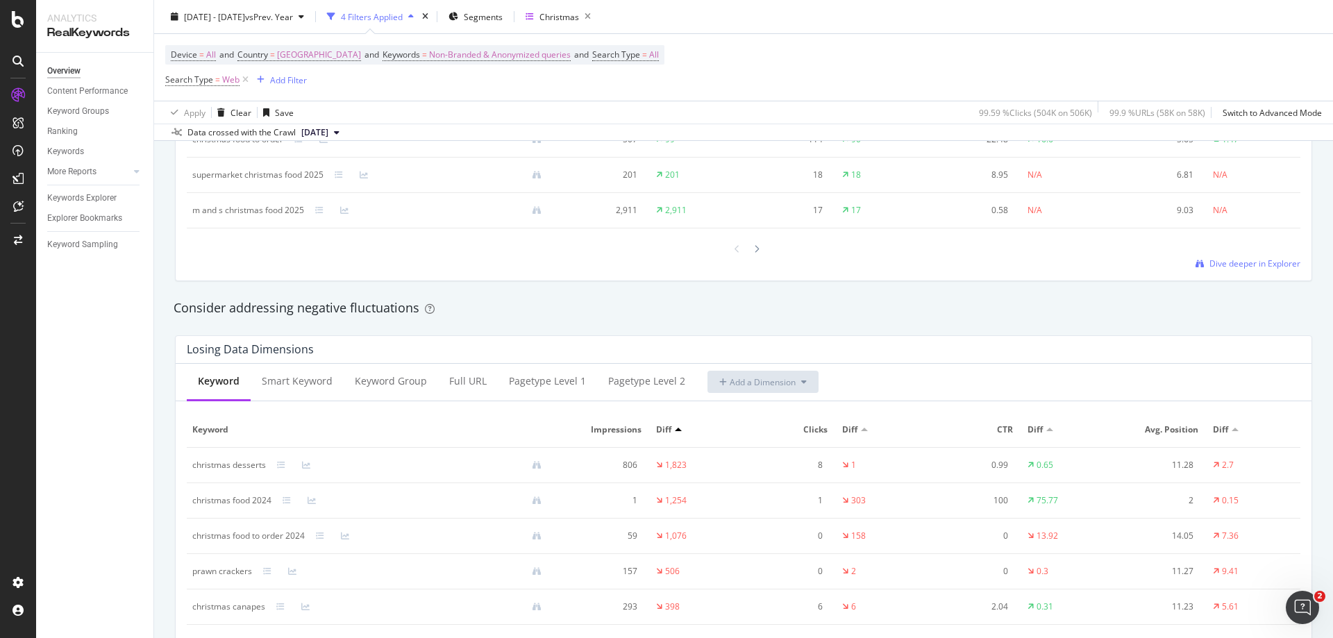
click at [861, 430] on div at bounding box center [864, 429] width 7 height 3
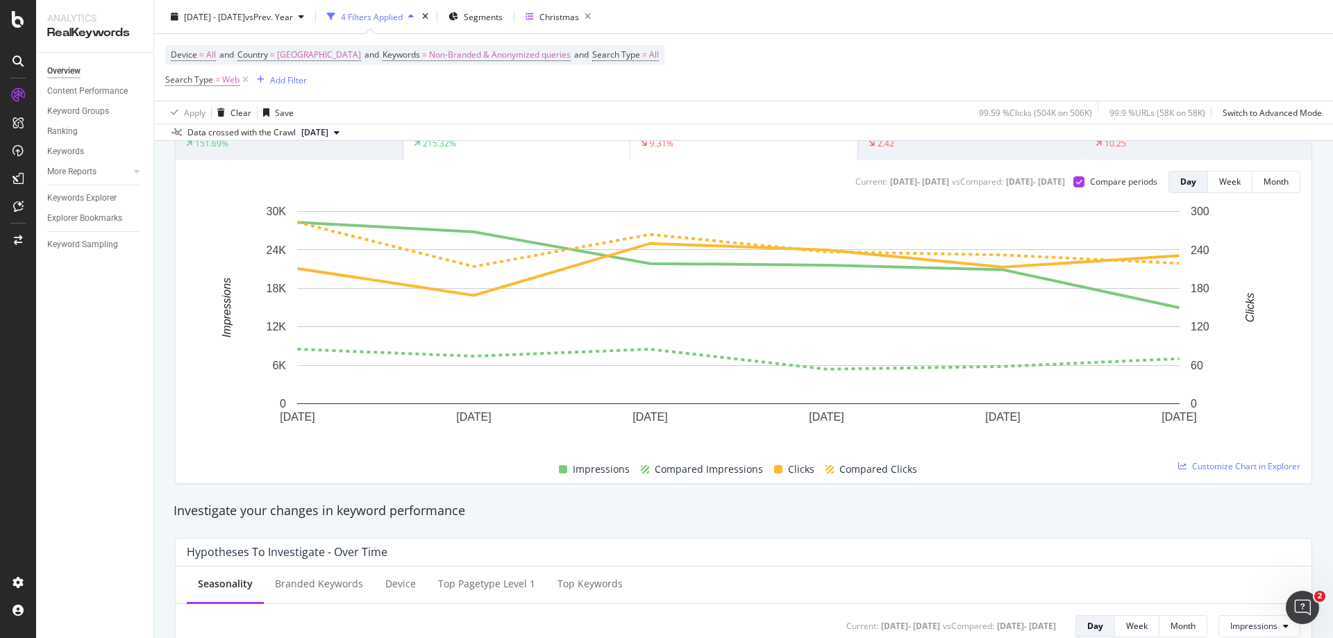
scroll to position [0, 0]
